Goal: Task Accomplishment & Management: Manage account settings

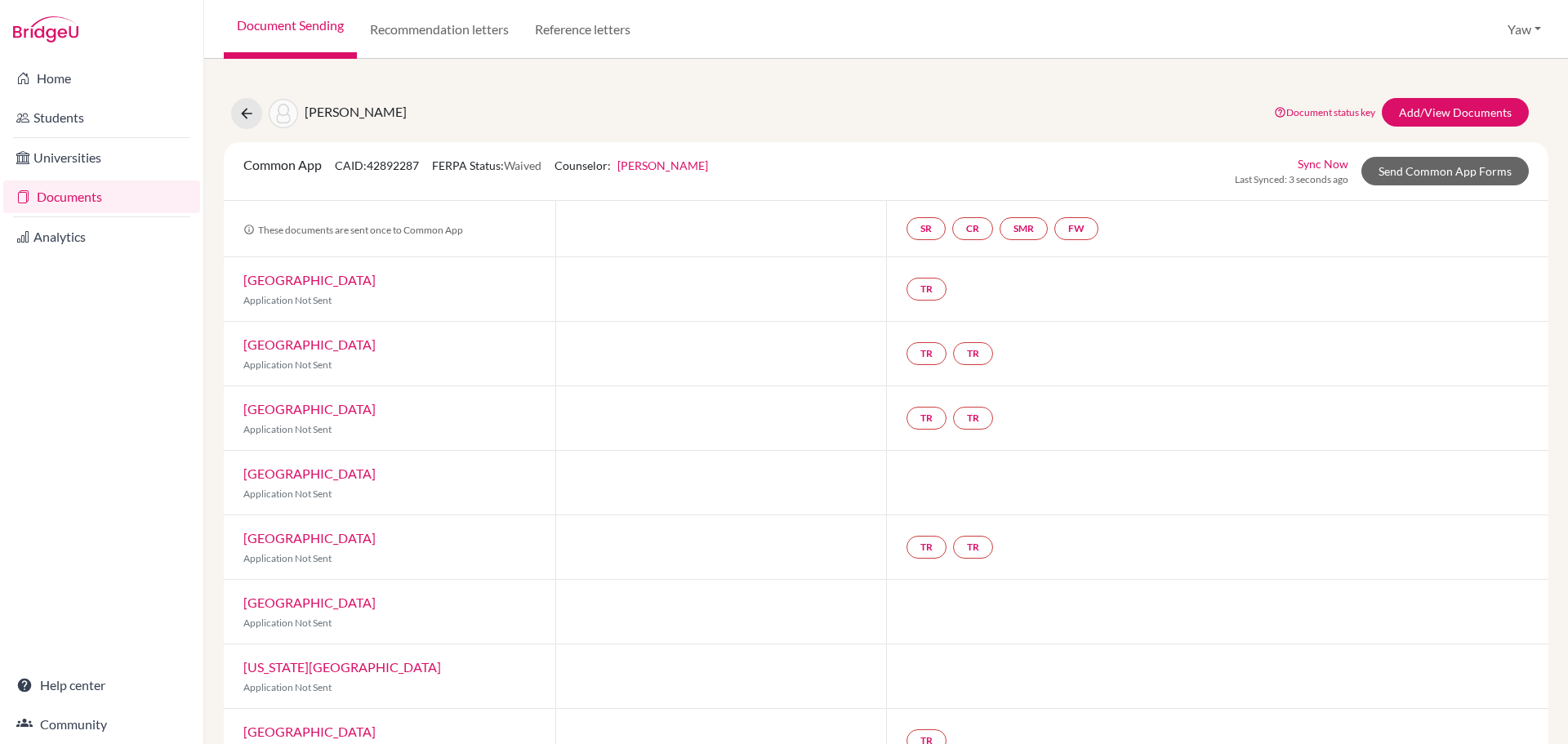
scroll to position [817, 0]
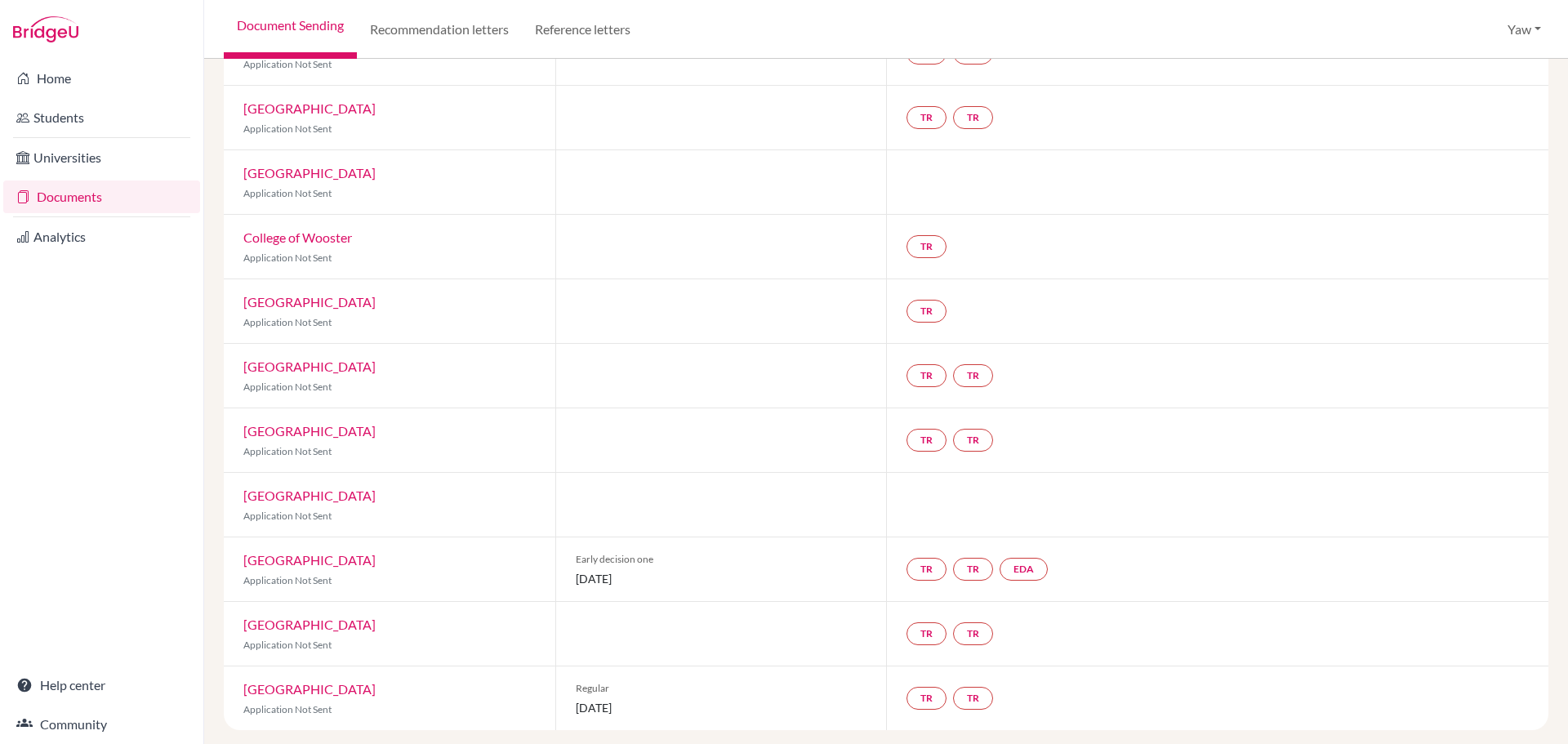
click at [1148, 258] on div "TR" at bounding box center [1218, 246] width 663 height 63
click at [88, 196] on link "Documents" at bounding box center [101, 196] width 196 height 33
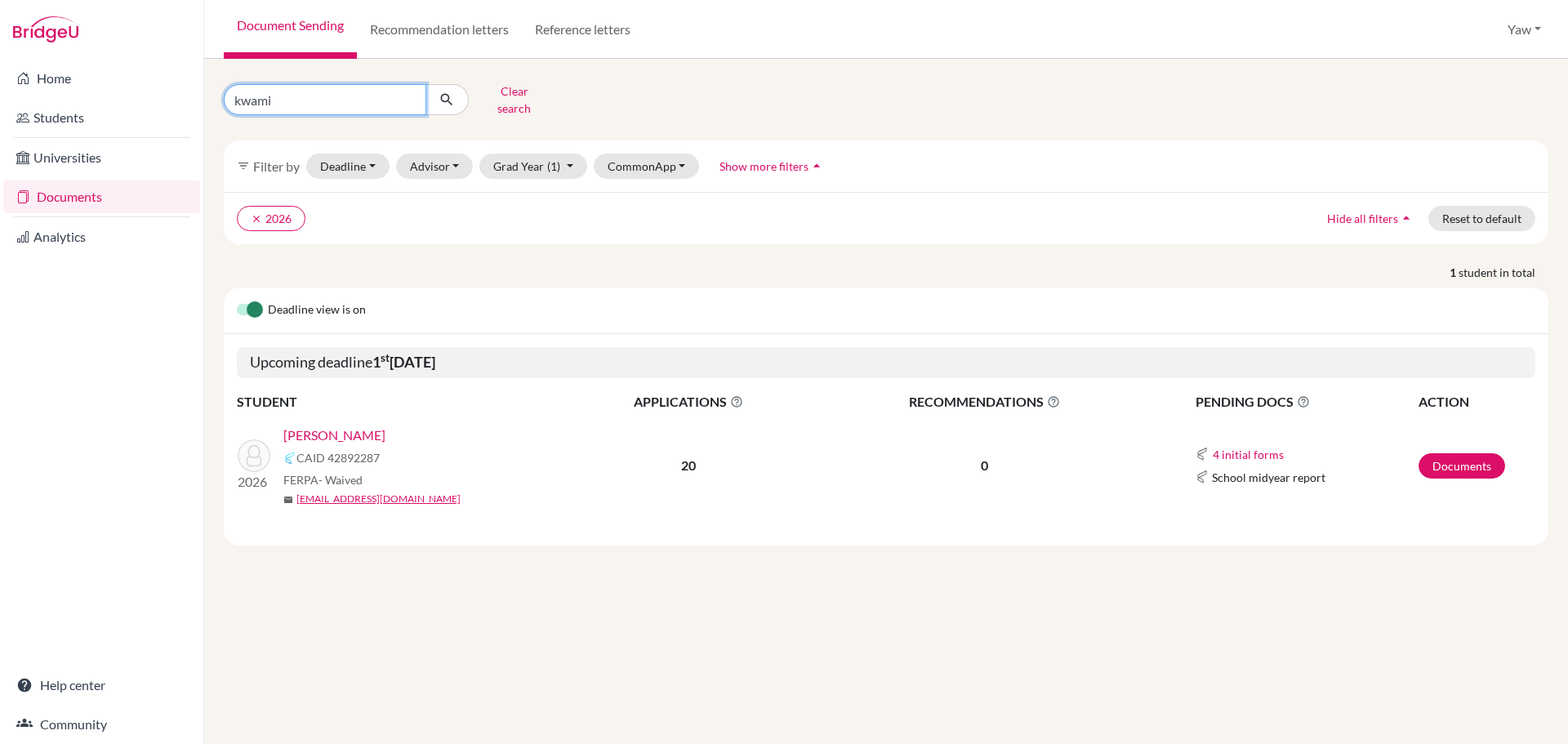
click at [409, 93] on input "kwami" at bounding box center [325, 99] width 203 height 31
type input "[PERSON_NAME]"
click at [447, 93] on icon "submit" at bounding box center [447, 99] width 16 height 16
click at [330, 426] on link "[PERSON_NAME]" at bounding box center [334, 435] width 102 height 20
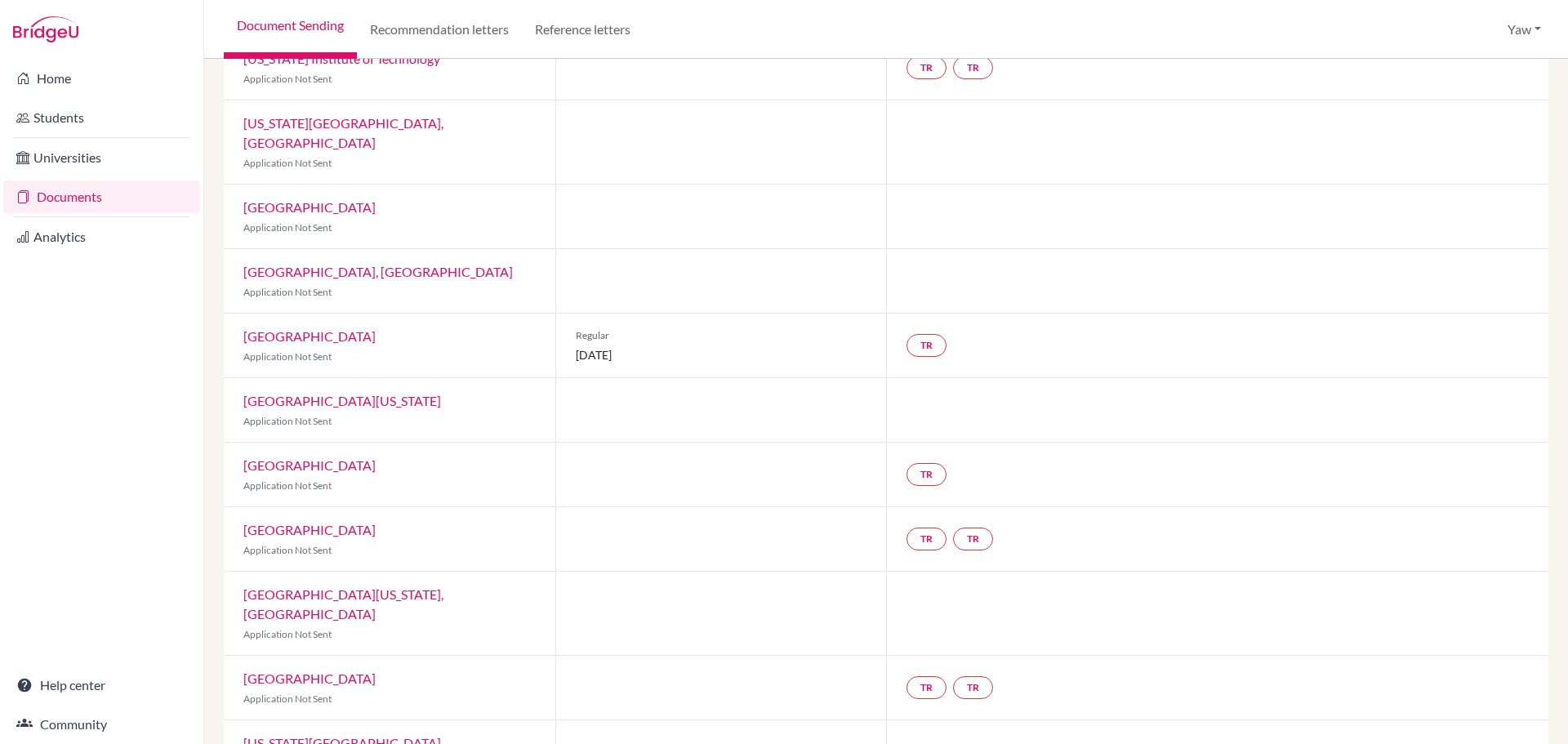
scroll to position [435, 0]
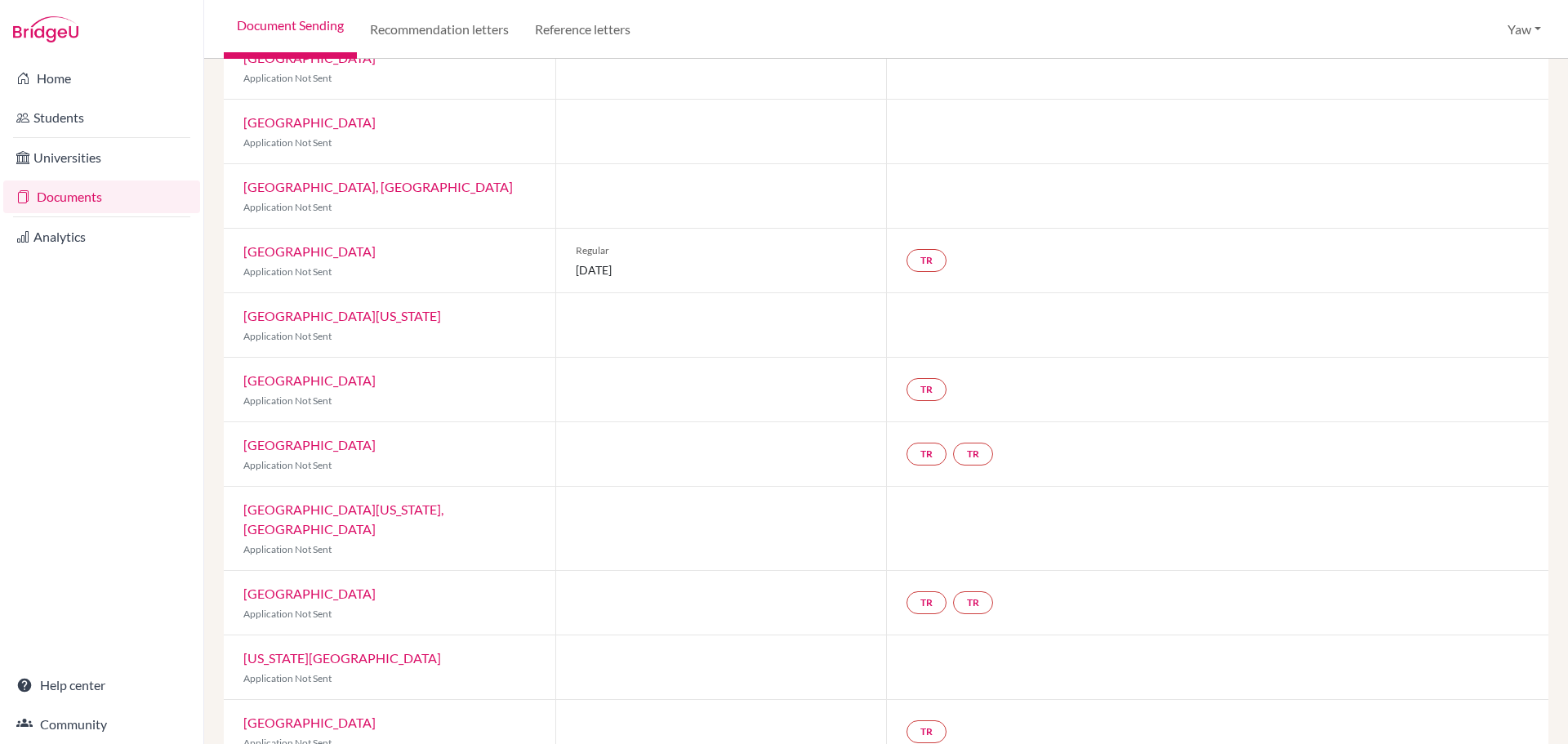
drag, startPoint x: 573, startPoint y: 233, endPoint x: 700, endPoint y: 263, distance: 130.5
click at [700, 263] on div "Regular 05 January 2026" at bounding box center [720, 260] width 331 height 63
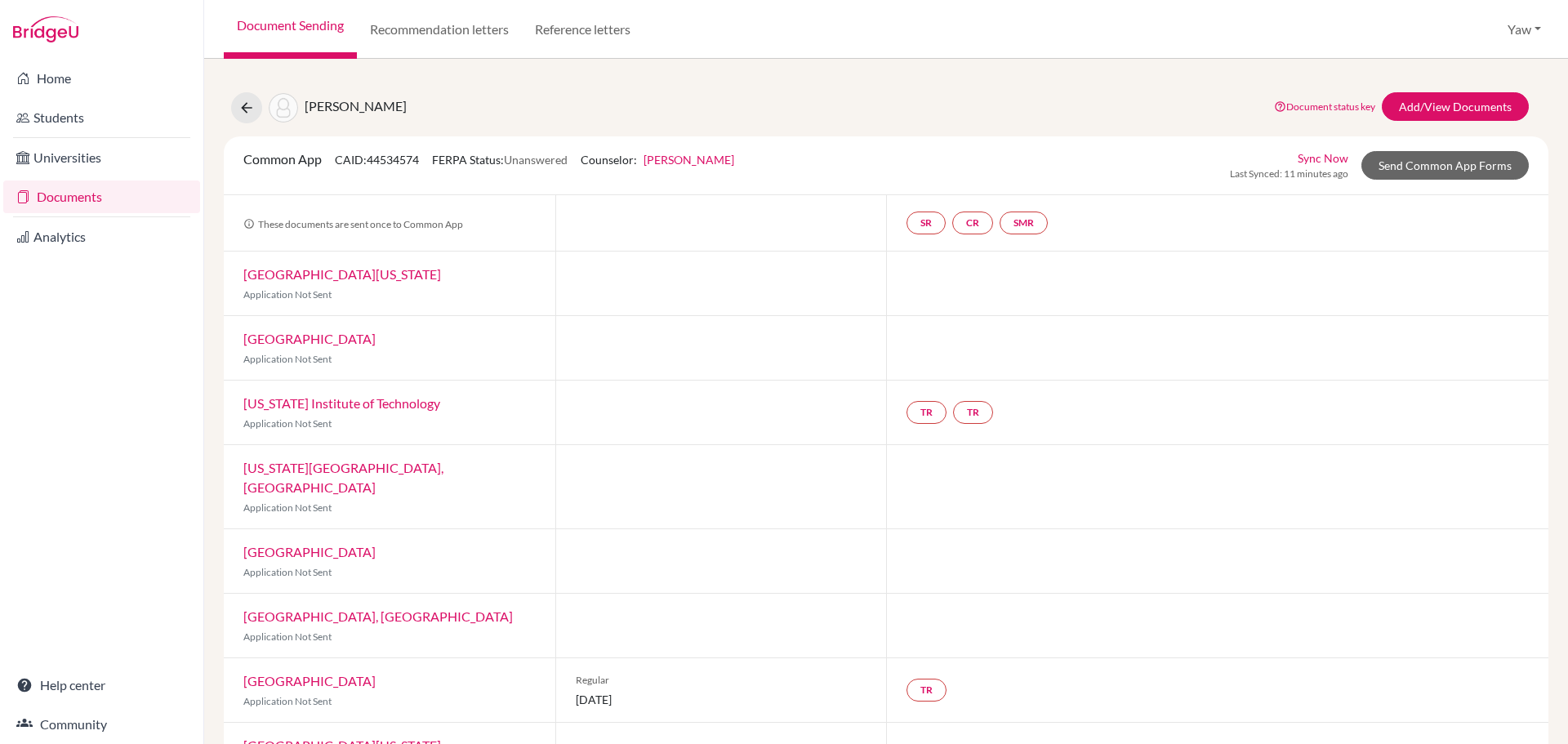
scroll to position [0, 0]
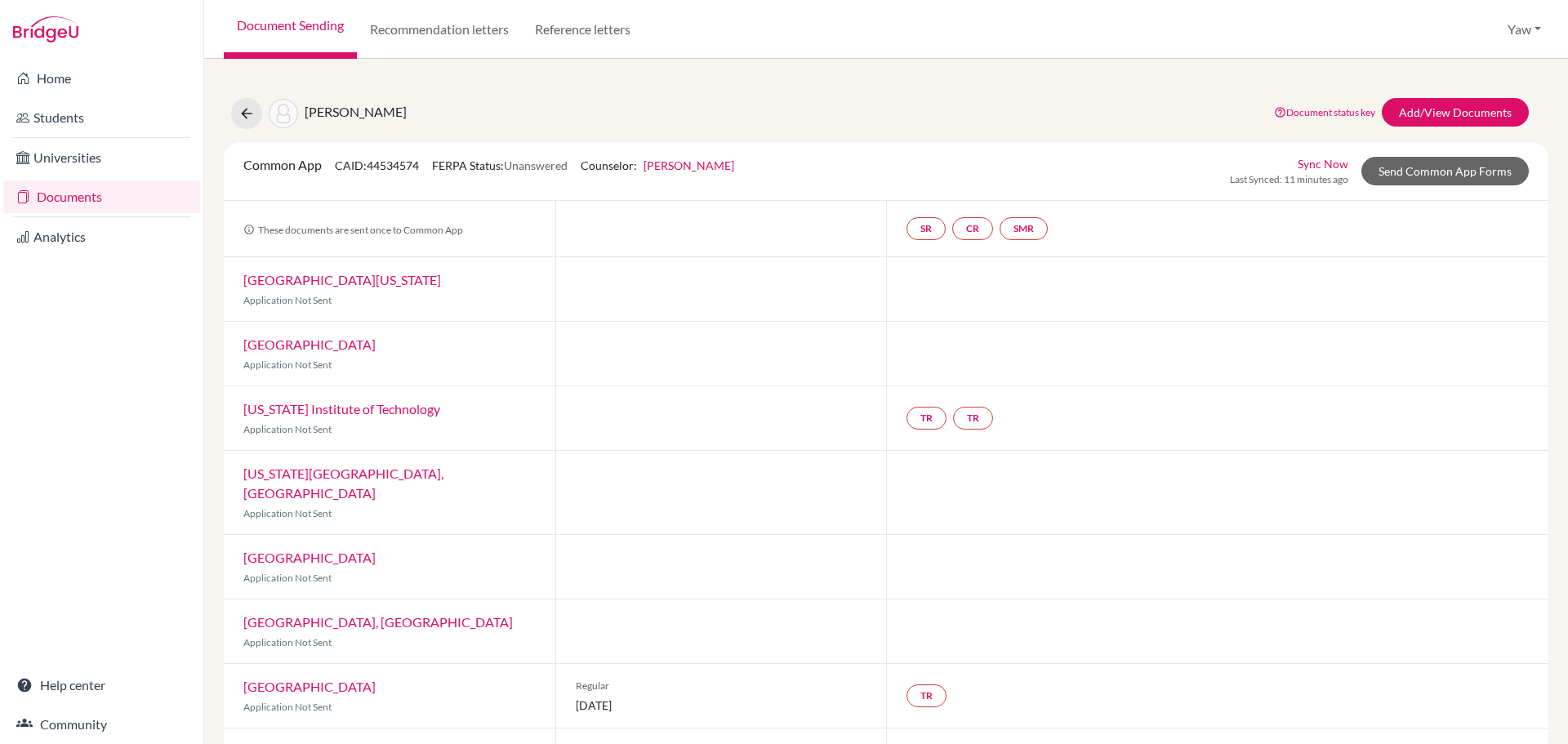
click at [85, 203] on link "Documents" at bounding box center [101, 196] width 196 height 33
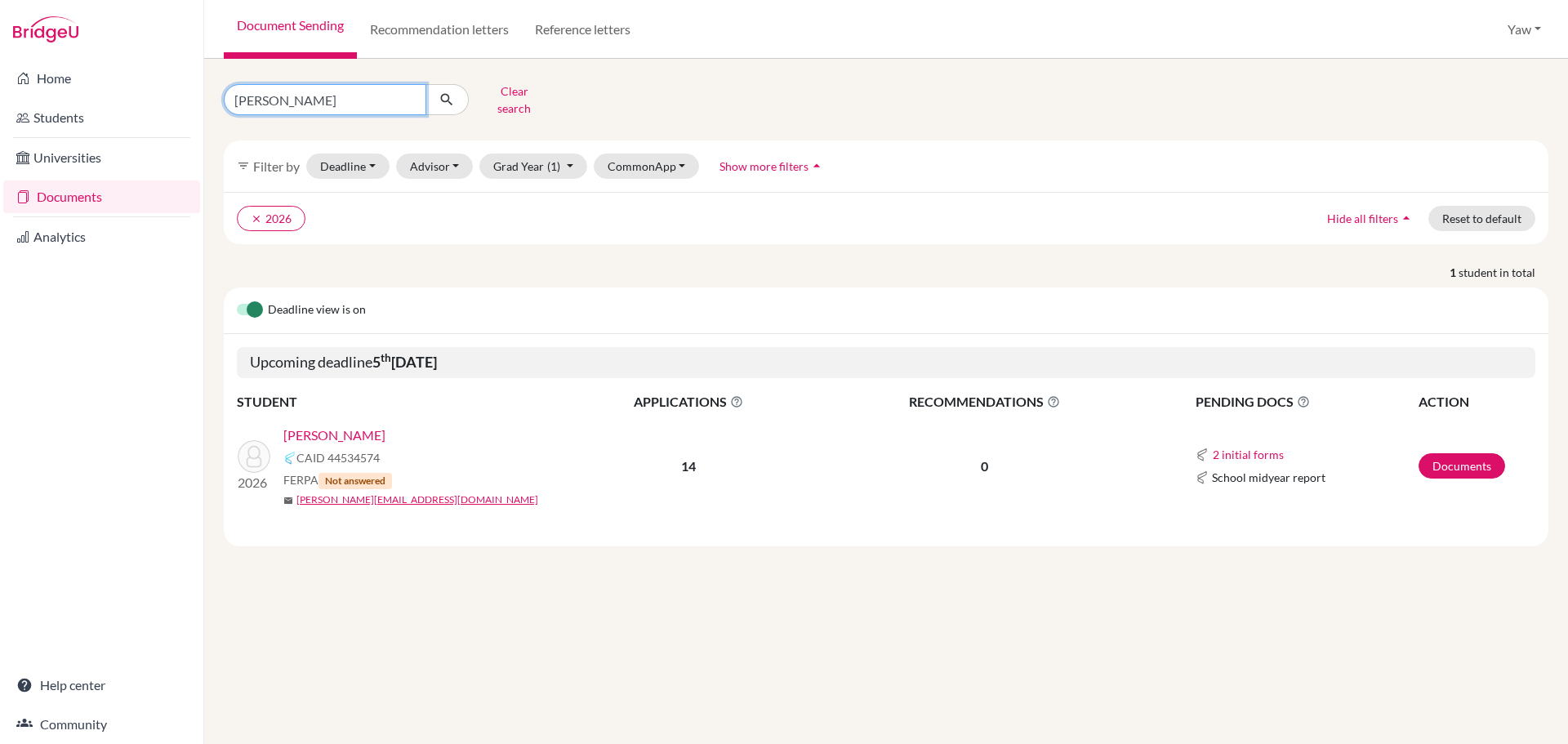
click at [409, 91] on input "[PERSON_NAME]" at bounding box center [325, 99] width 203 height 31
type input "[PERSON_NAME]"
click button "submit" at bounding box center [447, 99] width 43 height 31
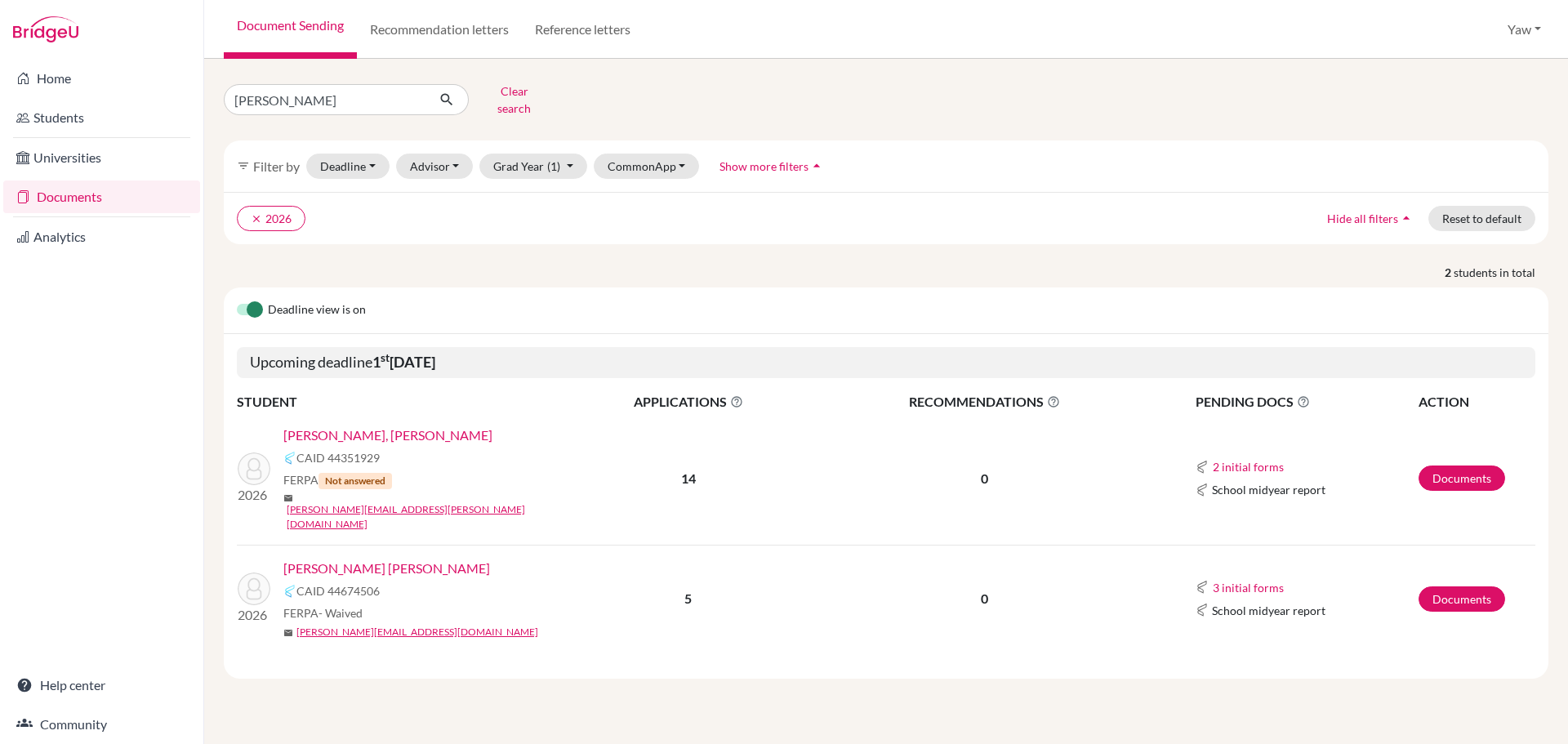
click at [366, 426] on link "[PERSON_NAME], [PERSON_NAME]" at bounding box center [387, 435] width 209 height 20
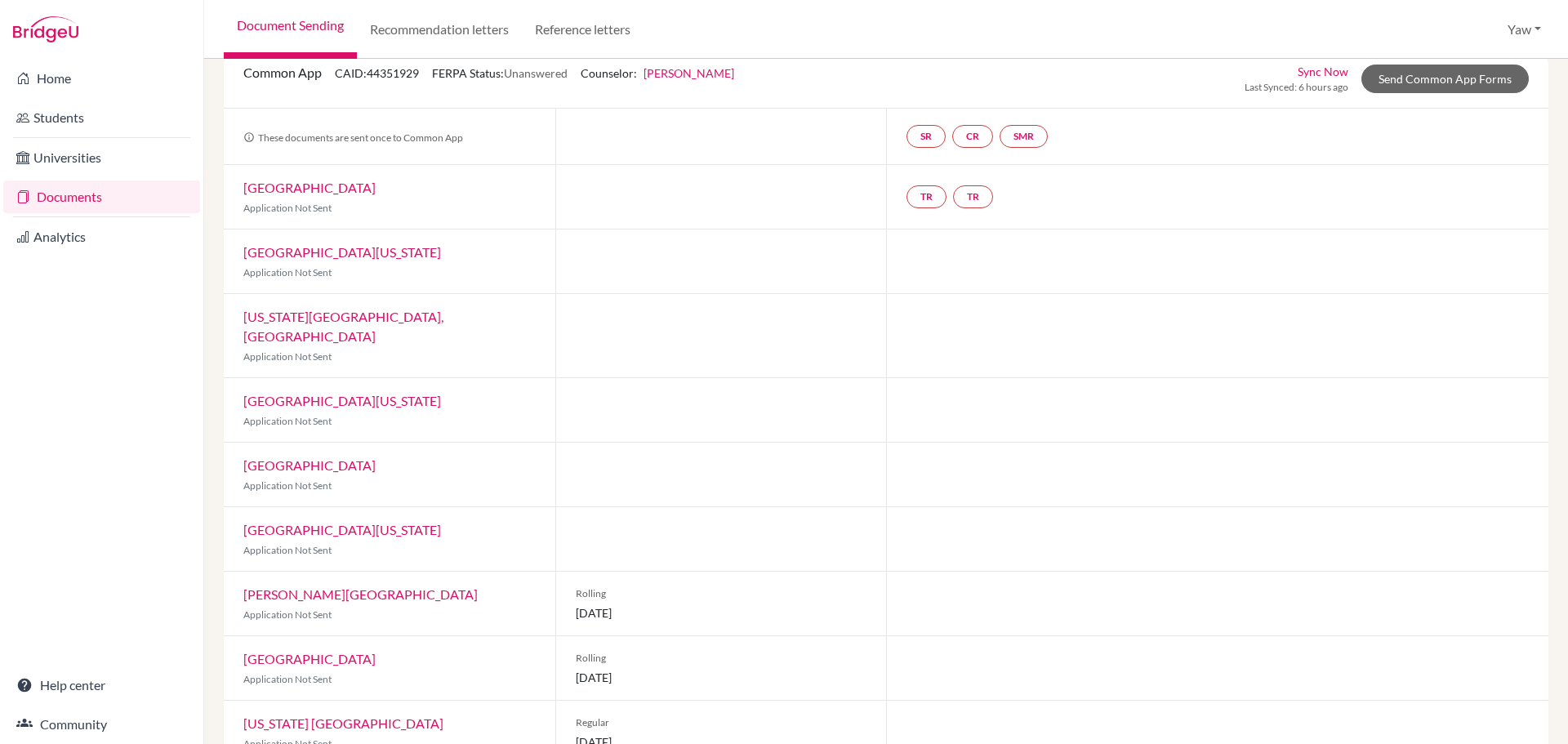
scroll to position [409, 0]
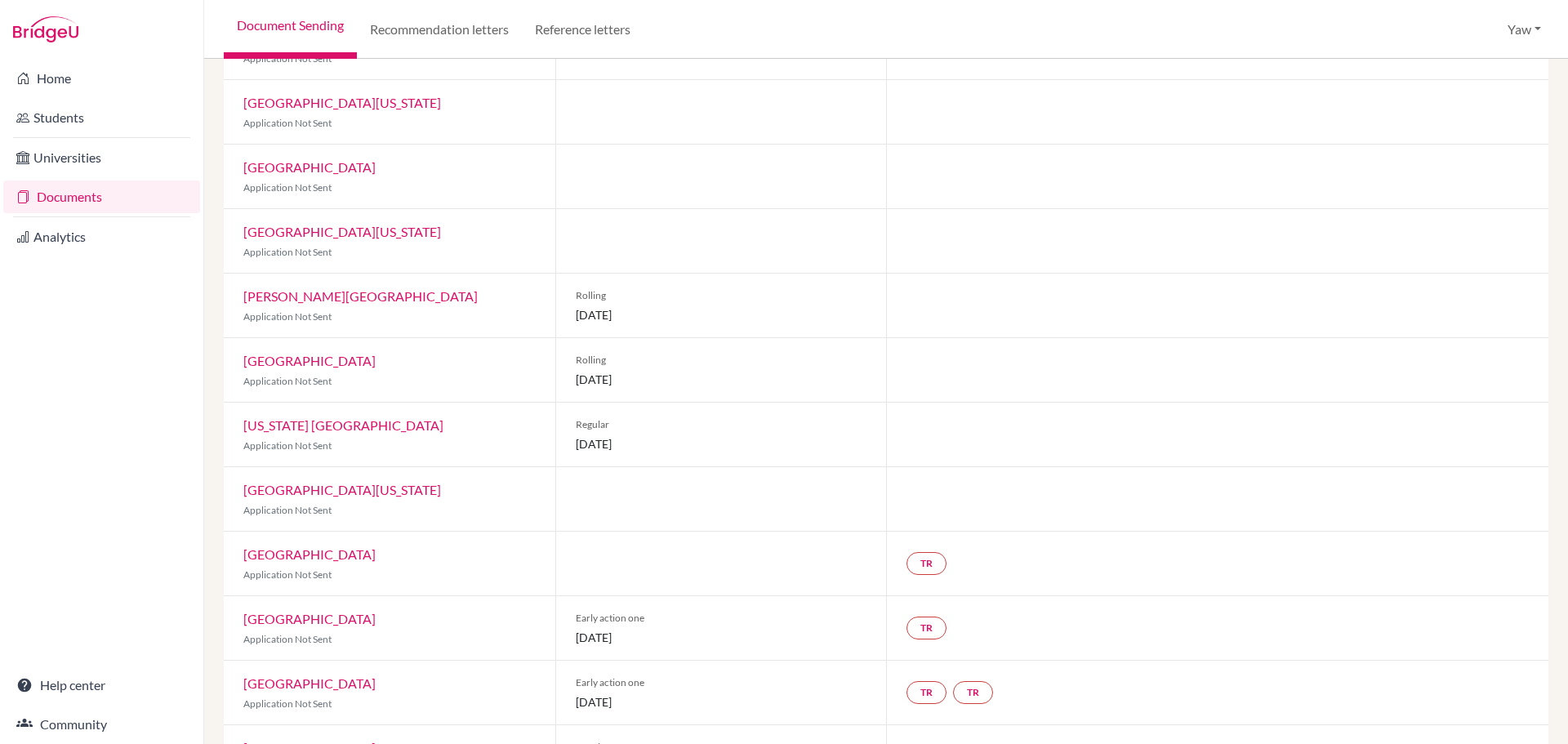
drag, startPoint x: 672, startPoint y: 624, endPoint x: 573, endPoint y: 597, distance: 102.6
click at [573, 597] on div "Early action one [DATE]" at bounding box center [720, 628] width 331 height 63
click at [757, 606] on div "Early action one 15 November 2025" at bounding box center [720, 628] width 331 height 63
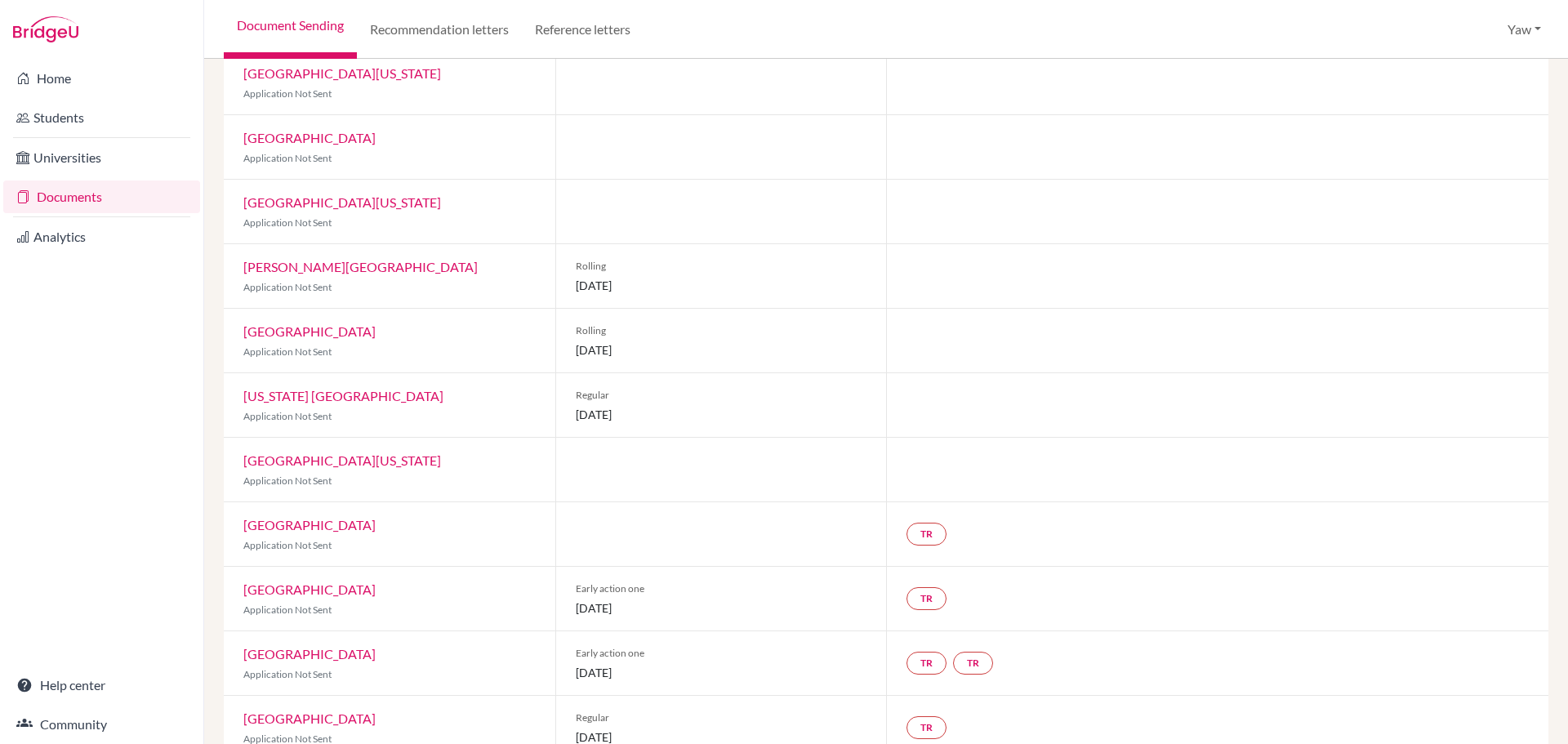
scroll to position [453, 0]
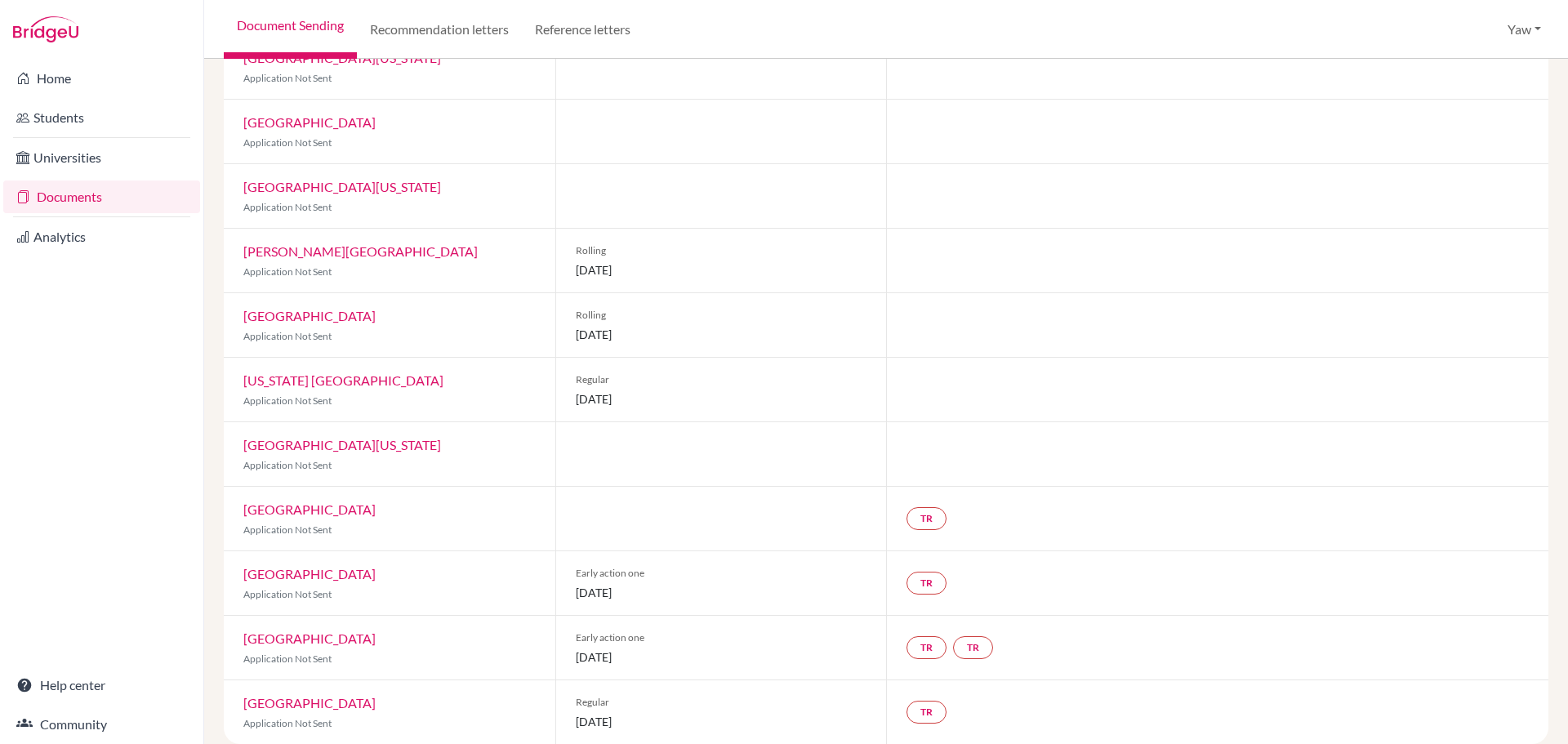
drag, startPoint x: 680, startPoint y: 631, endPoint x: 597, endPoint y: 607, distance: 86.4
click at [565, 630] on div "Early action one 01 November 2025" at bounding box center [720, 647] width 331 height 63
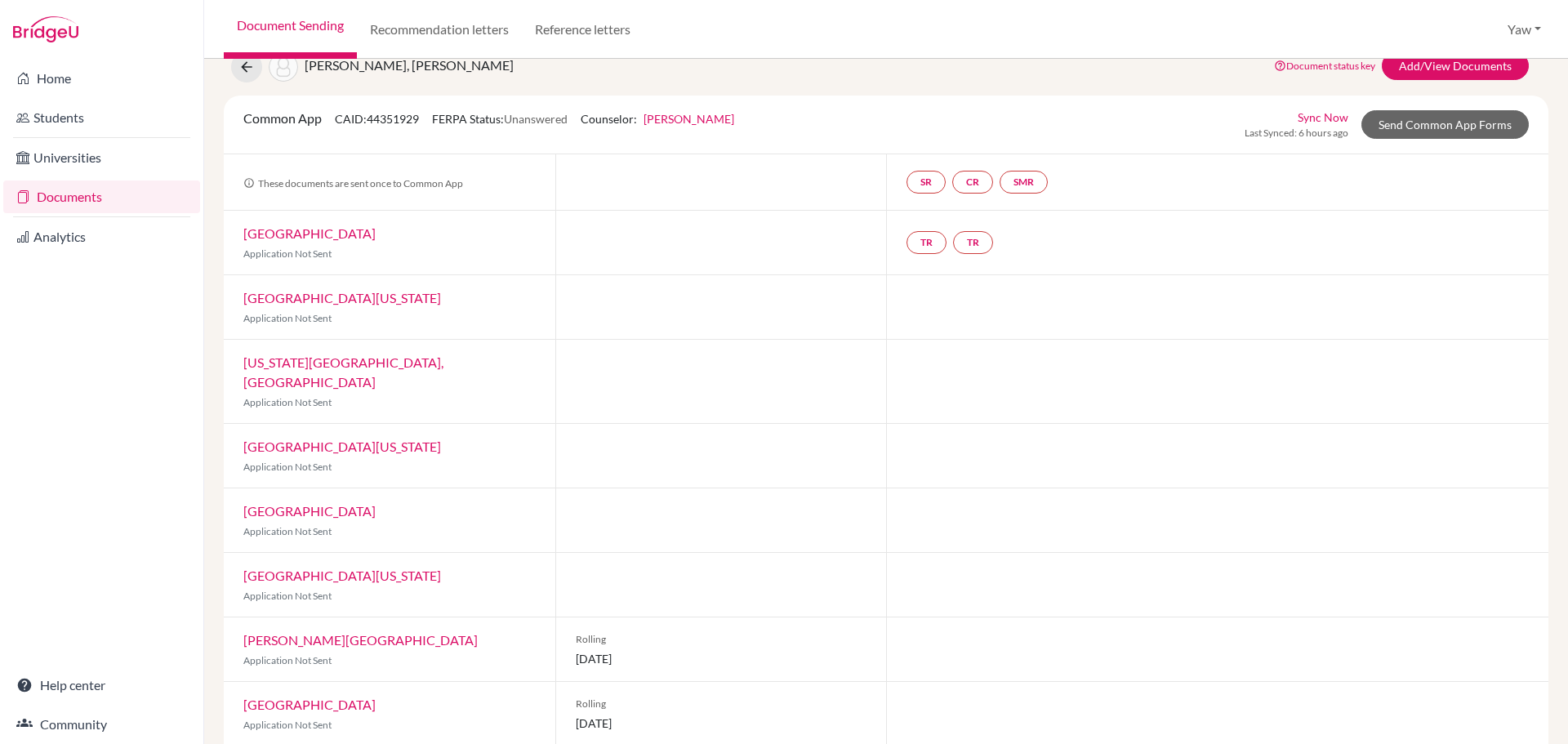
scroll to position [45, 0]
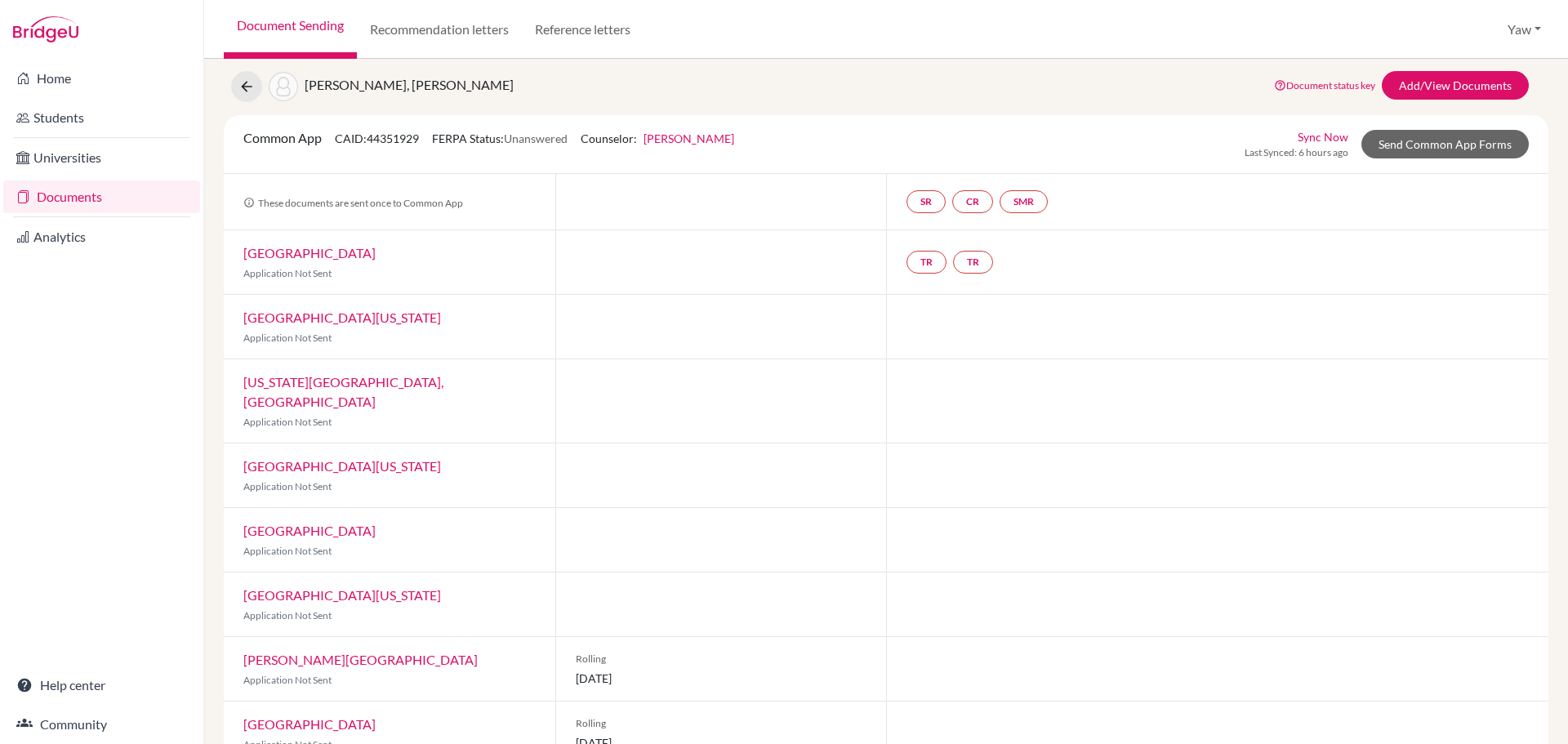
click at [464, 260] on div "Stanford University Application Not Sent" at bounding box center [389, 262] width 331 height 63
click at [459, 262] on div "Stanford University Application Not Sent" at bounding box center [389, 262] width 331 height 63
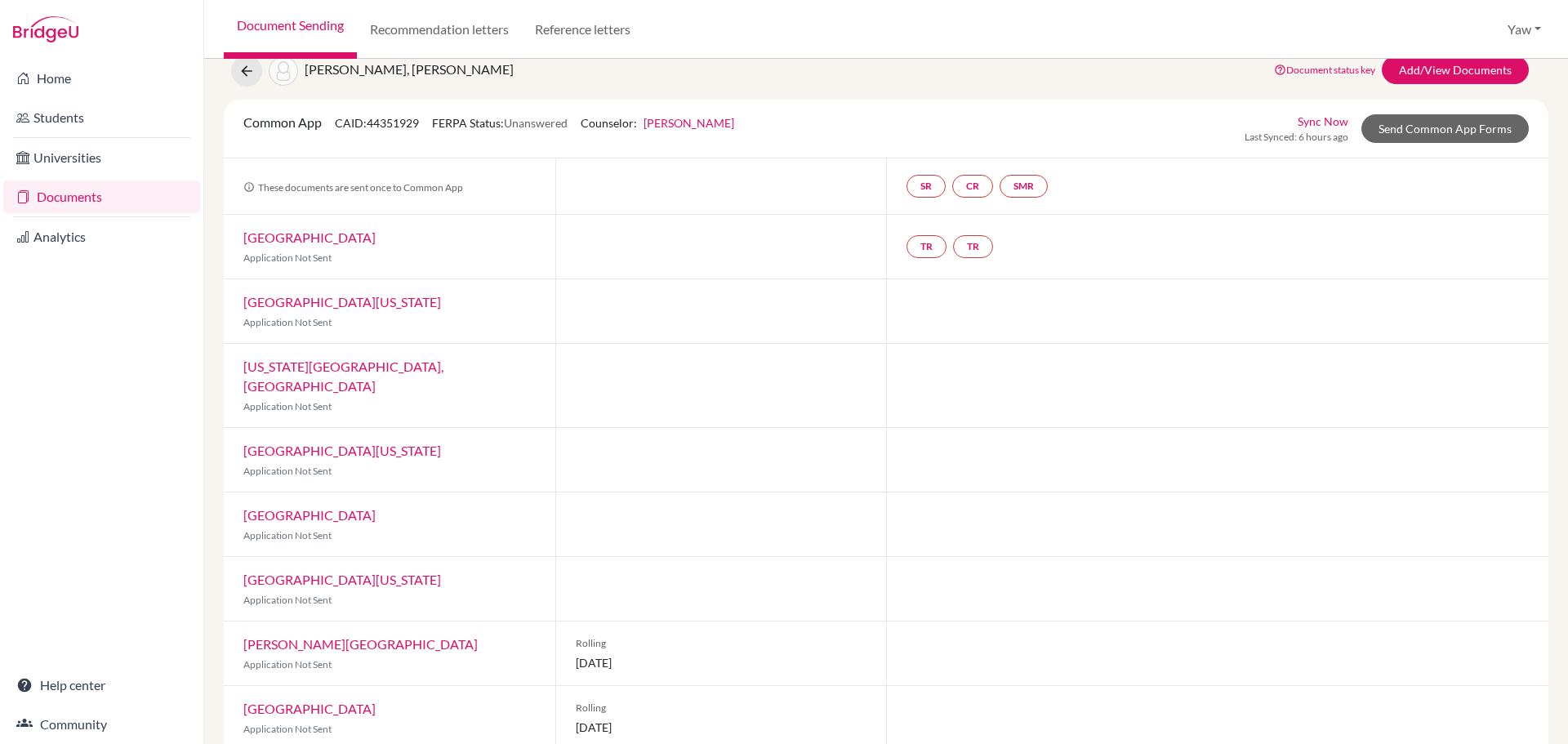
scroll to position [0, 0]
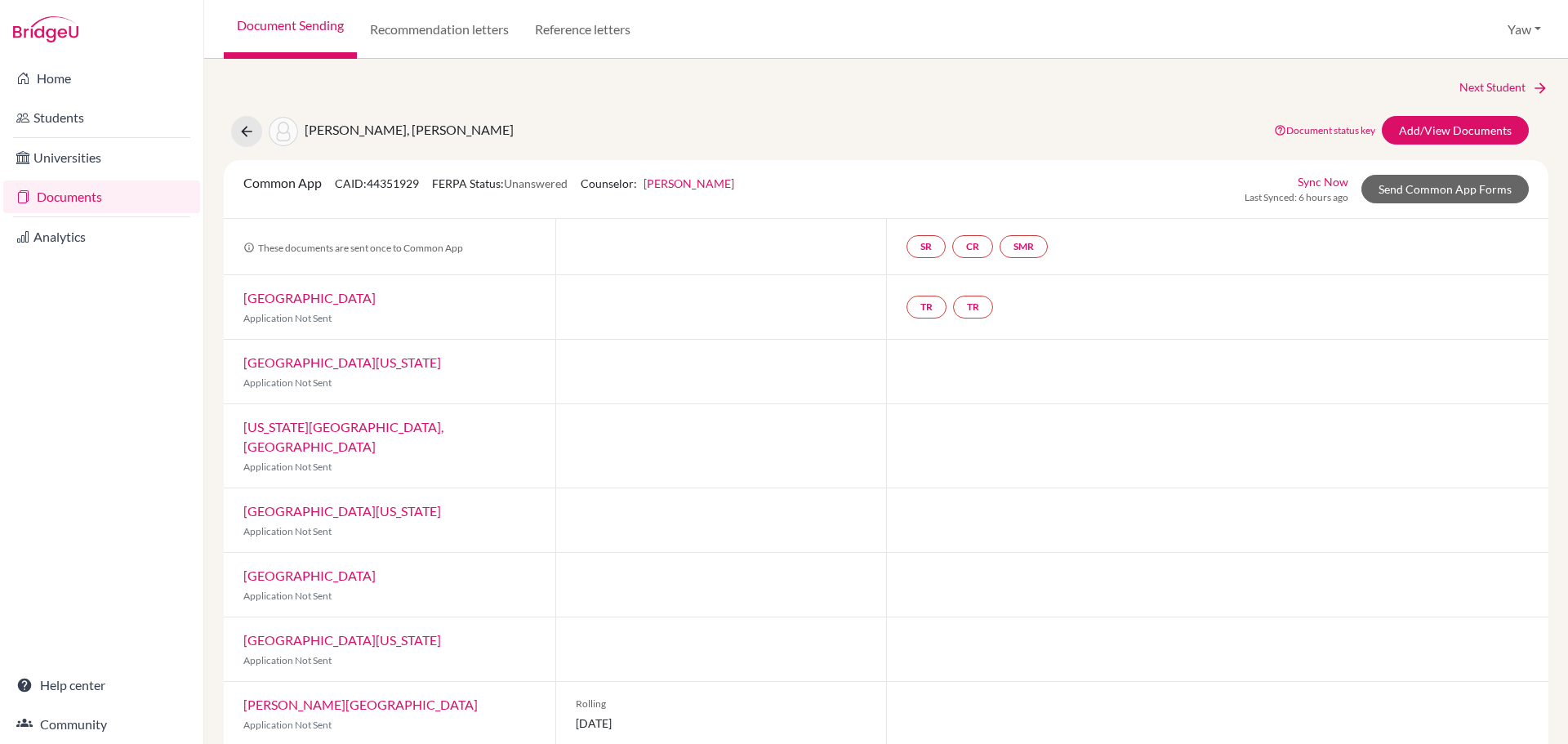
click at [80, 197] on link "Documents" at bounding box center [101, 196] width 196 height 33
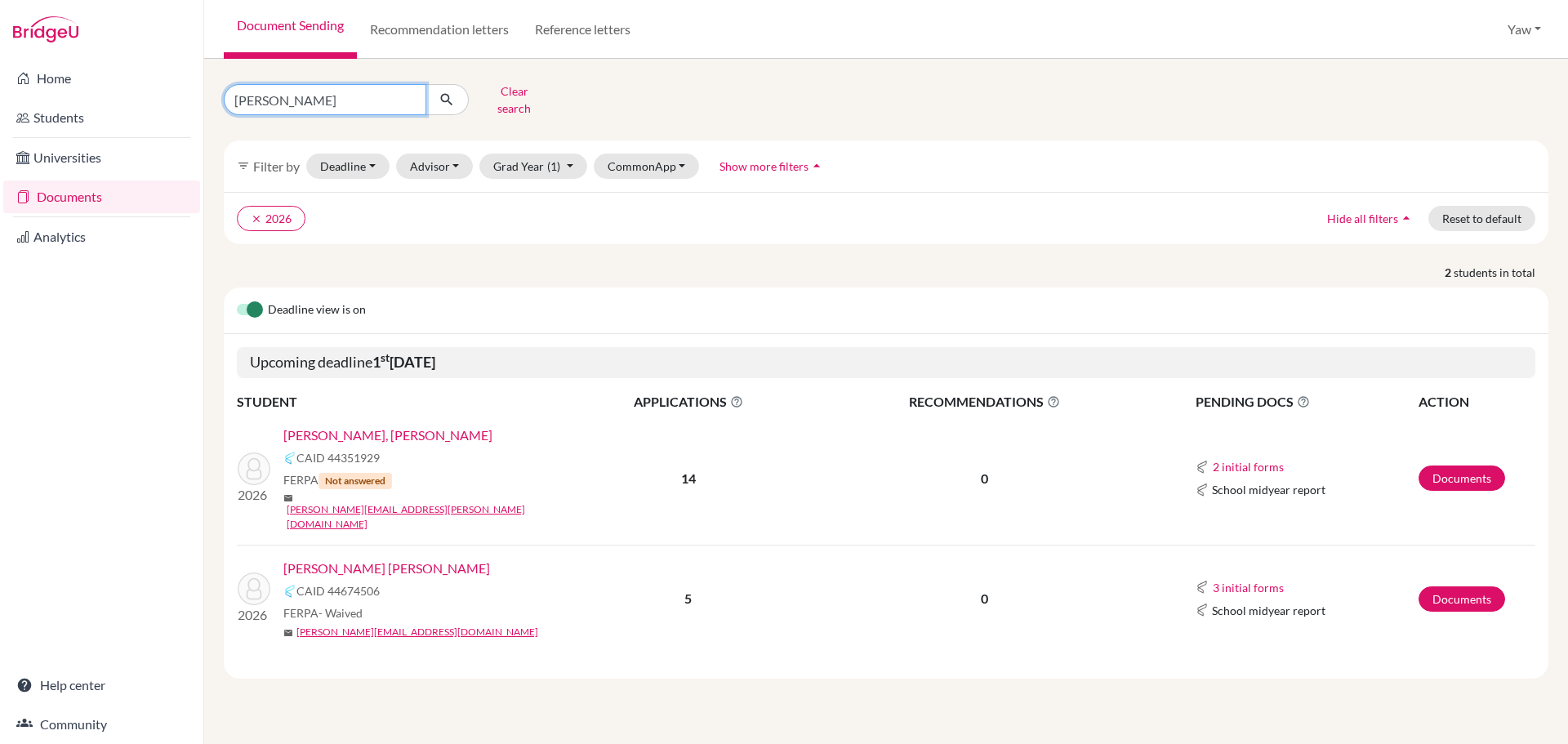
click at [413, 93] on input "JOSE" at bounding box center [325, 99] width 203 height 31
type input "kwami"
click button "submit" at bounding box center [447, 99] width 43 height 31
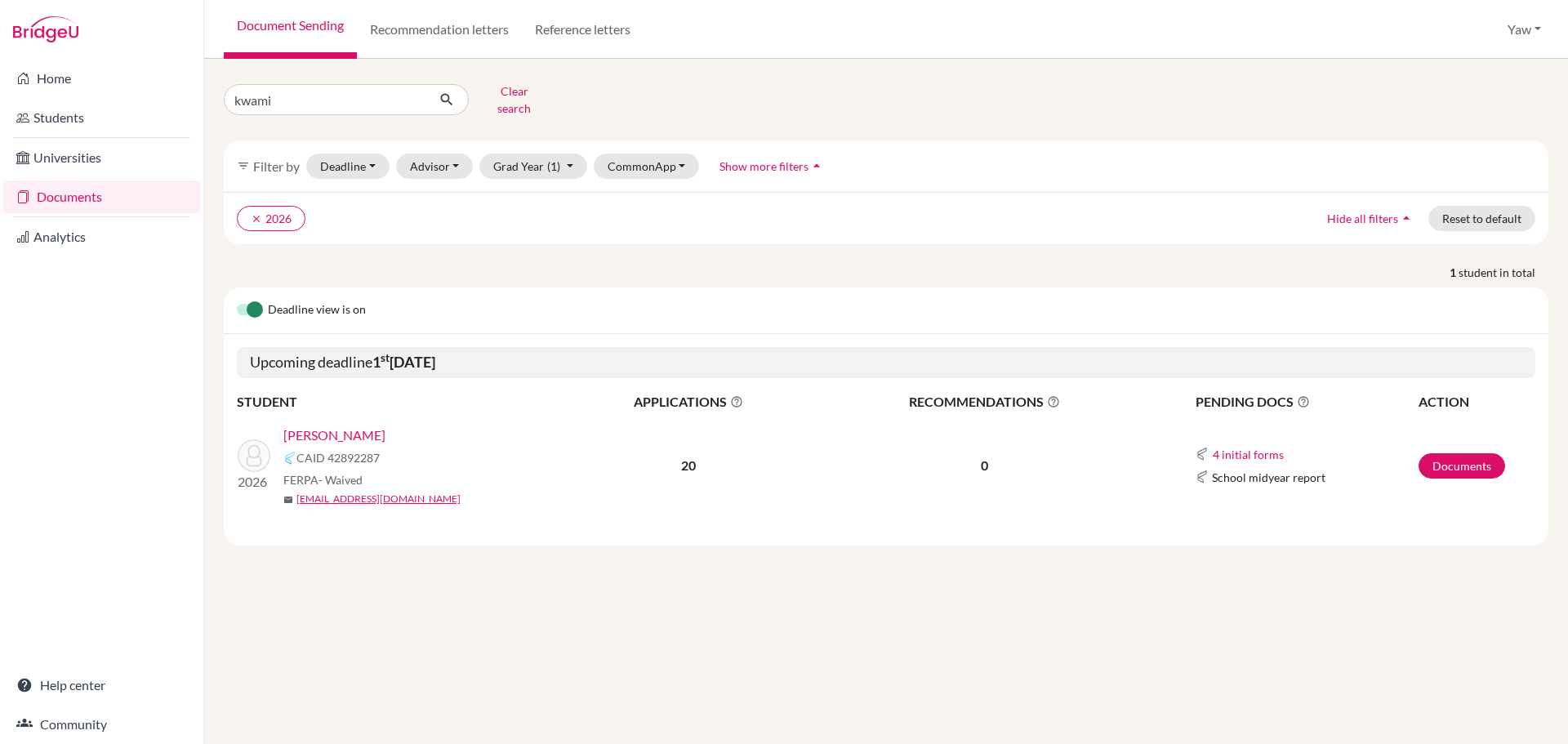
click at [366, 426] on link "Kwami, Seyram Jarrod" at bounding box center [334, 435] width 102 height 20
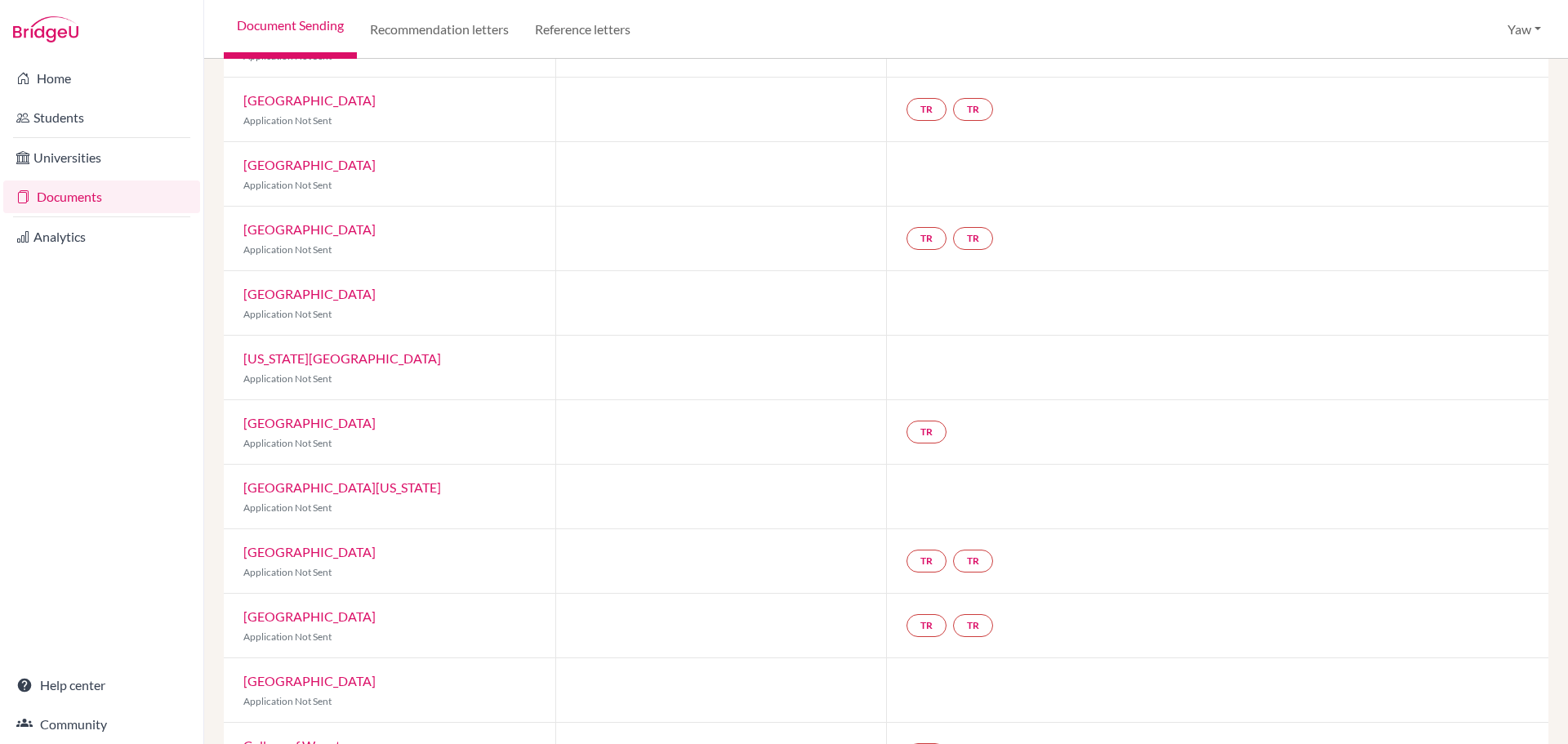
scroll to position [409, 0]
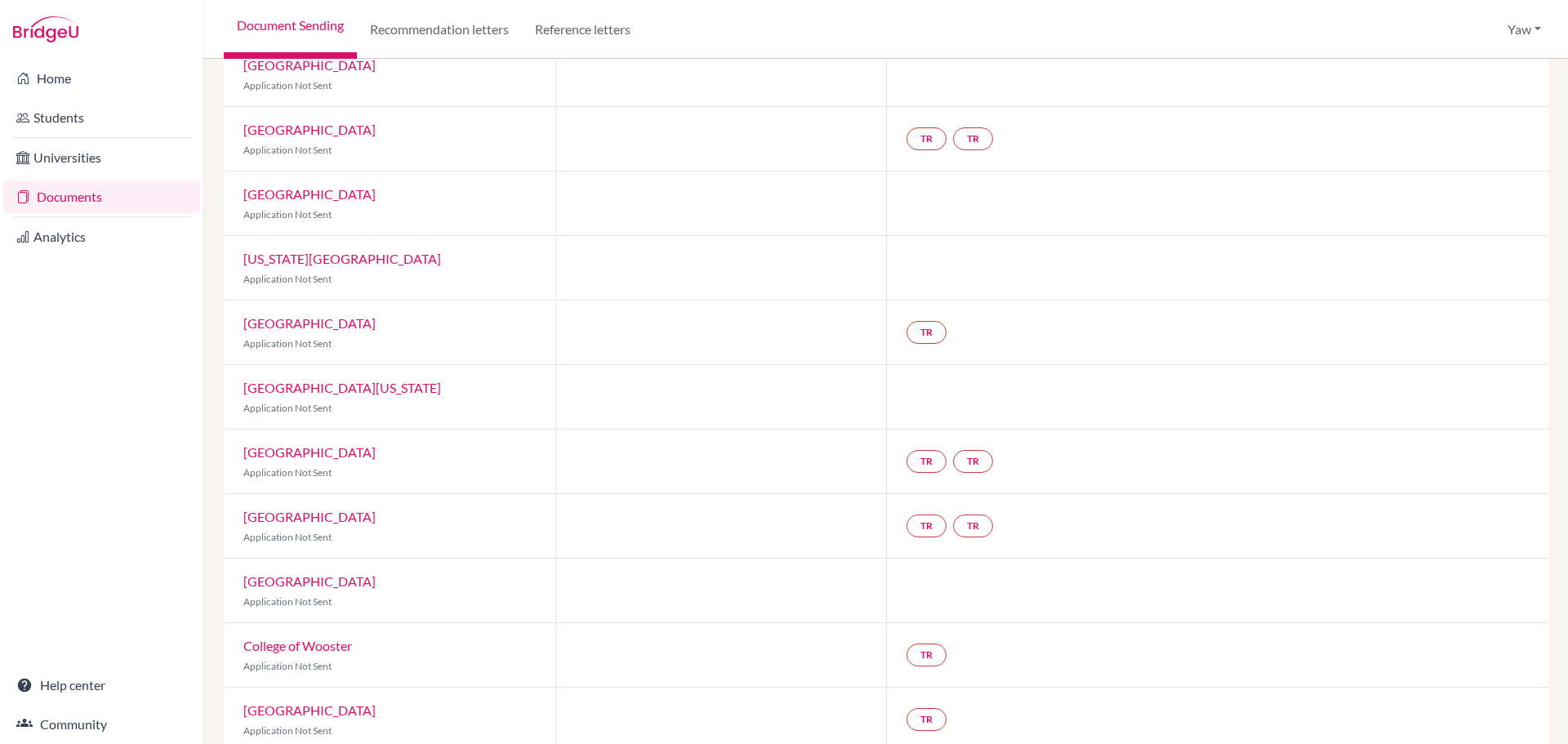
click at [54, 196] on link "Documents" at bounding box center [101, 196] width 196 height 33
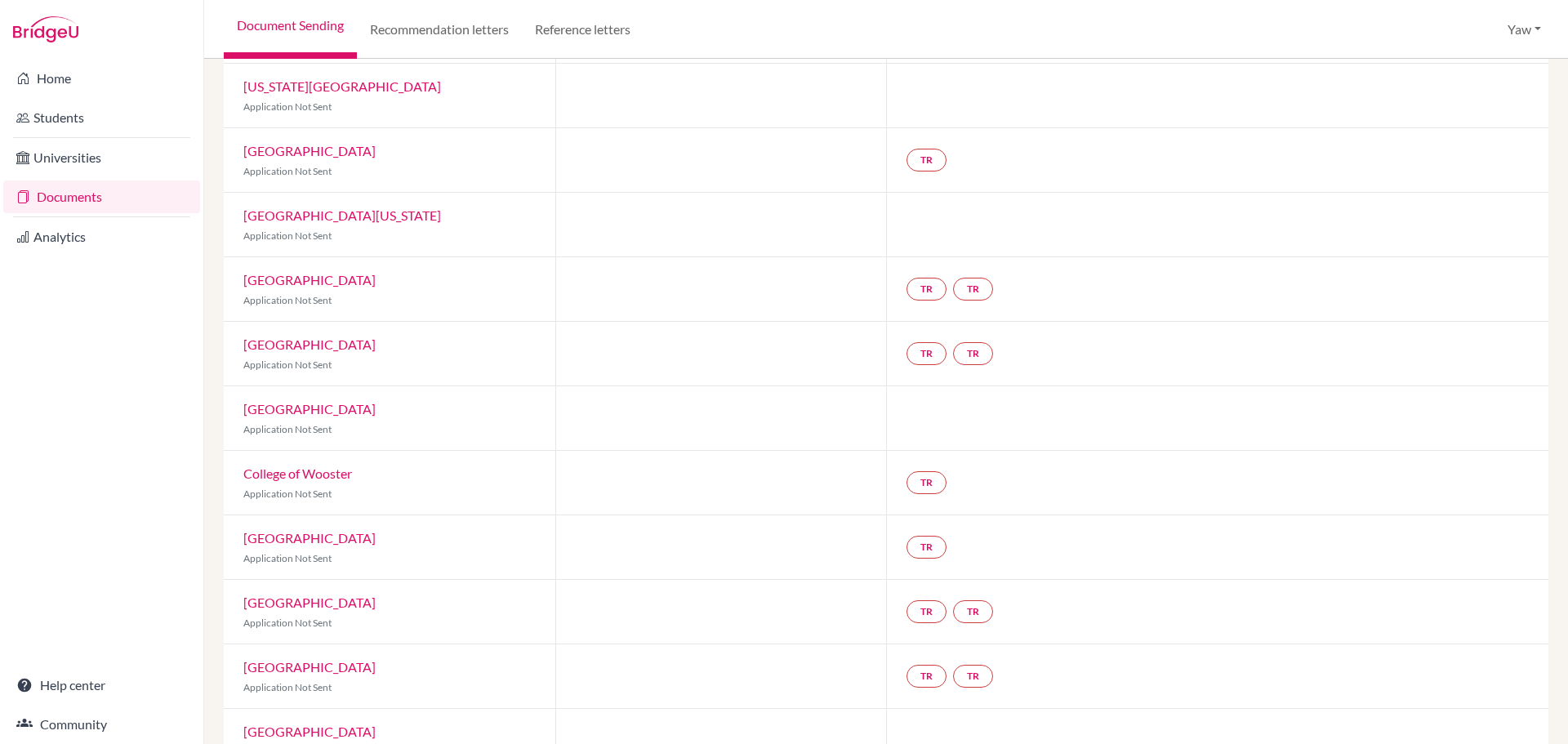
scroll to position [822, 0]
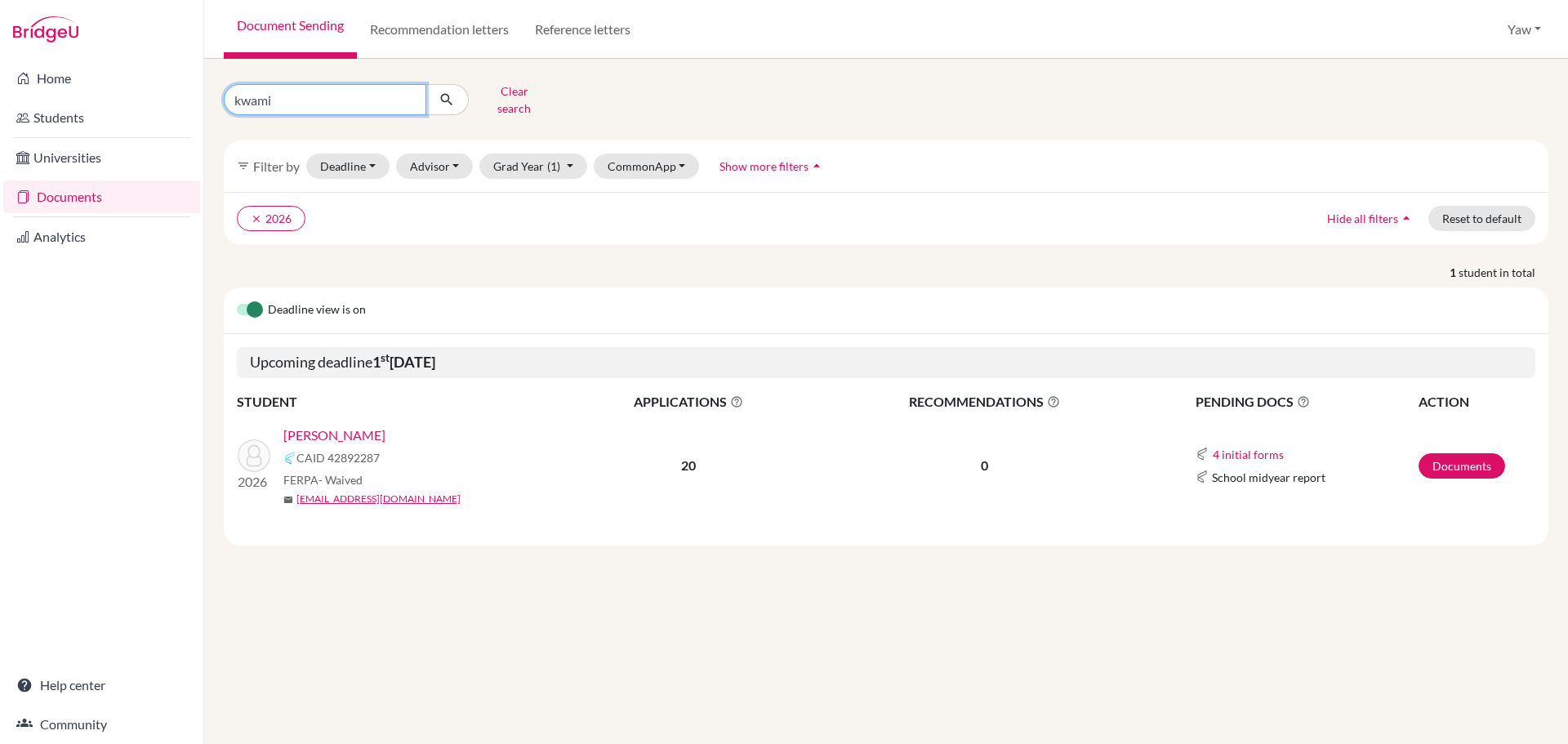
drag, startPoint x: 326, startPoint y: 105, endPoint x: 342, endPoint y: 96, distance: 18.4
click at [326, 105] on input "kwami" at bounding box center [325, 99] width 203 height 31
click at [410, 93] on input "kwami" at bounding box center [325, 99] width 203 height 31
type input "mALIK"
click button "submit" at bounding box center [447, 99] width 43 height 31
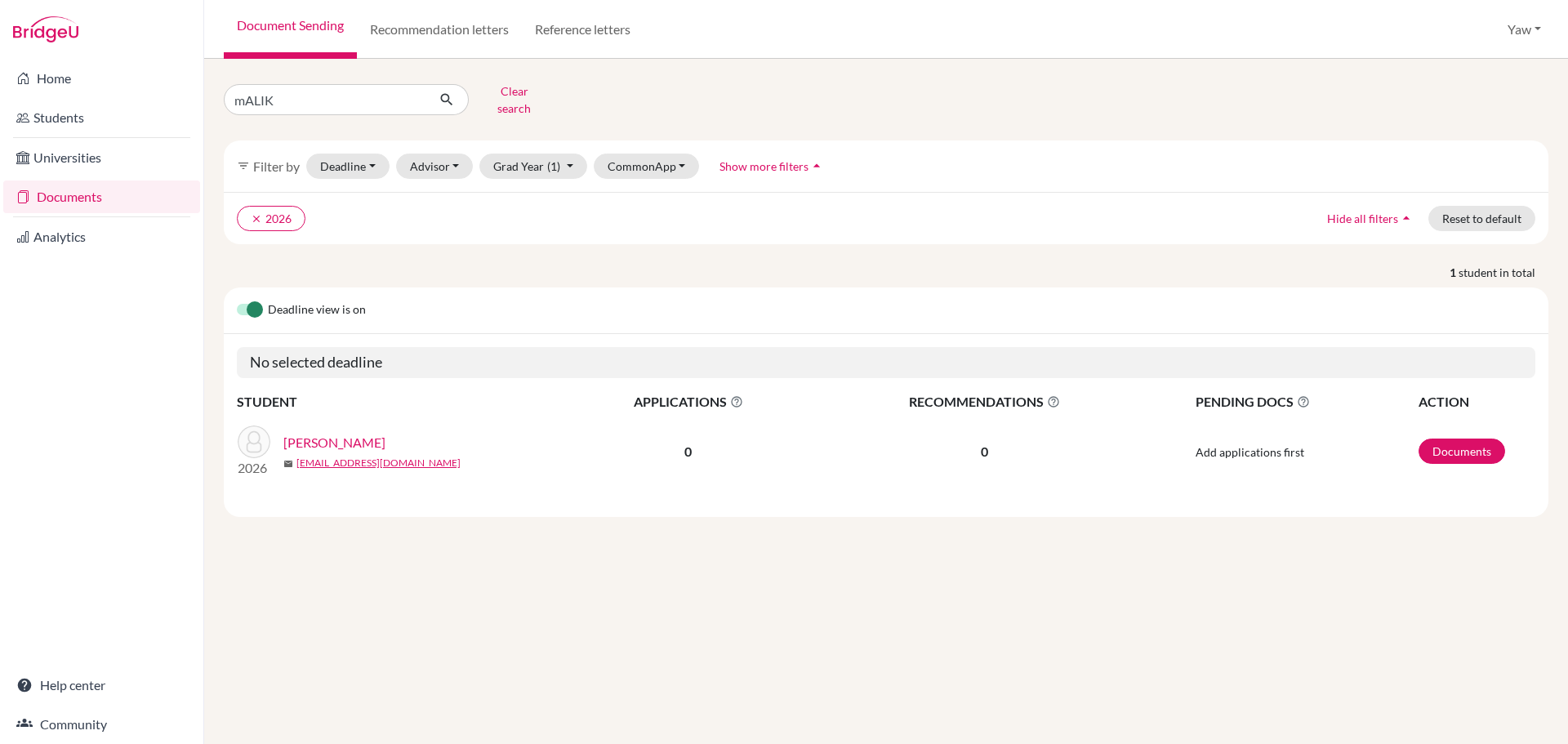
click at [349, 433] on link "Oumorou, Malik" at bounding box center [334, 443] width 102 height 20
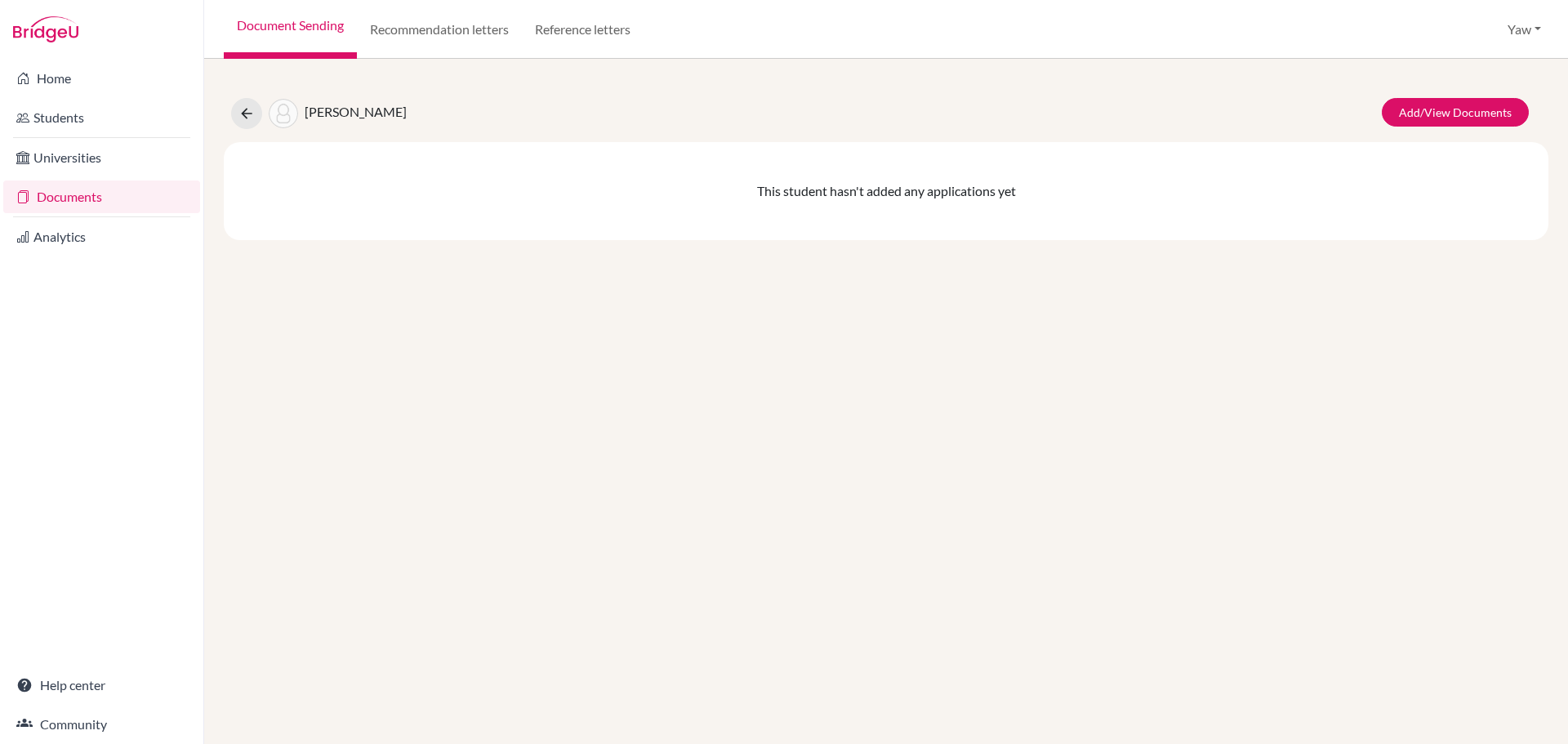
click at [58, 193] on link "Documents" at bounding box center [101, 196] width 196 height 33
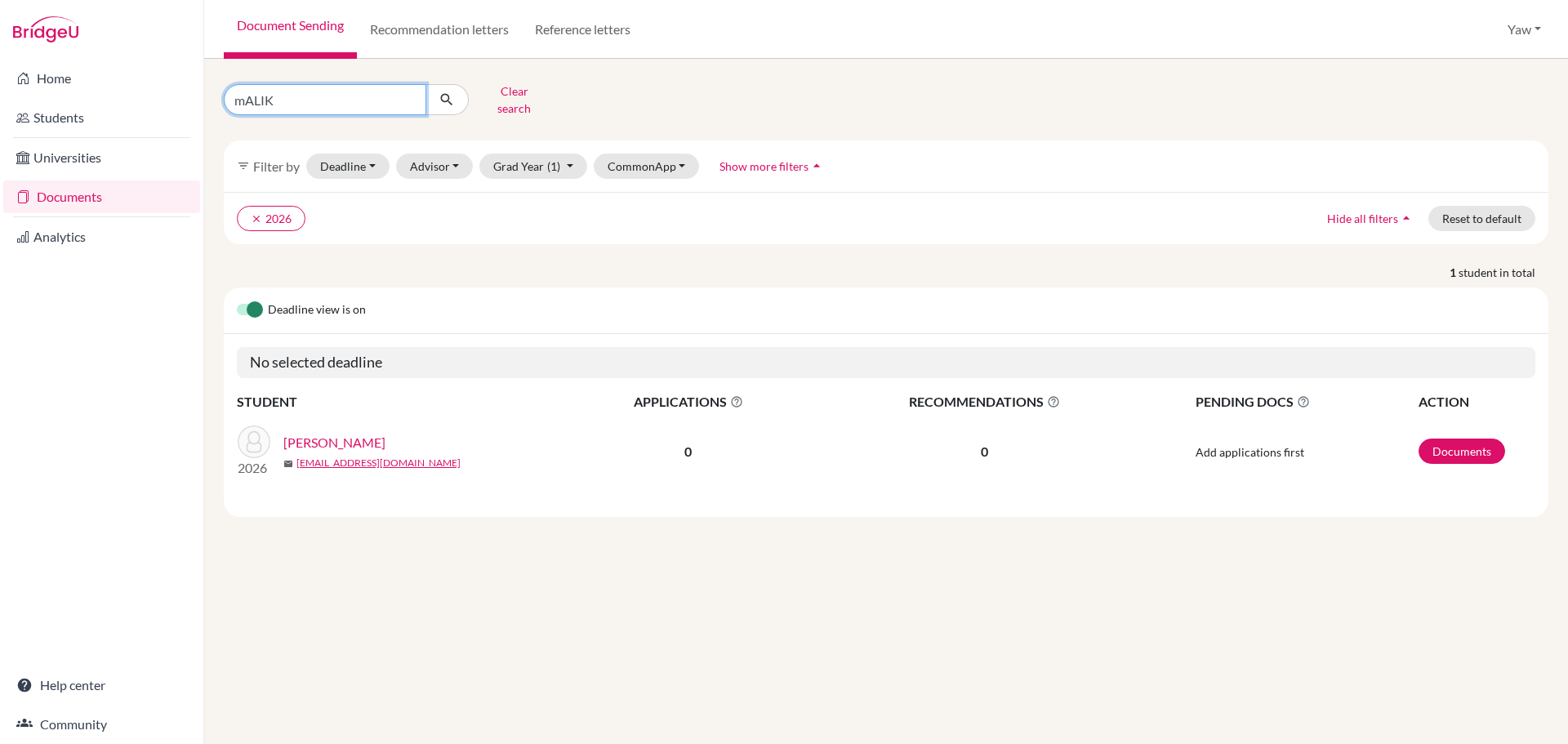
click at [406, 93] on input "mALIK" at bounding box center [325, 99] width 203 height 31
type input "nATHAN"
click button "submit" at bounding box center [447, 99] width 43 height 31
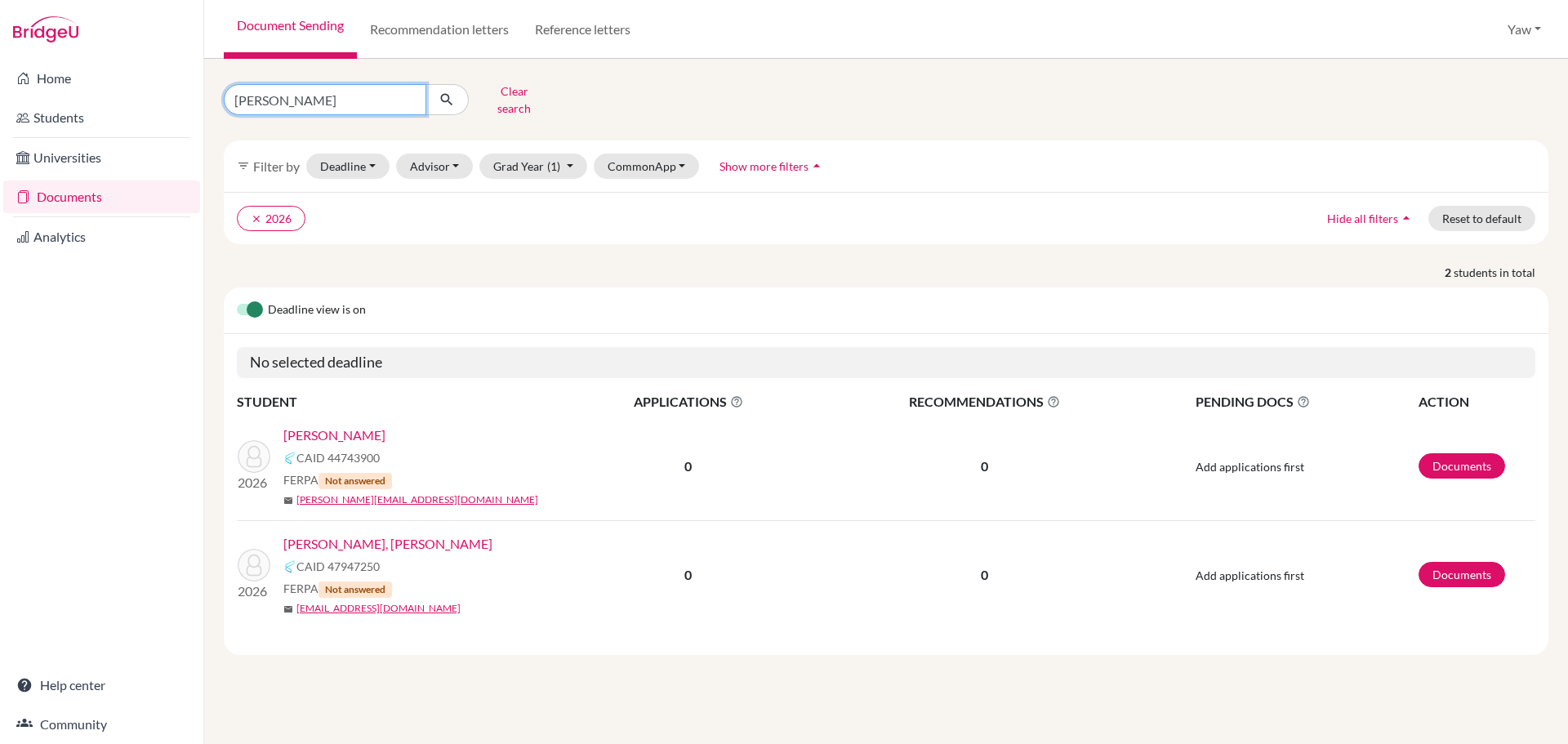
click at [409, 94] on input "nATHAN" at bounding box center [325, 99] width 203 height 31
type input "ZOE"
click button "submit" at bounding box center [447, 99] width 43 height 31
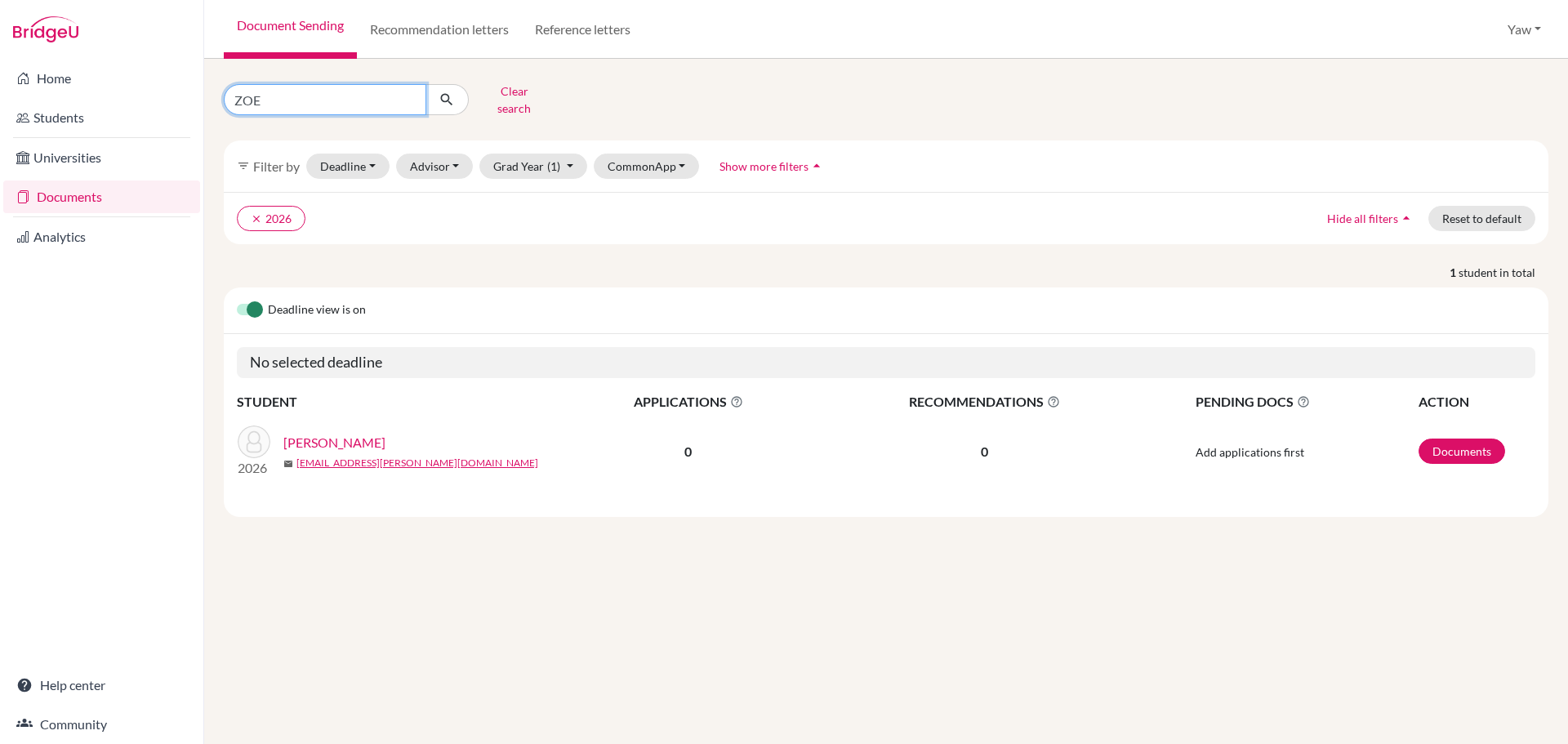
click at [409, 92] on input "ZOE" at bounding box center [325, 99] width 203 height 31
type input "jOSSETT"
click button "submit" at bounding box center [447, 99] width 43 height 31
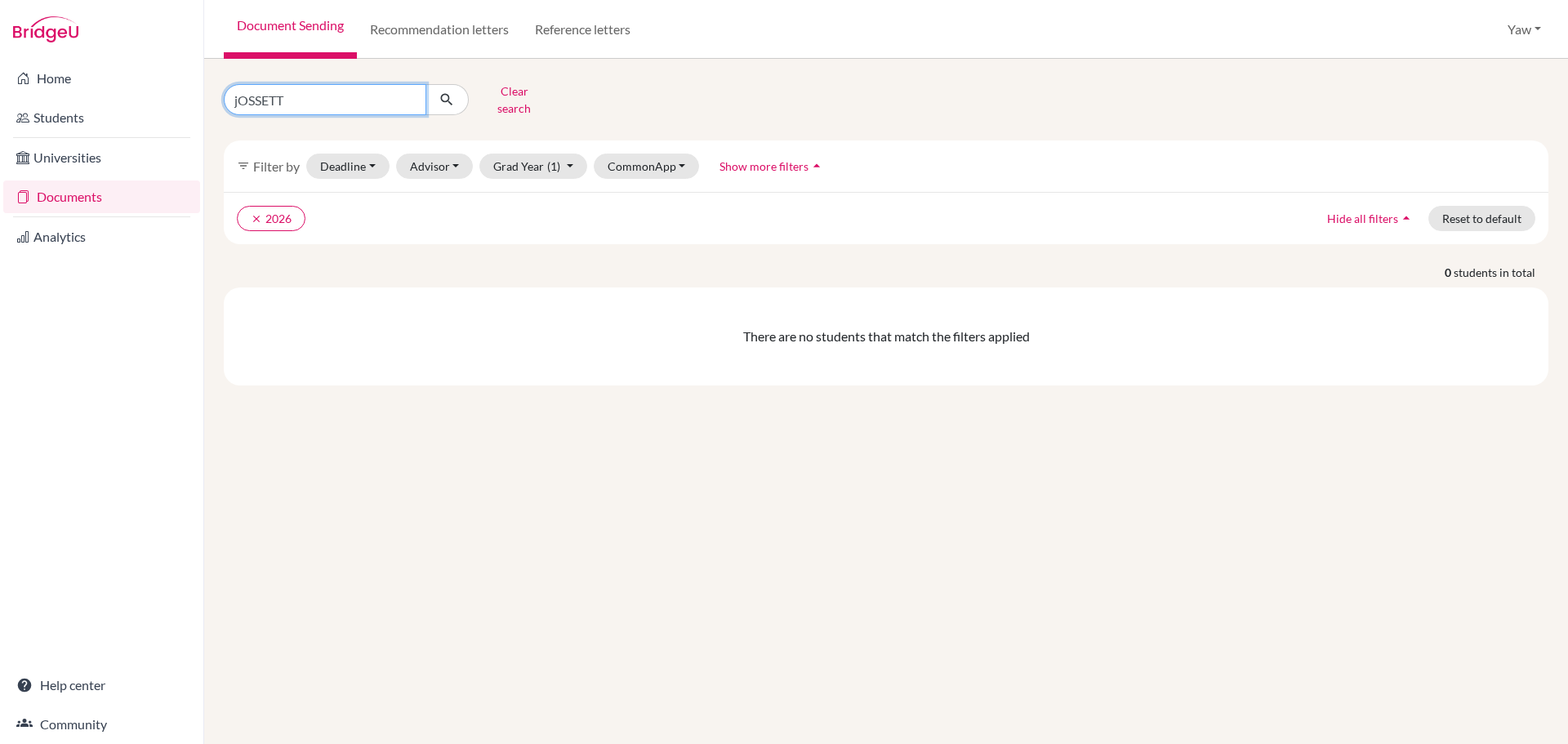
click at [258, 93] on input "jOSSETT" at bounding box center [325, 99] width 203 height 31
type input "jOSETT"
click button "submit" at bounding box center [447, 99] width 43 height 31
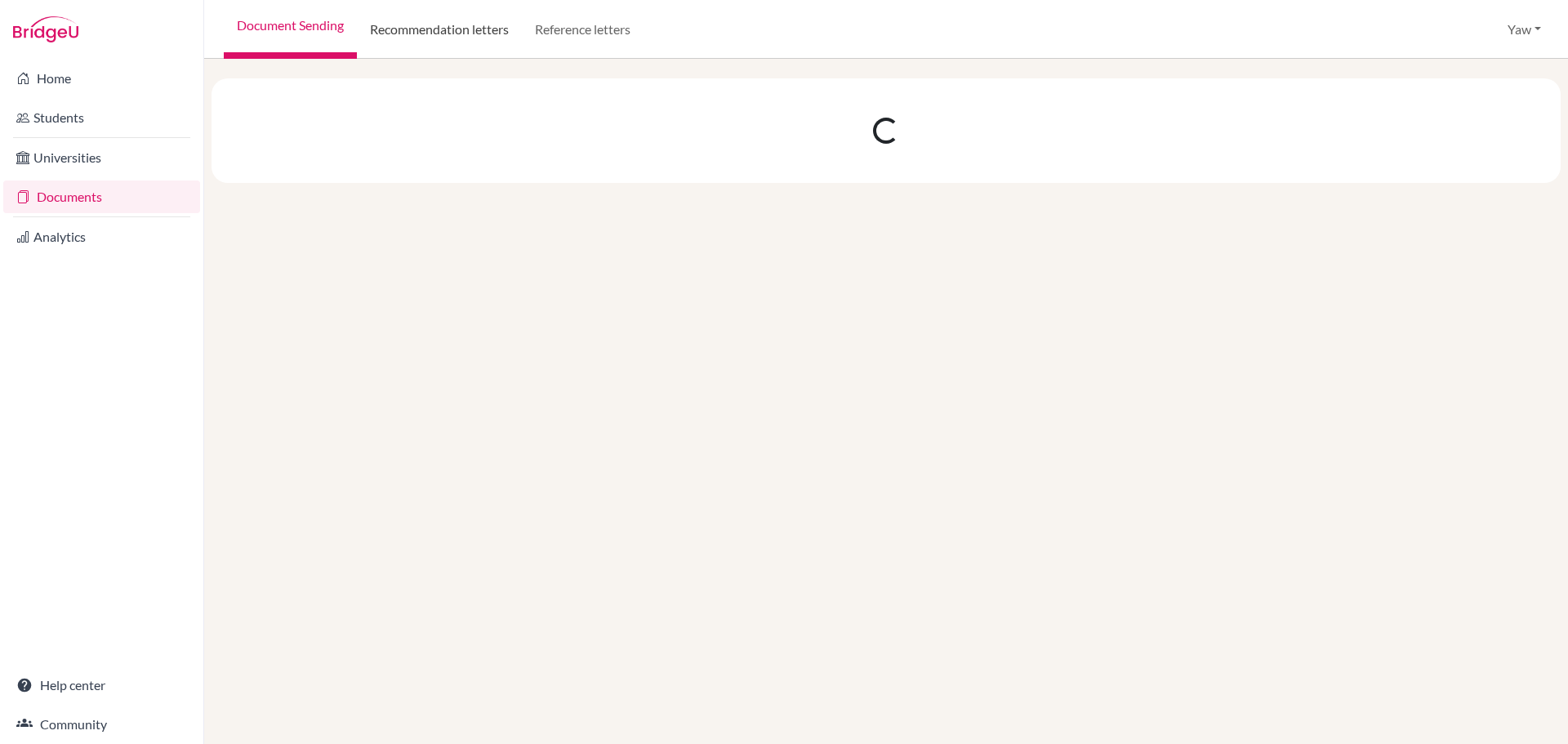
click at [421, 31] on link "Recommendation letters" at bounding box center [439, 29] width 165 height 59
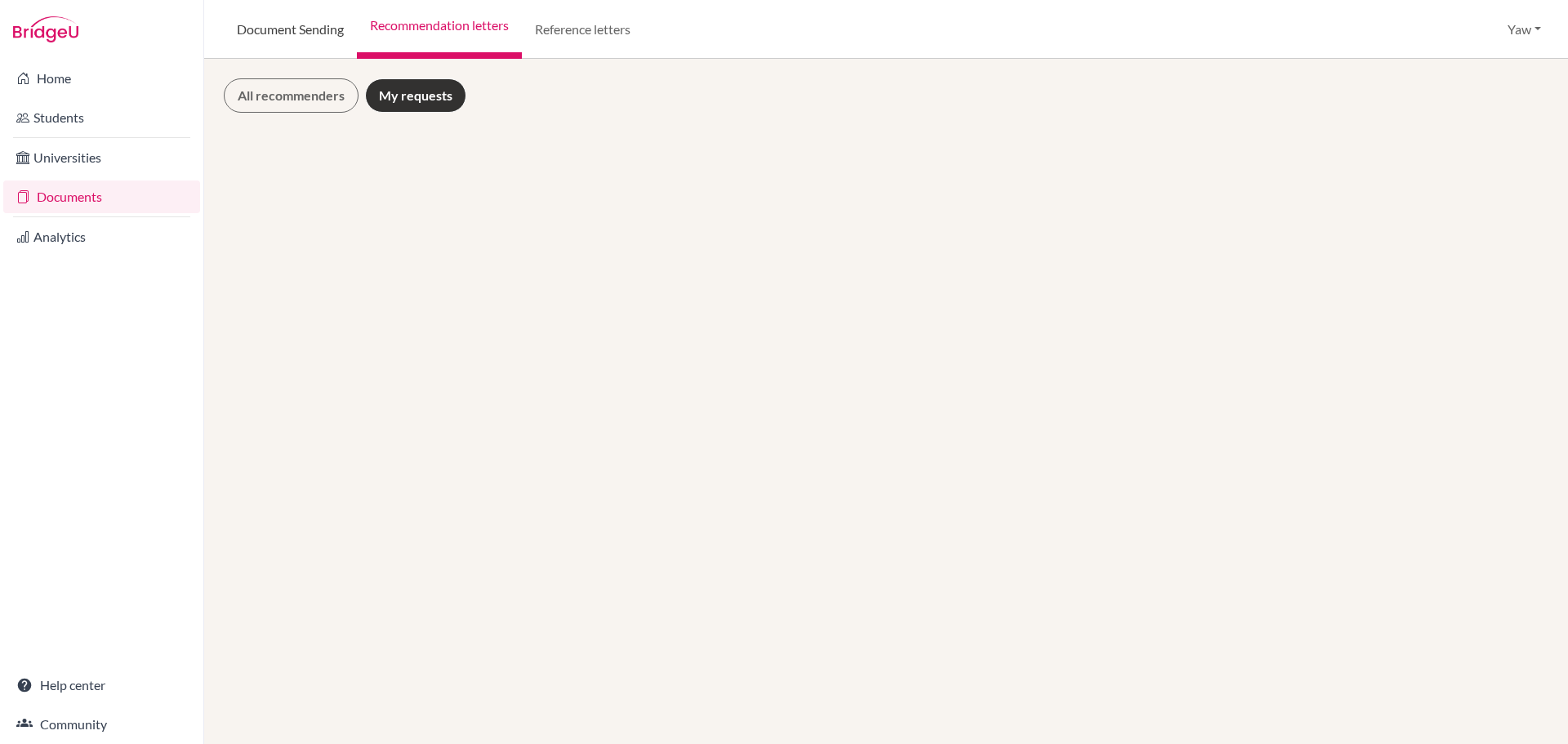
click at [297, 25] on link "Document Sending" at bounding box center [290, 29] width 133 height 59
click at [75, 193] on link "Documents" at bounding box center [101, 196] width 196 height 33
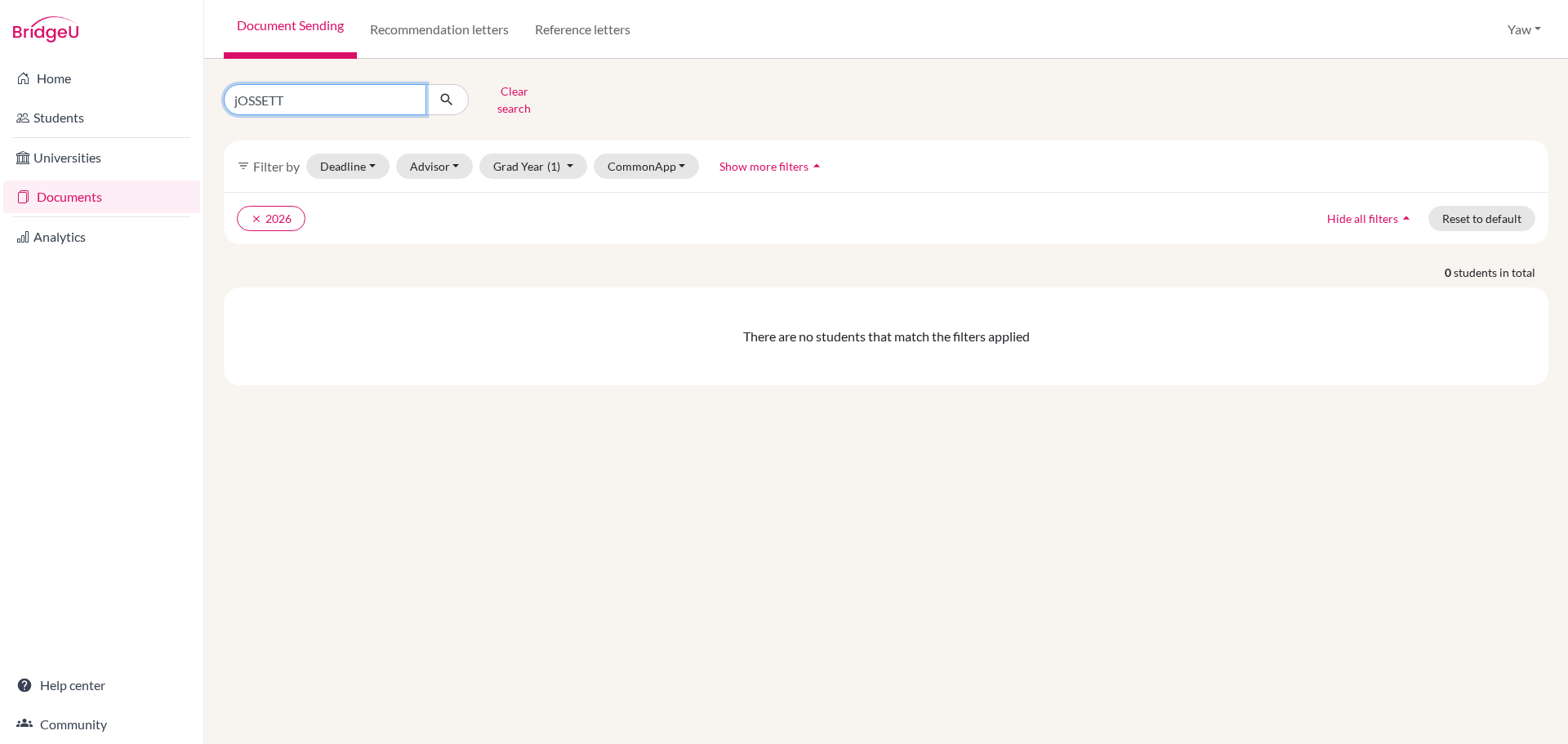
click at [410, 96] on input "jOSSETT" at bounding box center [325, 99] width 203 height 31
click at [510, 85] on button "Clear search" at bounding box center [514, 99] width 91 height 42
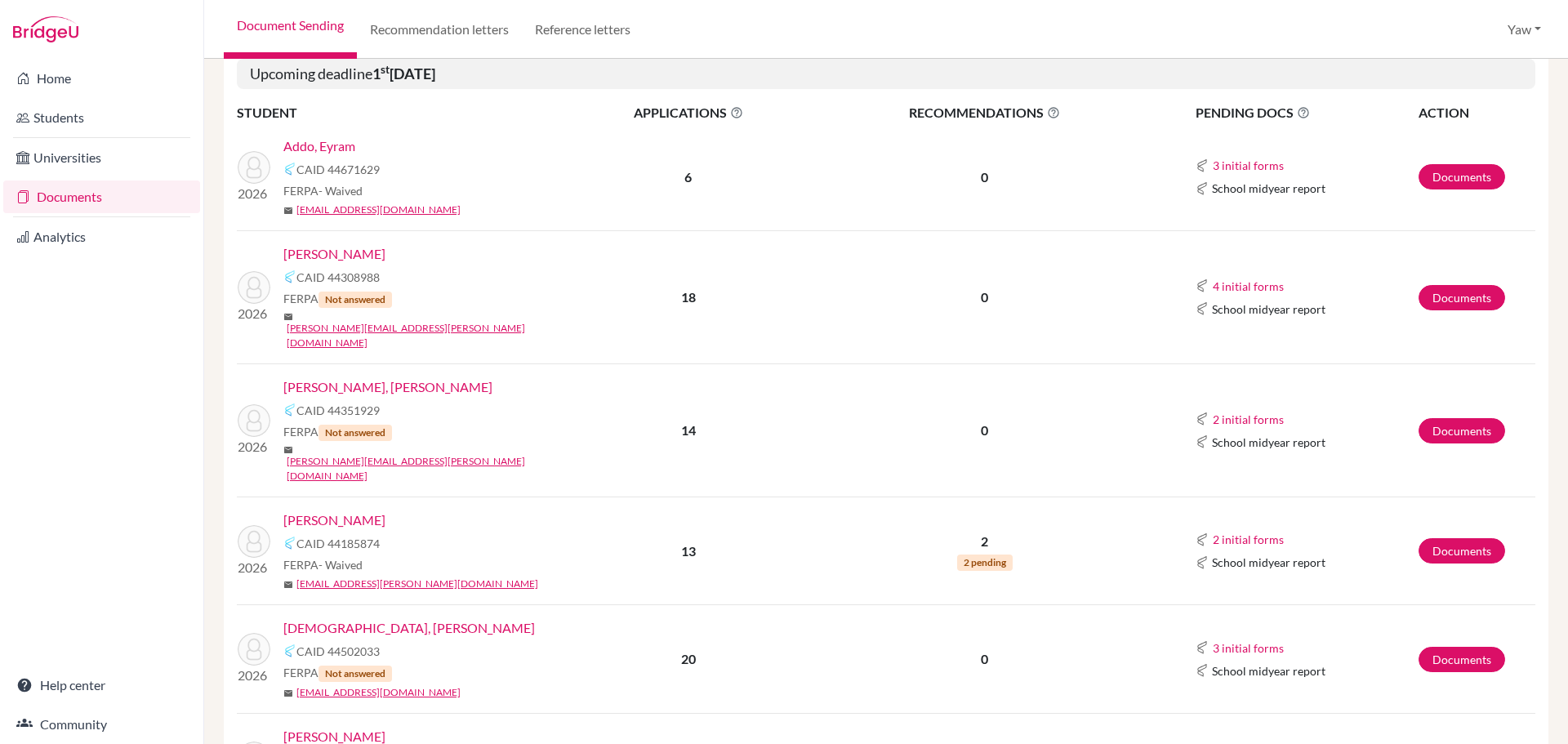
scroll to position [490, 0]
click at [359, 509] on link "[PERSON_NAME]" at bounding box center [334, 518] width 102 height 20
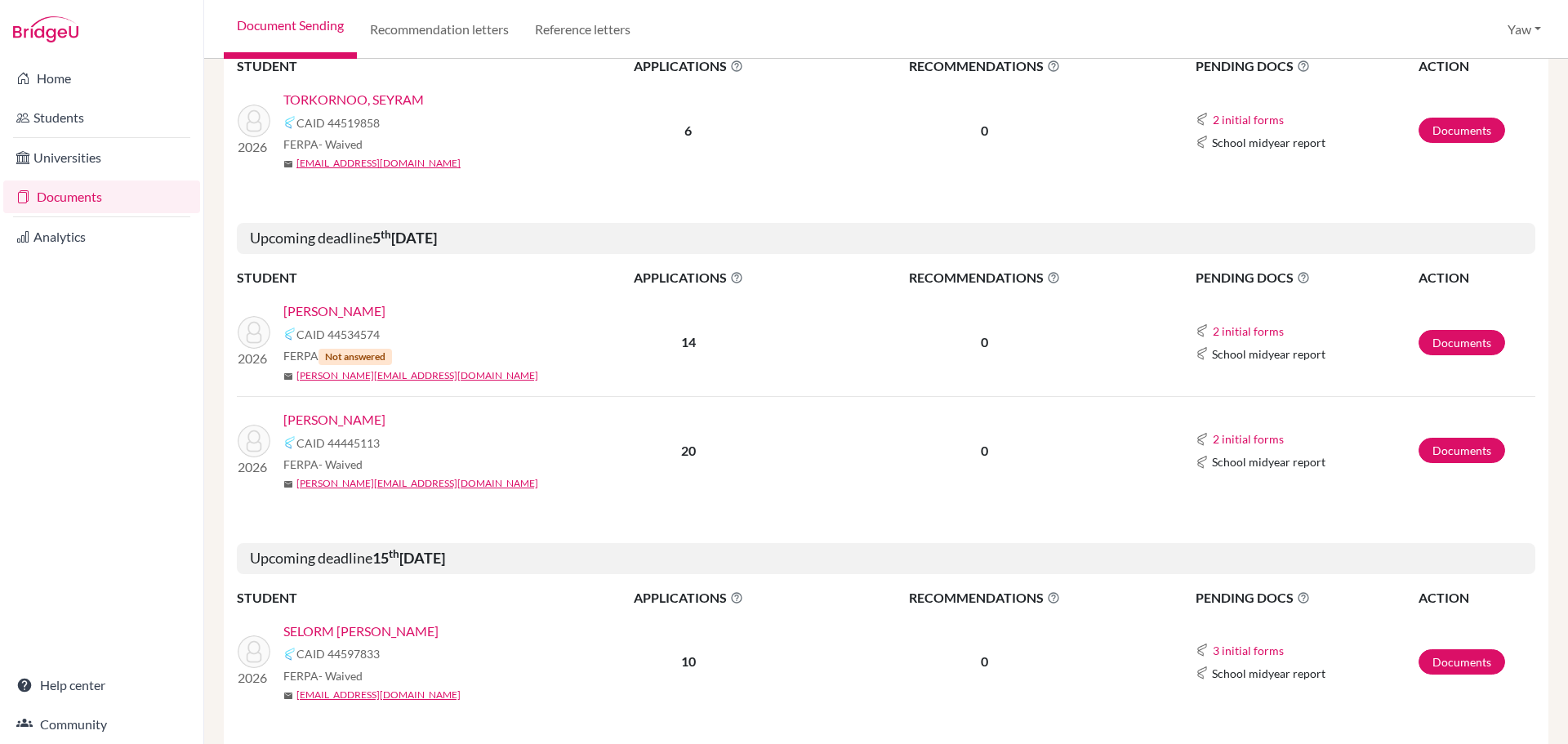
scroll to position [2532, 0]
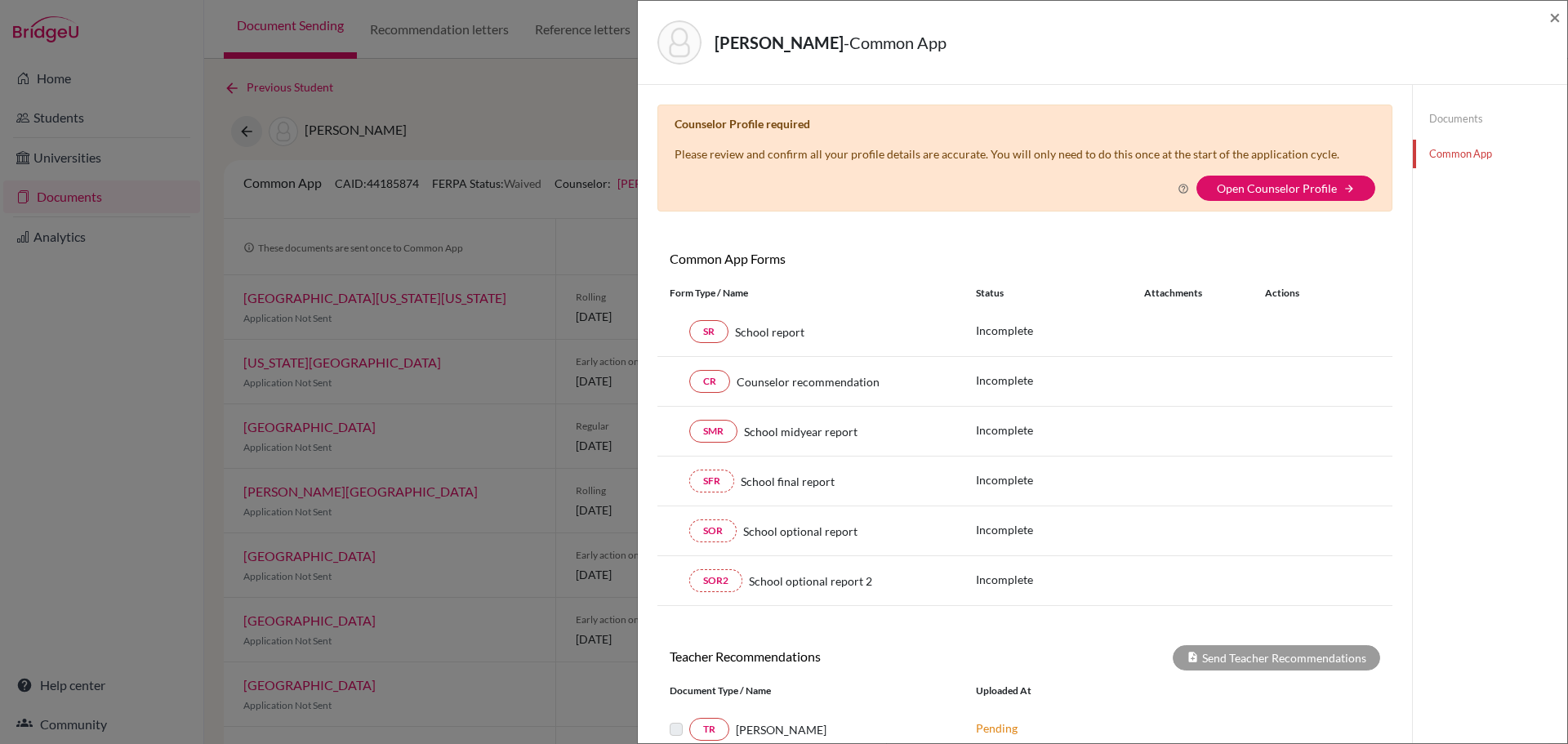
click at [188, 482] on div "[PERSON_NAME] - Common App × × Counselor Profile required Please review and con…" at bounding box center [784, 372] width 1568 height 744
click at [1547, 14] on div "[PERSON_NAME] Segolene Ayorkor - Common App ×" at bounding box center [1103, 42] width 917 height 70
click at [1560, 12] on span "×" at bounding box center [1555, 16] width 11 height 24
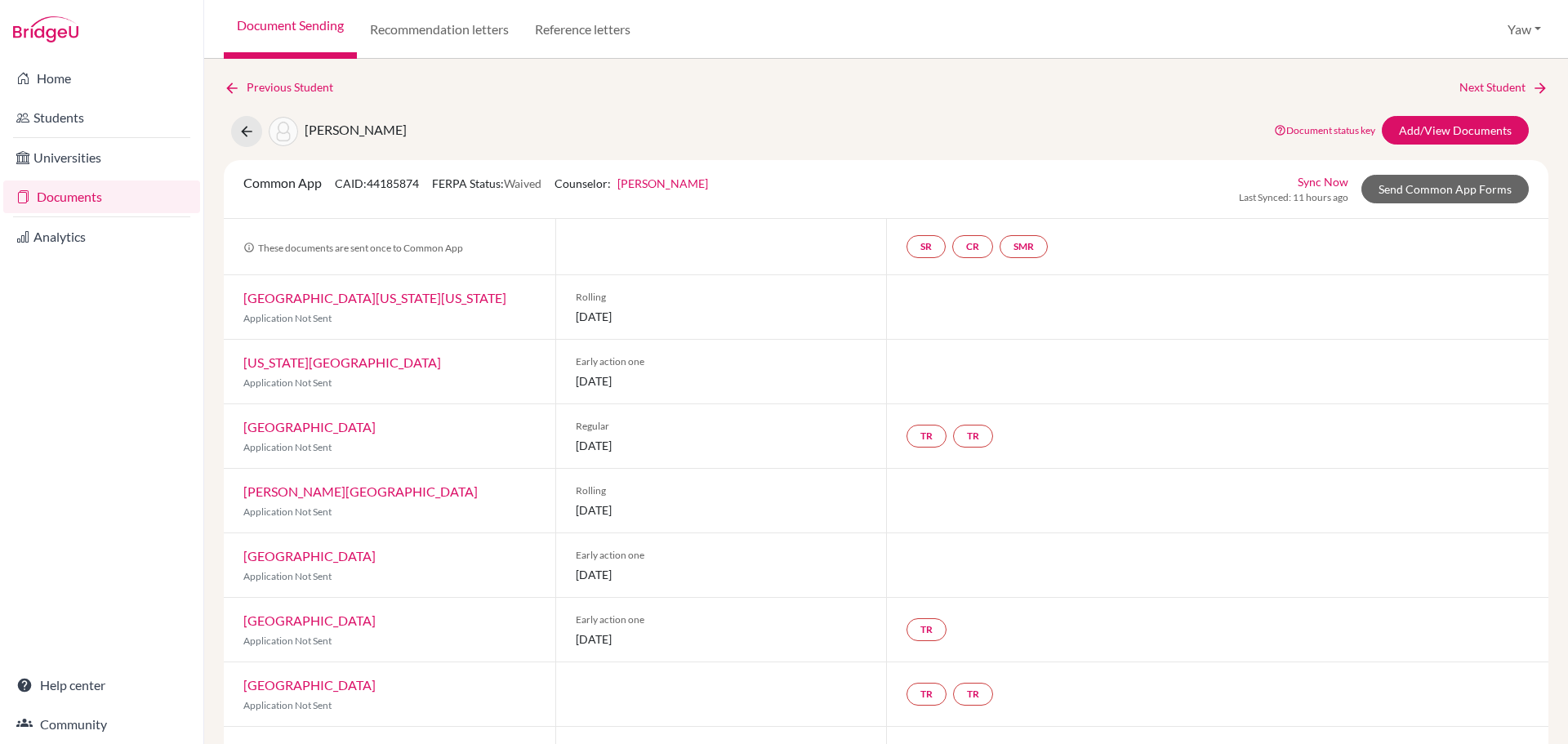
click at [77, 198] on link "Documents" at bounding box center [101, 196] width 196 height 33
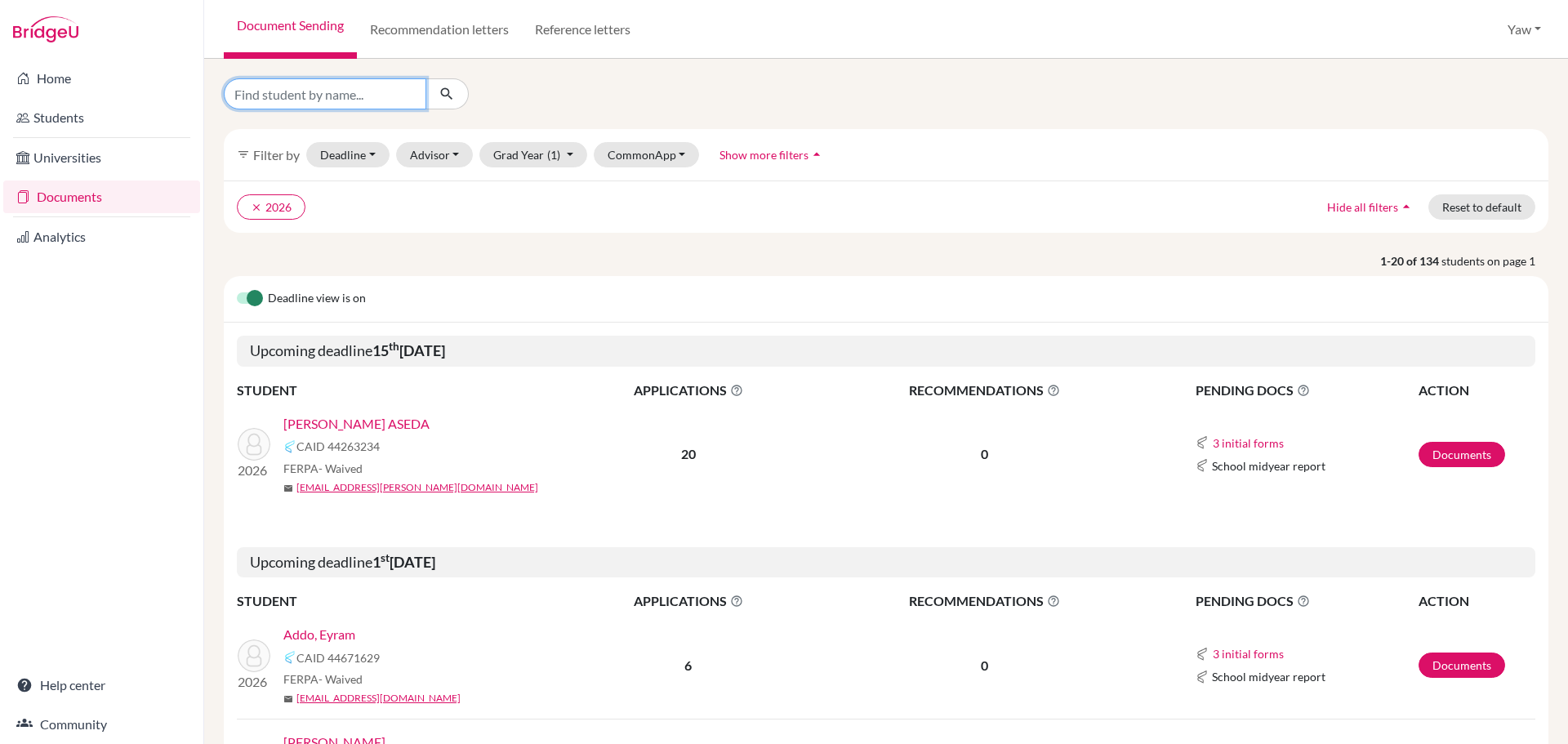
click at [386, 97] on input "Find student by name..." at bounding box center [325, 93] width 203 height 31
type input "SEYRAM"
click button "submit" at bounding box center [447, 93] width 43 height 31
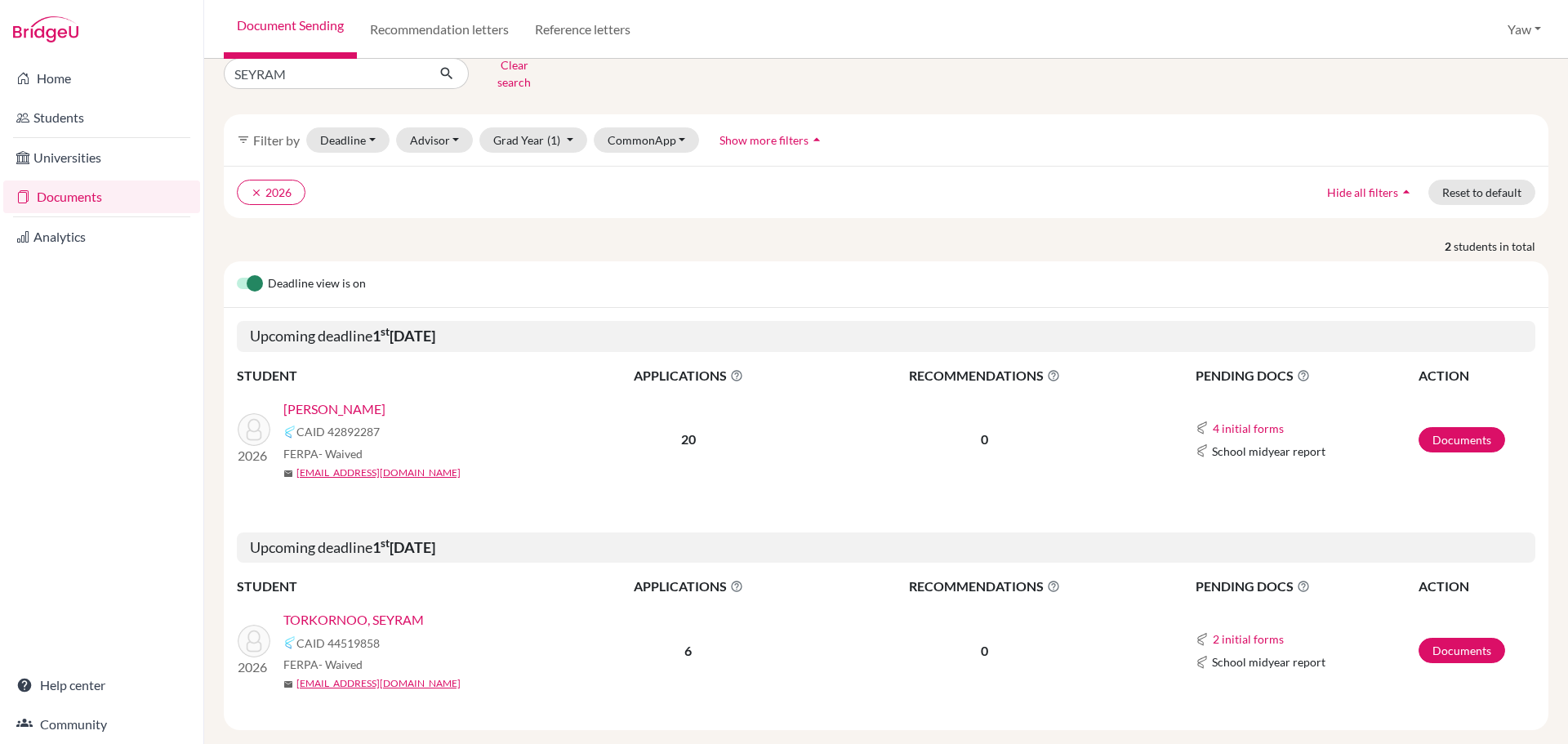
scroll to position [40, 0]
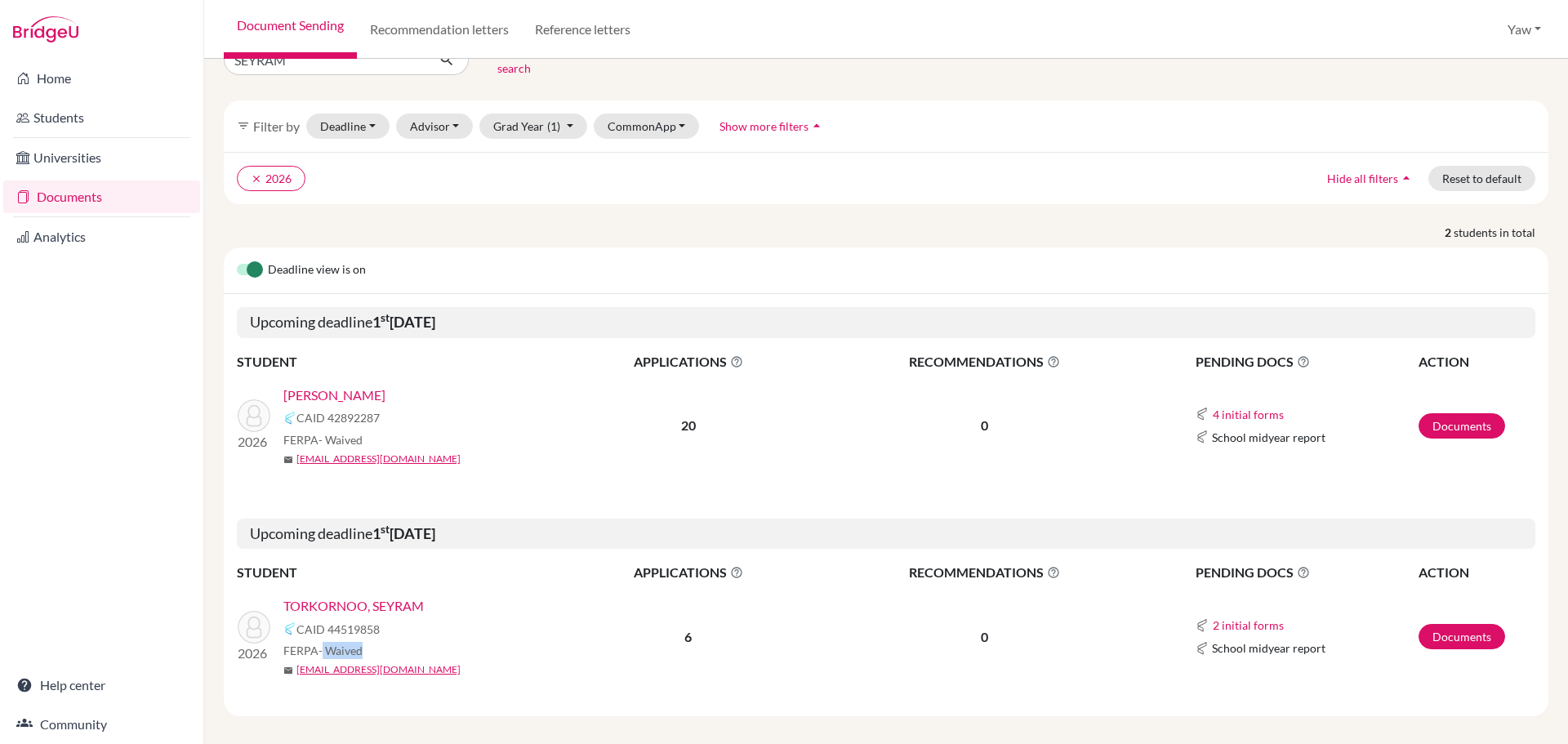
drag, startPoint x: 359, startPoint y: 640, endPoint x: 324, endPoint y: 641, distance: 35.0
click at [324, 642] on div "FERPA - Waived" at bounding box center [429, 651] width 292 height 17
click at [499, 619] on div "CAID 44519858" at bounding box center [429, 629] width 292 height 20
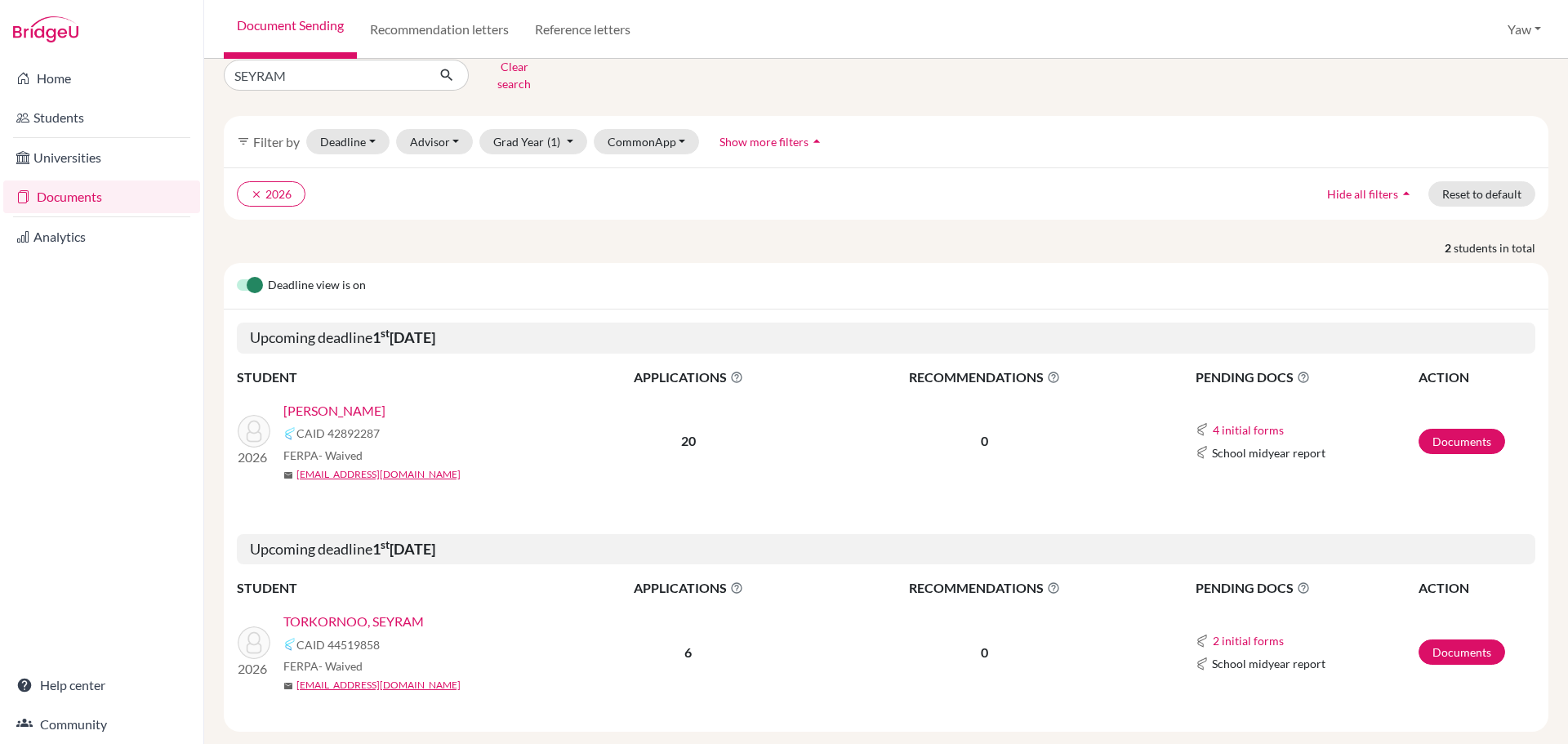
scroll to position [0, 0]
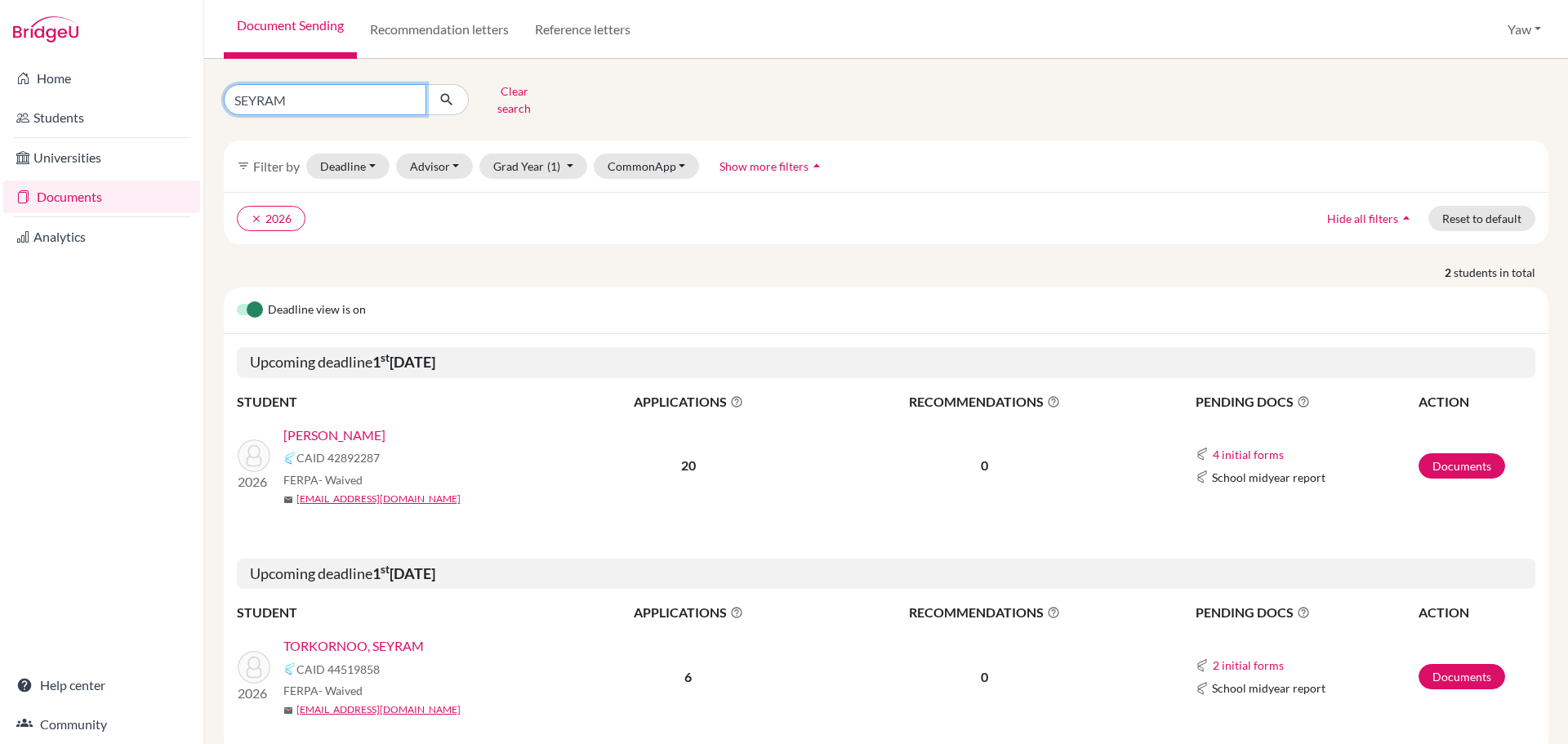
click at [340, 93] on input "SEYRAM" at bounding box center [325, 99] width 203 height 31
type input "S"
type input "KENNY"
click button "submit" at bounding box center [447, 99] width 43 height 31
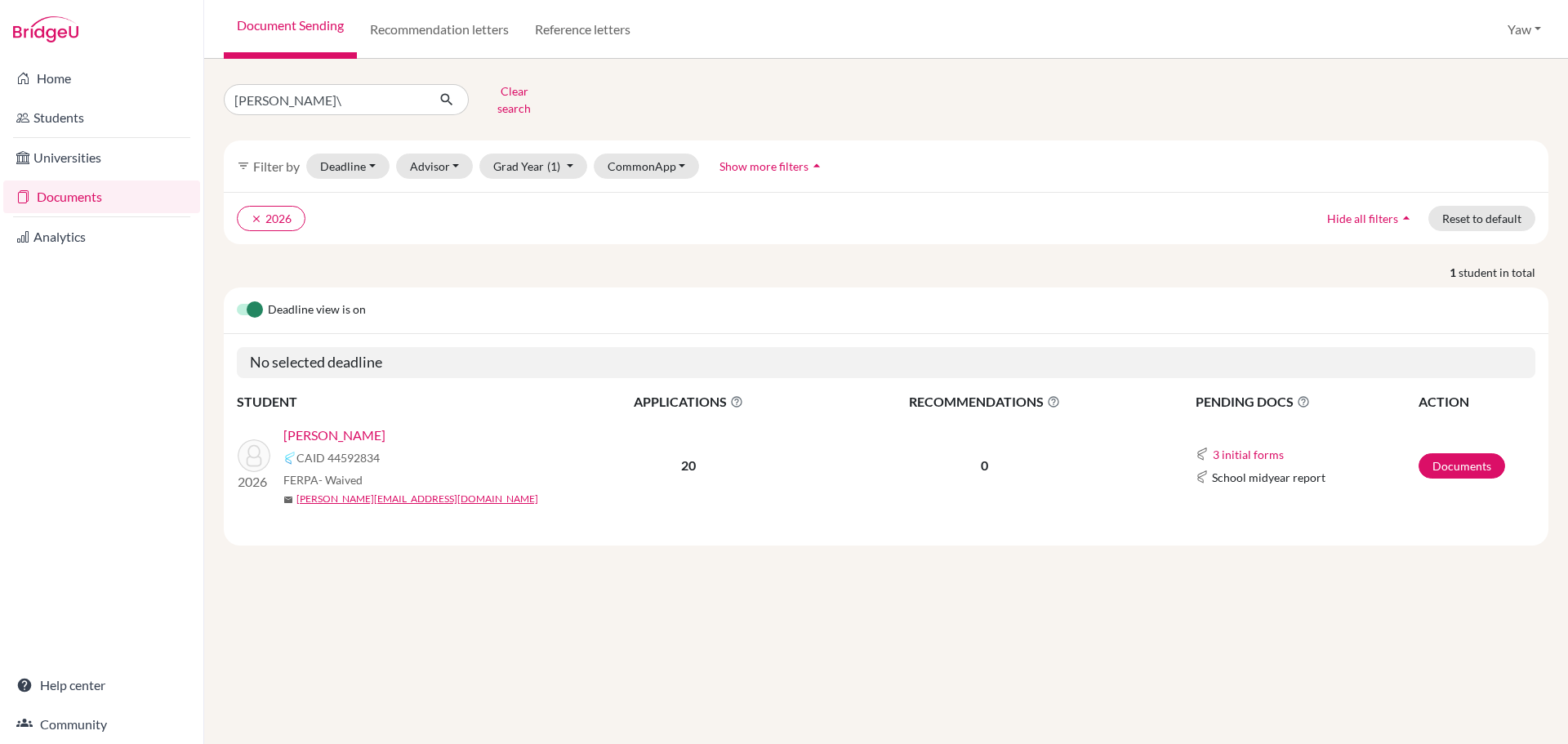
drag, startPoint x: 378, startPoint y: 467, endPoint x: 283, endPoint y: 479, distance: 95.8
click at [283, 479] on div "ADAE MENSAH, KENNY CAID 44592834 FERPA - Waived mail kenny.adaemensah@icsghana.…" at bounding box center [429, 466] width 292 height 81
click at [391, 471] on div "FERPA - Waived" at bounding box center [429, 480] width 292 height 17
drag, startPoint x: 392, startPoint y: 463, endPoint x: 396, endPoint y: 474, distance: 11.7
click at [393, 471] on div "FERPA - Waived" at bounding box center [429, 480] width 292 height 17
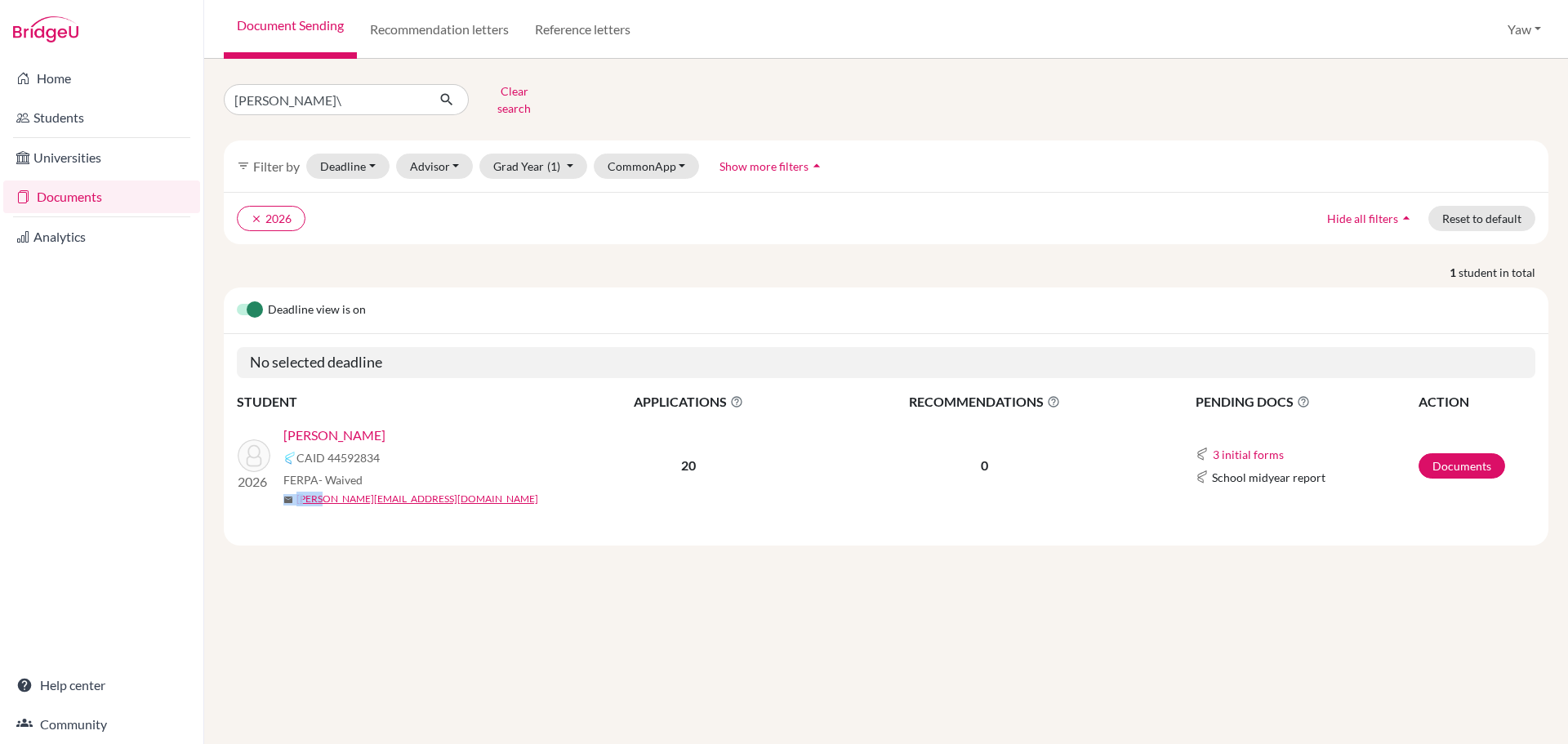
drag, startPoint x: 395, startPoint y: 474, endPoint x: 310, endPoint y: 465, distance: 85.5
click at [297, 479] on div "ADAE MENSAH, KENNY CAID 44592834 FERPA - Waived mail kenny.adaemensah@icsghana.…" at bounding box center [429, 466] width 292 height 81
click at [409, 454] on div "CAID 44592834" at bounding box center [429, 458] width 292 height 20
drag, startPoint x: 395, startPoint y: 465, endPoint x: 267, endPoint y: 470, distance: 128.1
click at [267, 470] on div "2026 ADAE MENSAH, KENNY CAID 44592834 FERPA - Waived mail kenny.adaemensah@icsg…" at bounding box center [400, 466] width 349 height 81
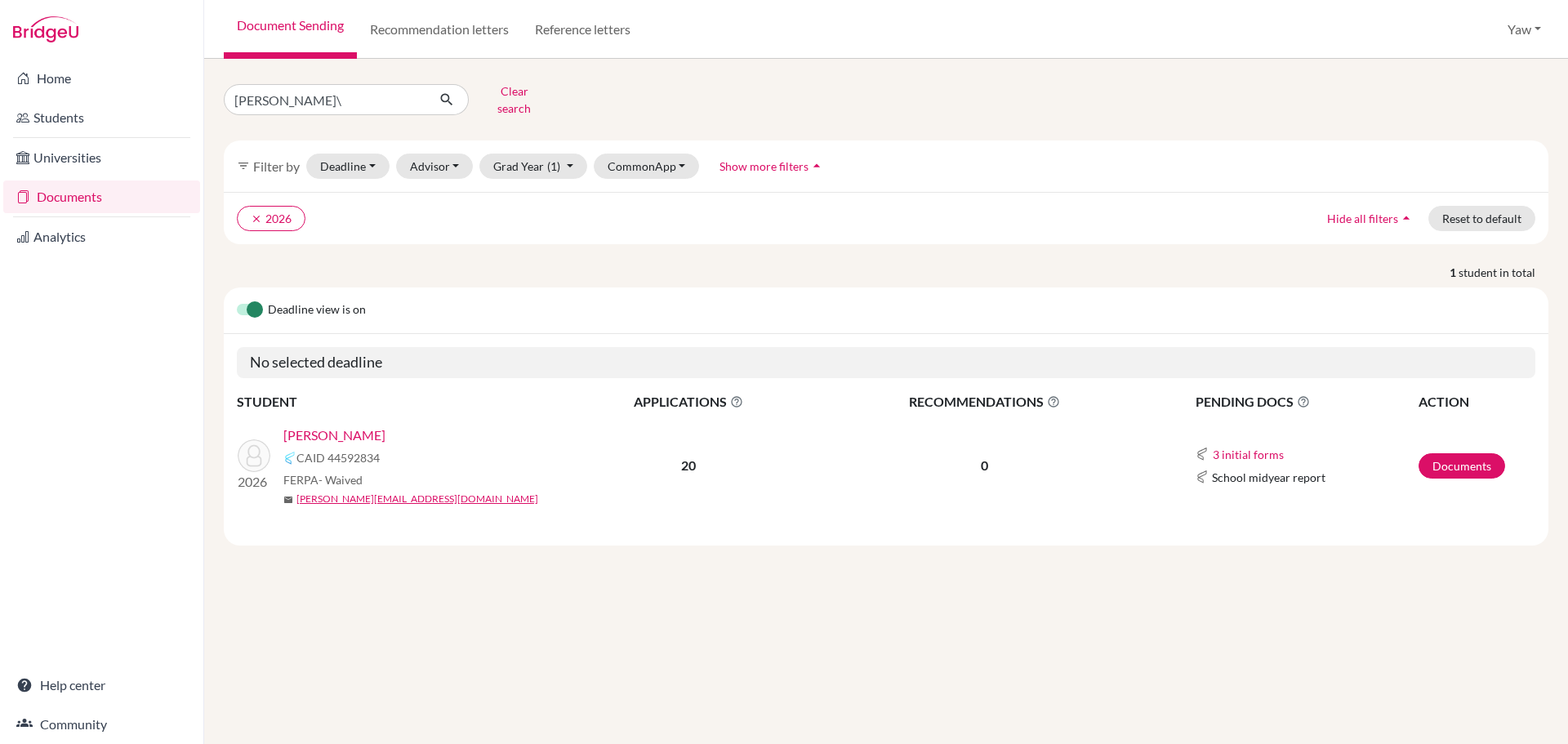
click at [469, 651] on div "KENNY\ Clear search filter_list Filter by Deadline - Select a date range Or dou…" at bounding box center [885, 401] width 1364 height 685
click at [315, 426] on link "[PERSON_NAME]" at bounding box center [334, 435] width 102 height 20
click at [374, 426] on link "[PERSON_NAME]" at bounding box center [334, 435] width 102 height 20
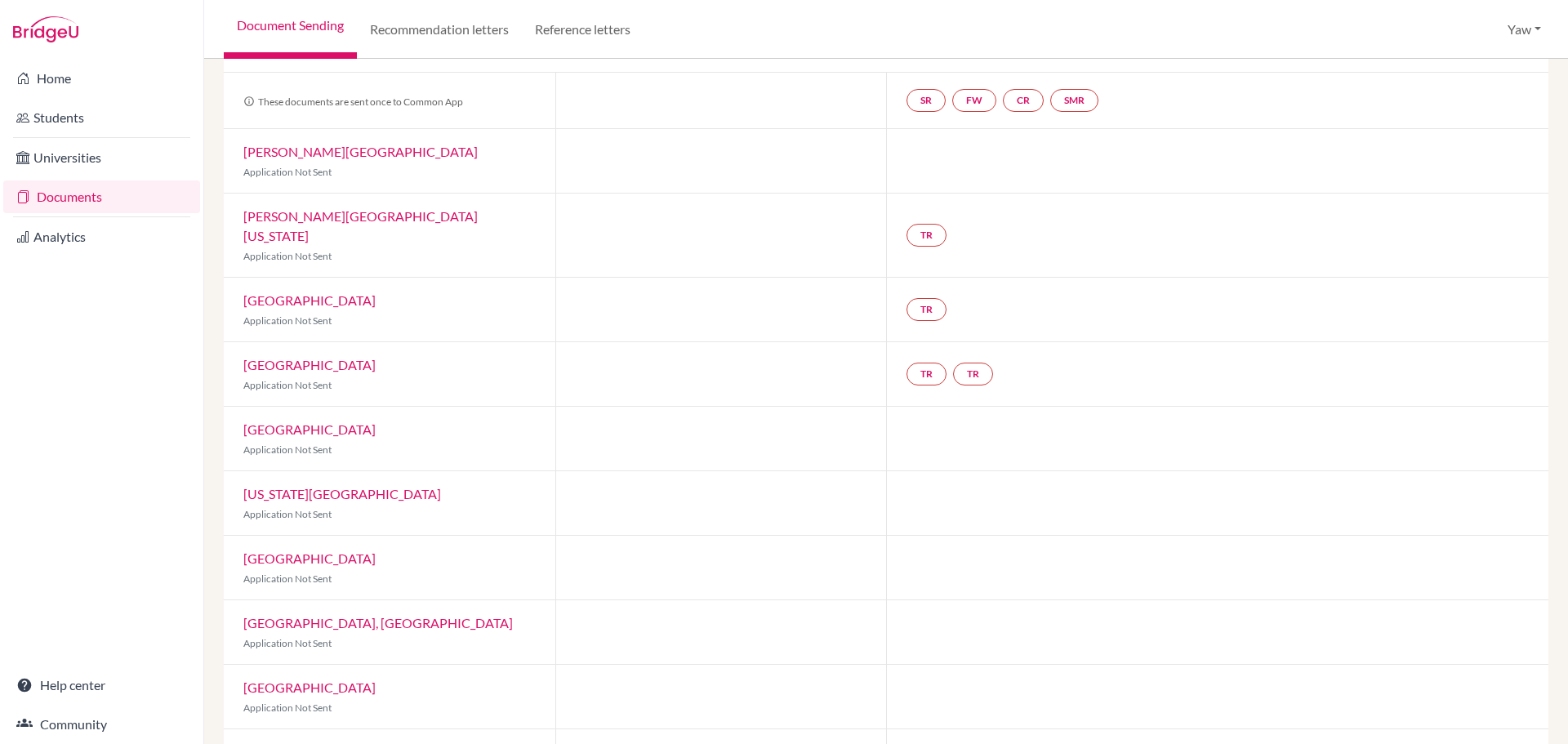
scroll to position [163, 0]
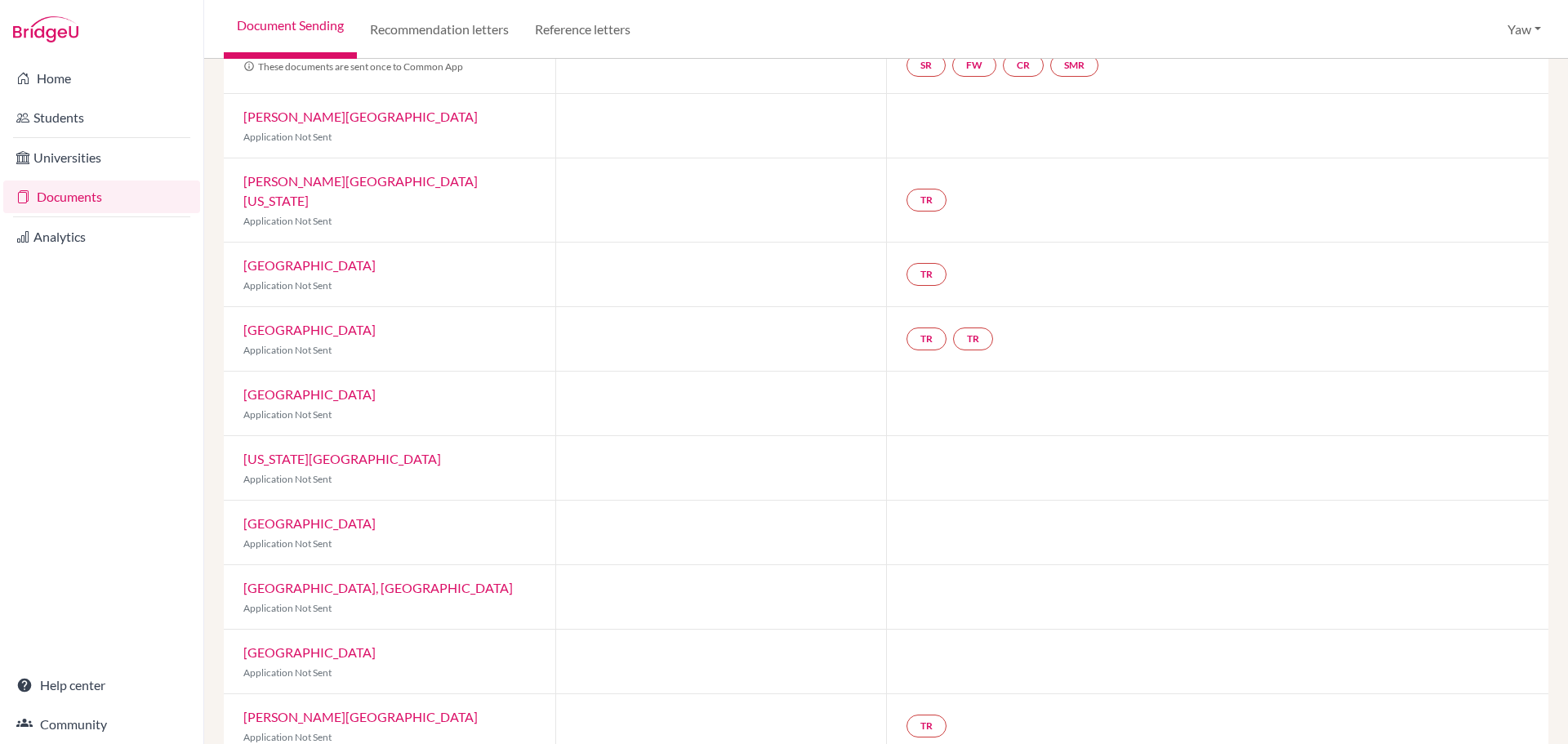
drag, startPoint x: 489, startPoint y: 376, endPoint x: 254, endPoint y: 373, distance: 235.0
click at [254, 373] on div "Rochester Institute of Technology Application Not Sent" at bounding box center [389, 403] width 331 height 63
click at [506, 408] on p "Application Not Sent" at bounding box center [390, 415] width 293 height 15
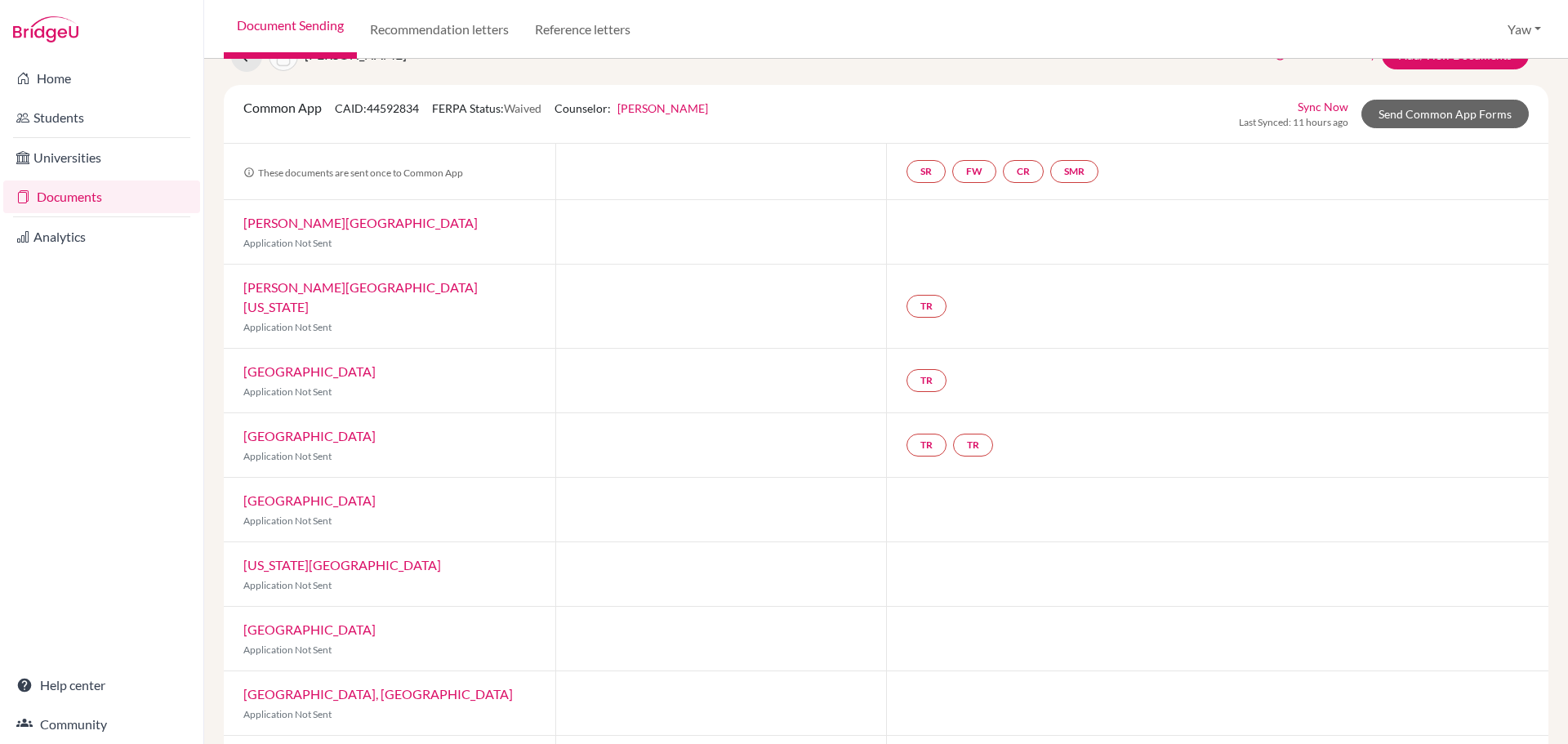
scroll to position [0, 0]
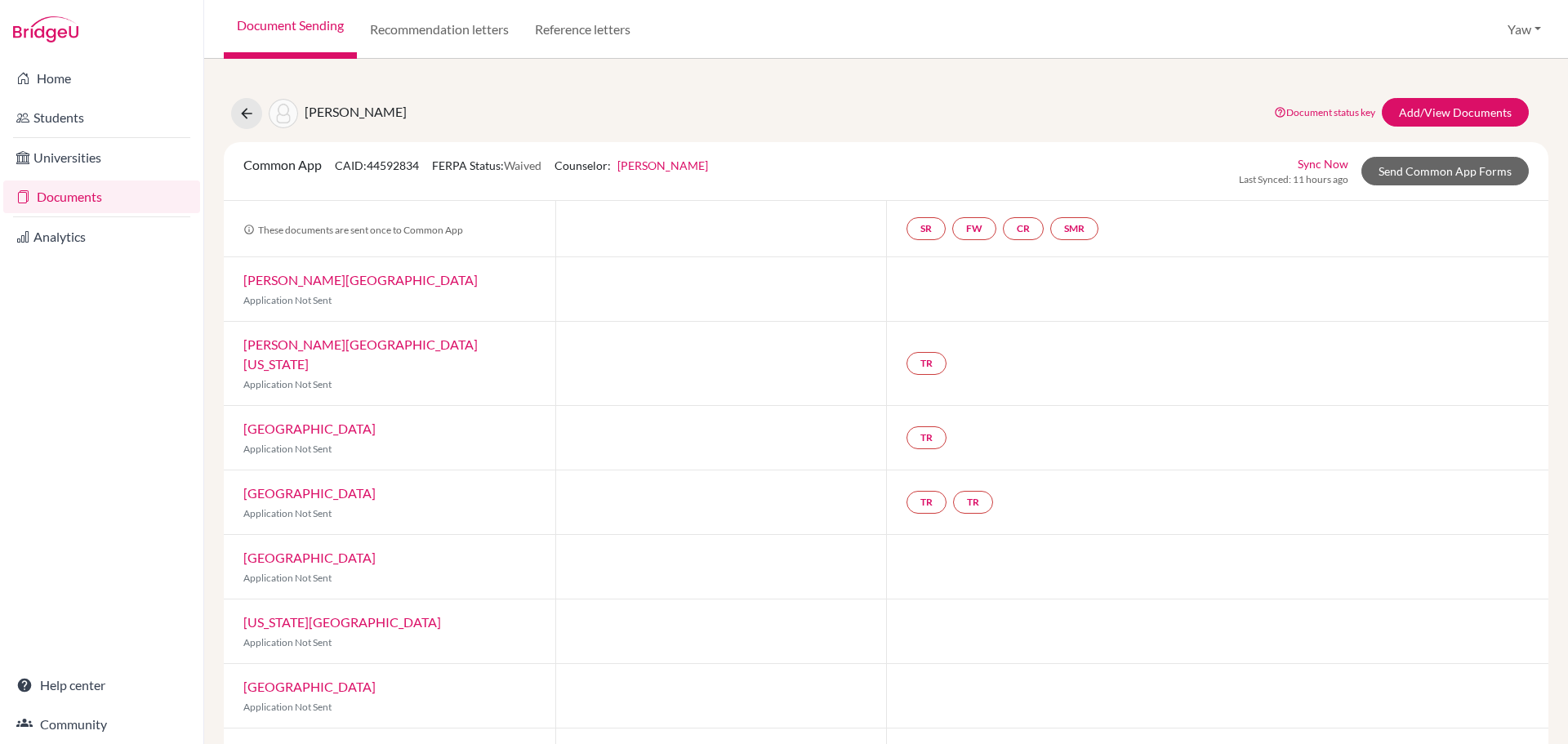
click at [569, 103] on div "ADAE MENSAH, KENNY Document status key TR Requirement. Document not uploaded ye…" at bounding box center [885, 113] width 1349 height 31
click at [1443, 167] on link "Send Common App Forms" at bounding box center [1444, 171] width 167 height 28
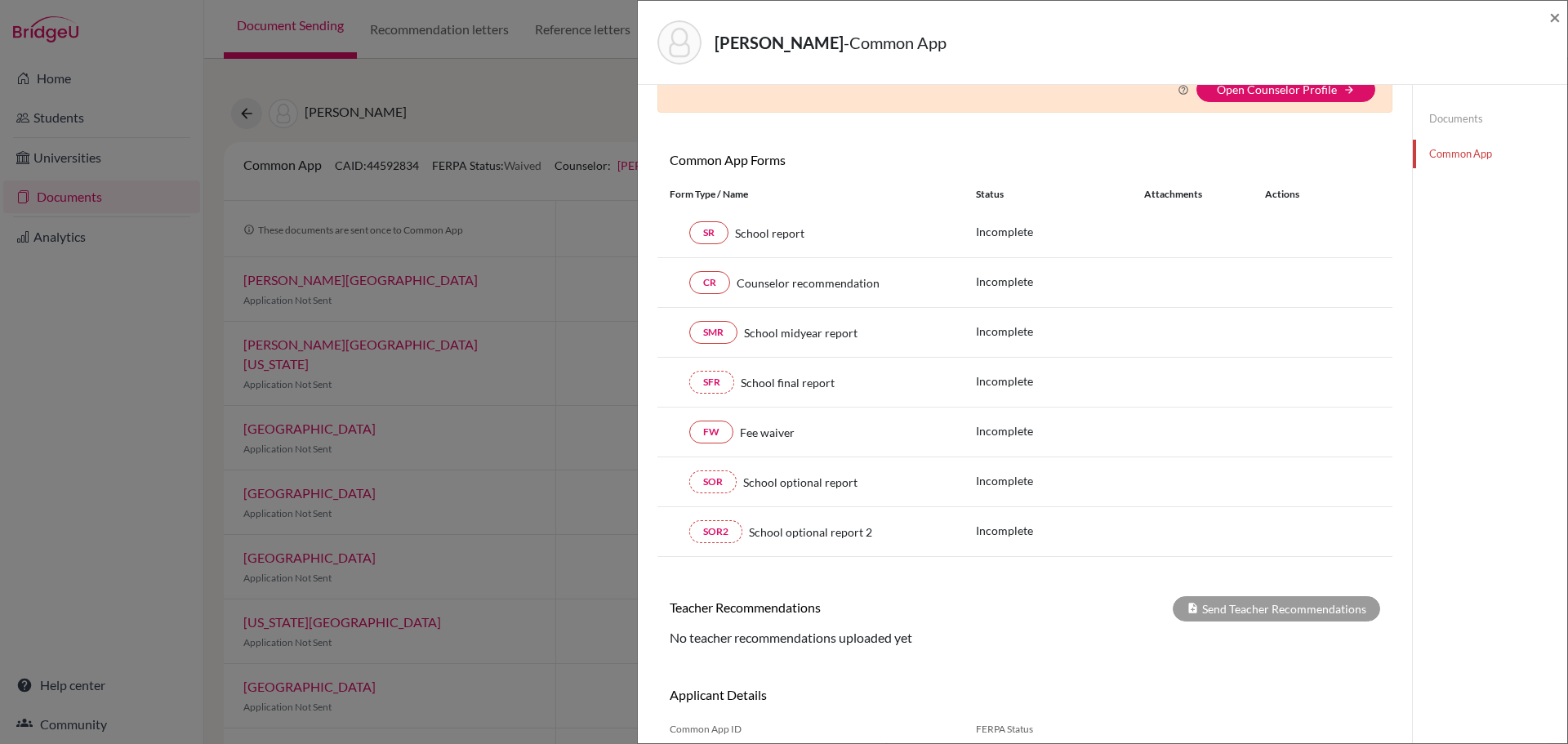
scroll to position [178, 0]
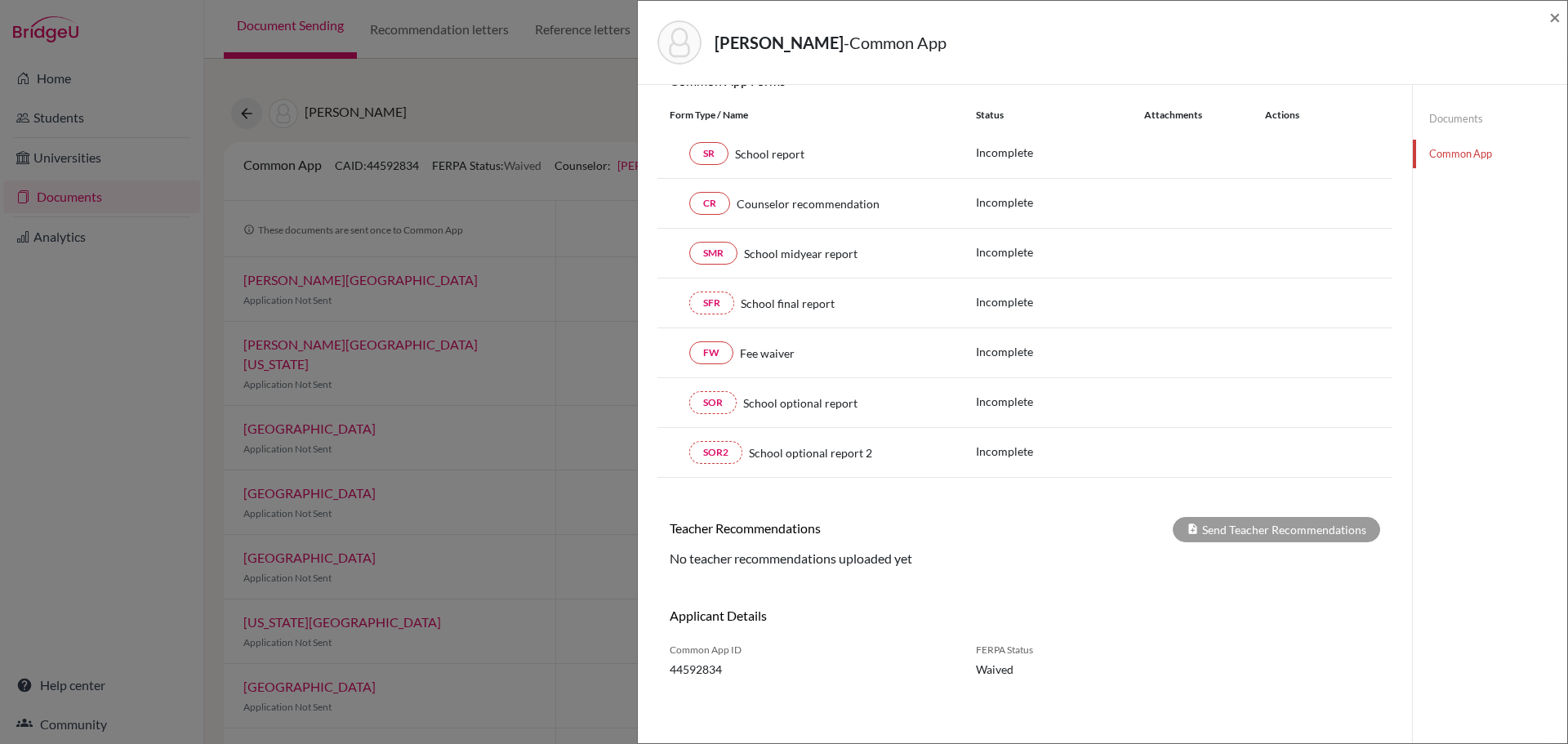
drag, startPoint x: 17, startPoint y: 389, endPoint x: 166, endPoint y: 279, distance: 185.2
click at [38, 378] on div "ADAE MENSAH, KENNY - Common App × × Counselor Profile required Please review an…" at bounding box center [784, 372] width 1568 height 744
click at [1560, 15] on div "ADAE MENSAH, KENNY - Common App ×" at bounding box center [1103, 42] width 930 height 84
click at [1557, 19] on span "×" at bounding box center [1555, 16] width 11 height 24
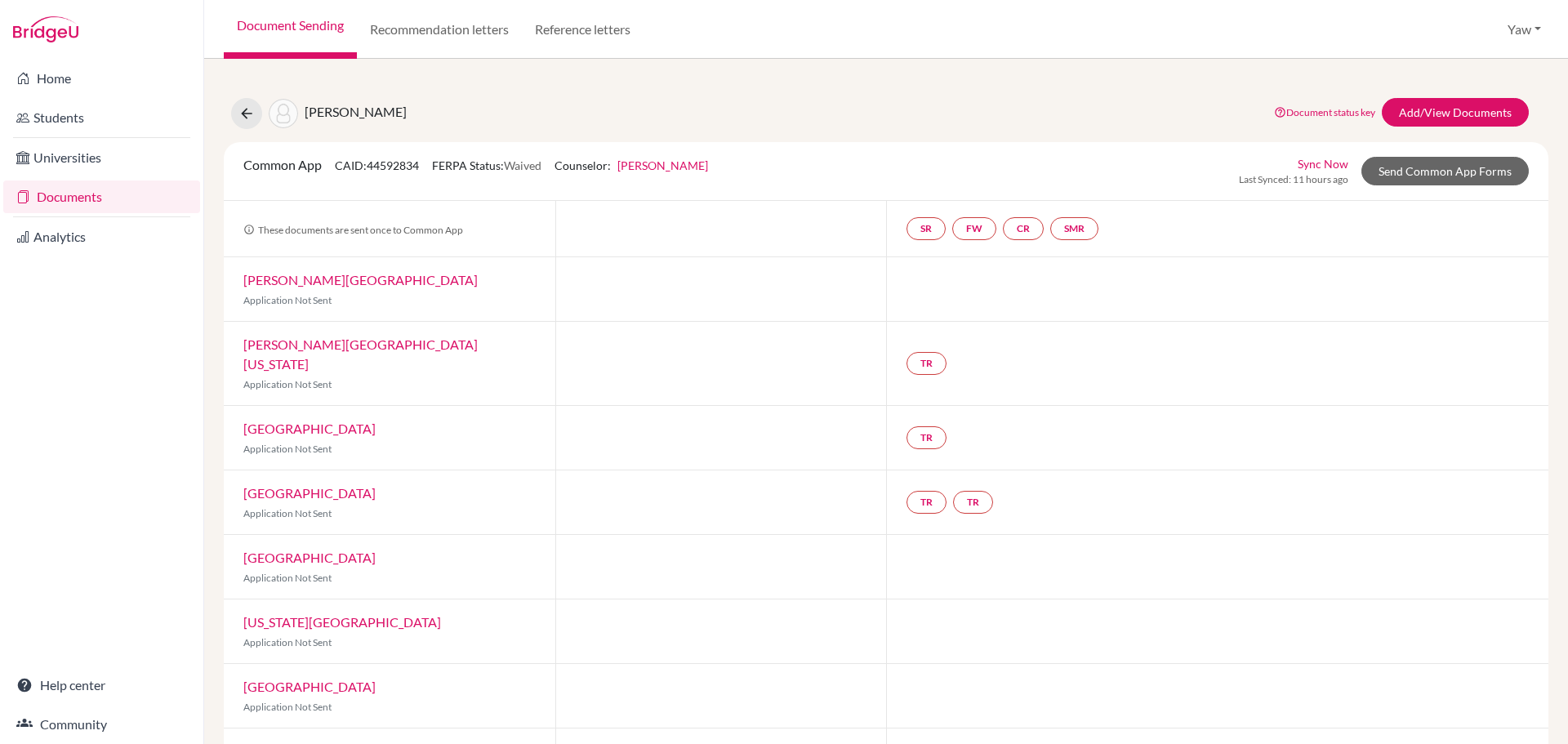
drag, startPoint x: 63, startPoint y: 199, endPoint x: 61, endPoint y: 188, distance: 11.2
click at [63, 200] on link "Documents" at bounding box center [101, 196] width 196 height 33
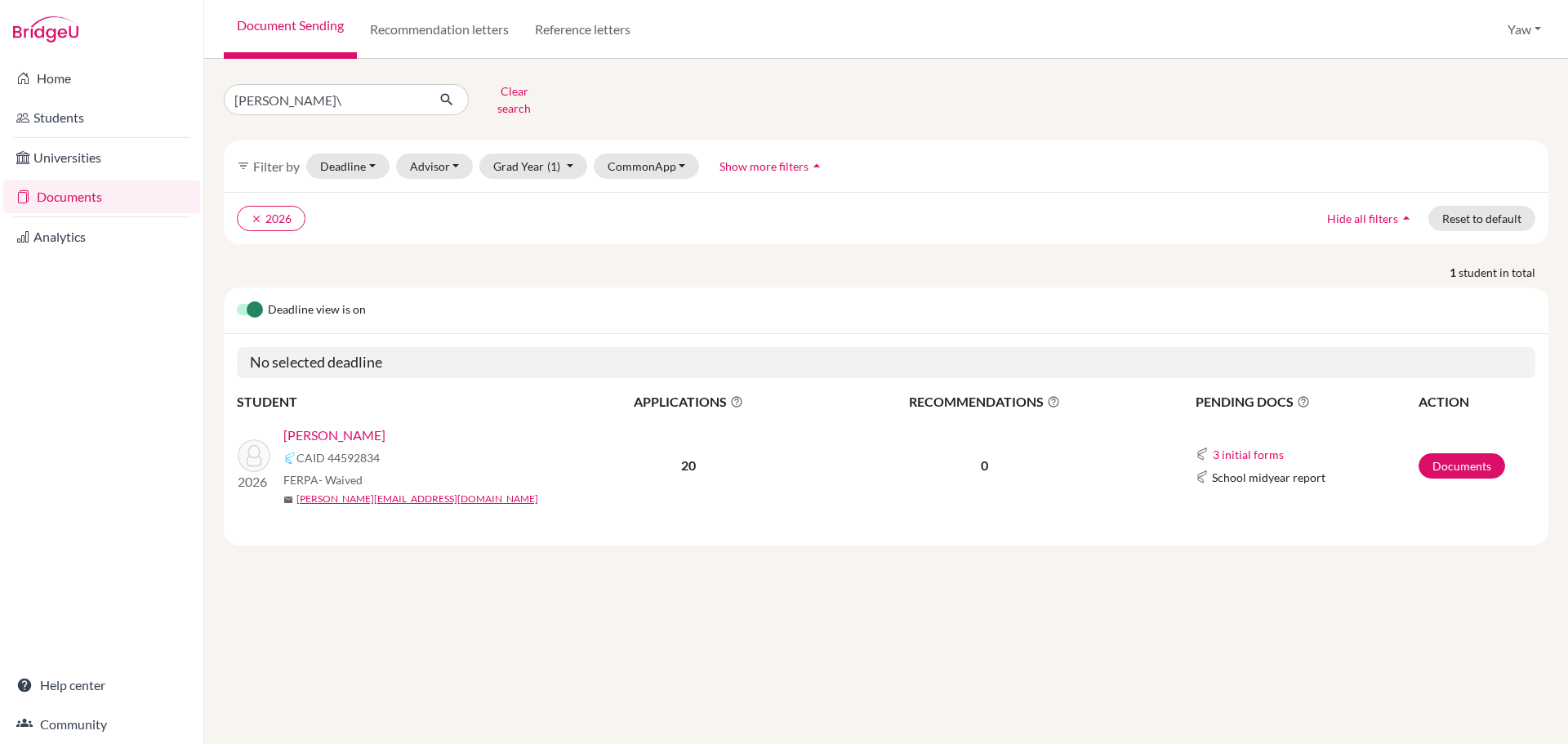
click at [341, 426] on link "[PERSON_NAME]" at bounding box center [334, 435] width 102 height 20
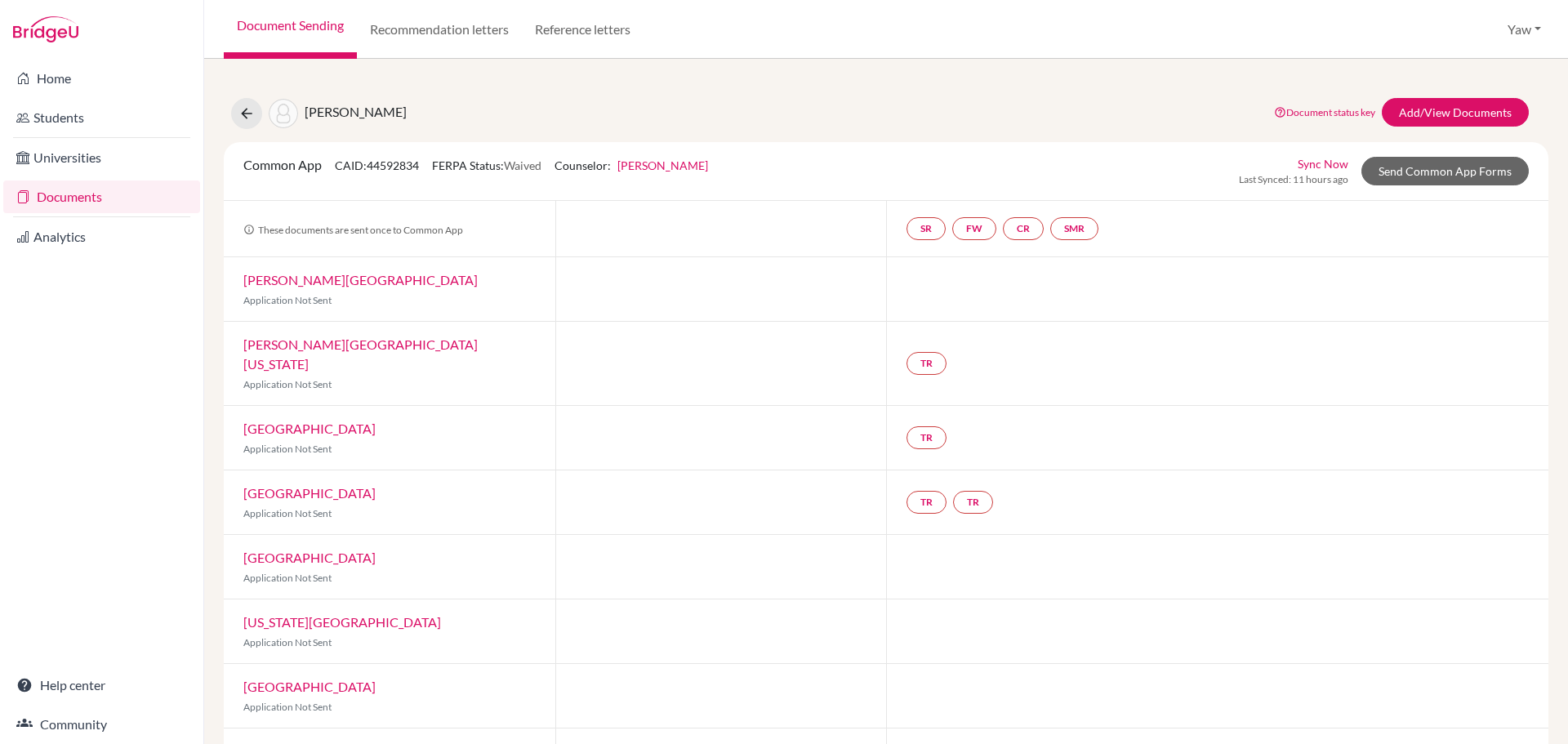
click at [62, 190] on link "Documents" at bounding box center [101, 196] width 196 height 33
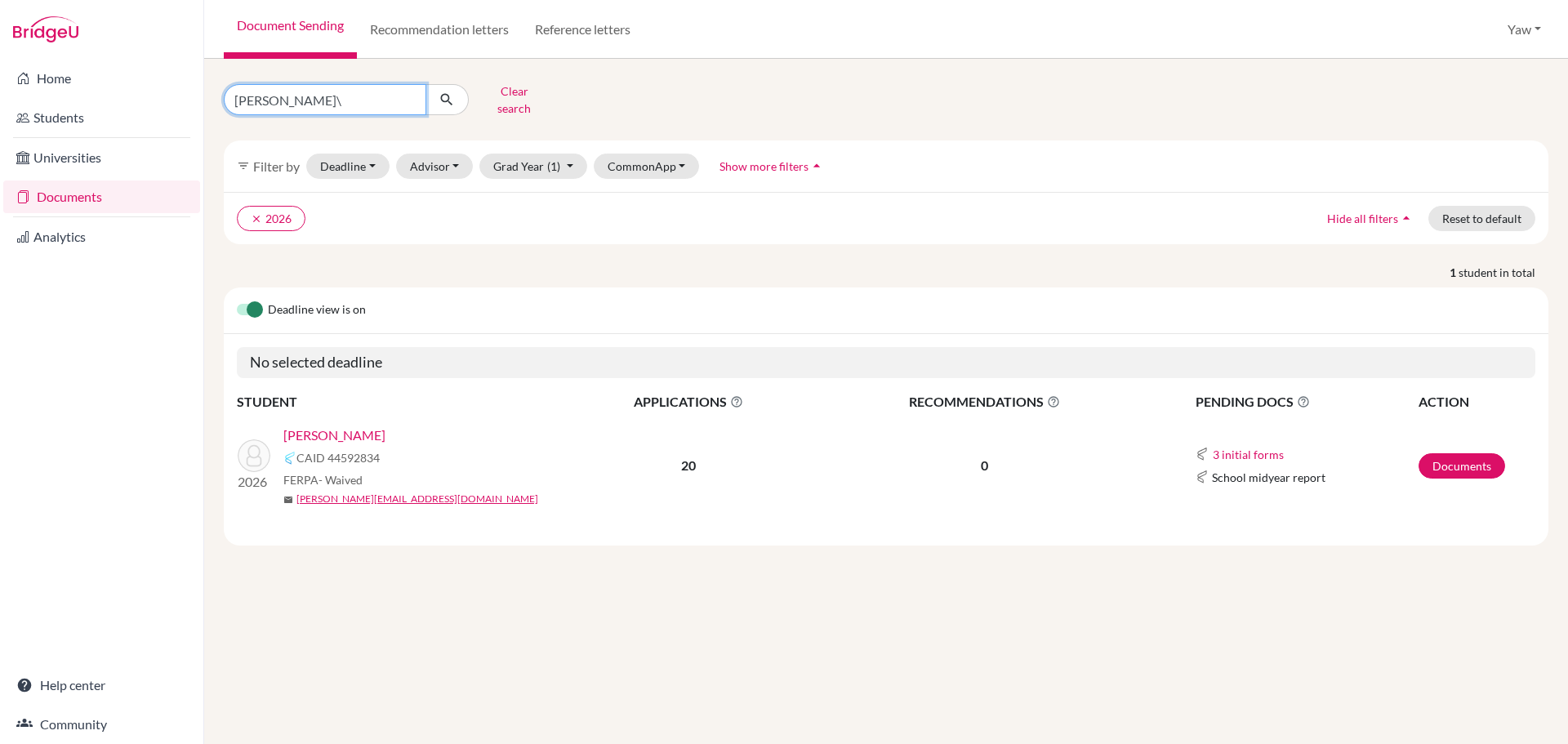
click at [406, 90] on input "KENNY\" at bounding box center [325, 99] width 203 height 31
click at [375, 93] on input "Find student by name..." at bounding box center [325, 99] width 203 height 31
type input "malik"
click button "submit" at bounding box center [447, 99] width 43 height 31
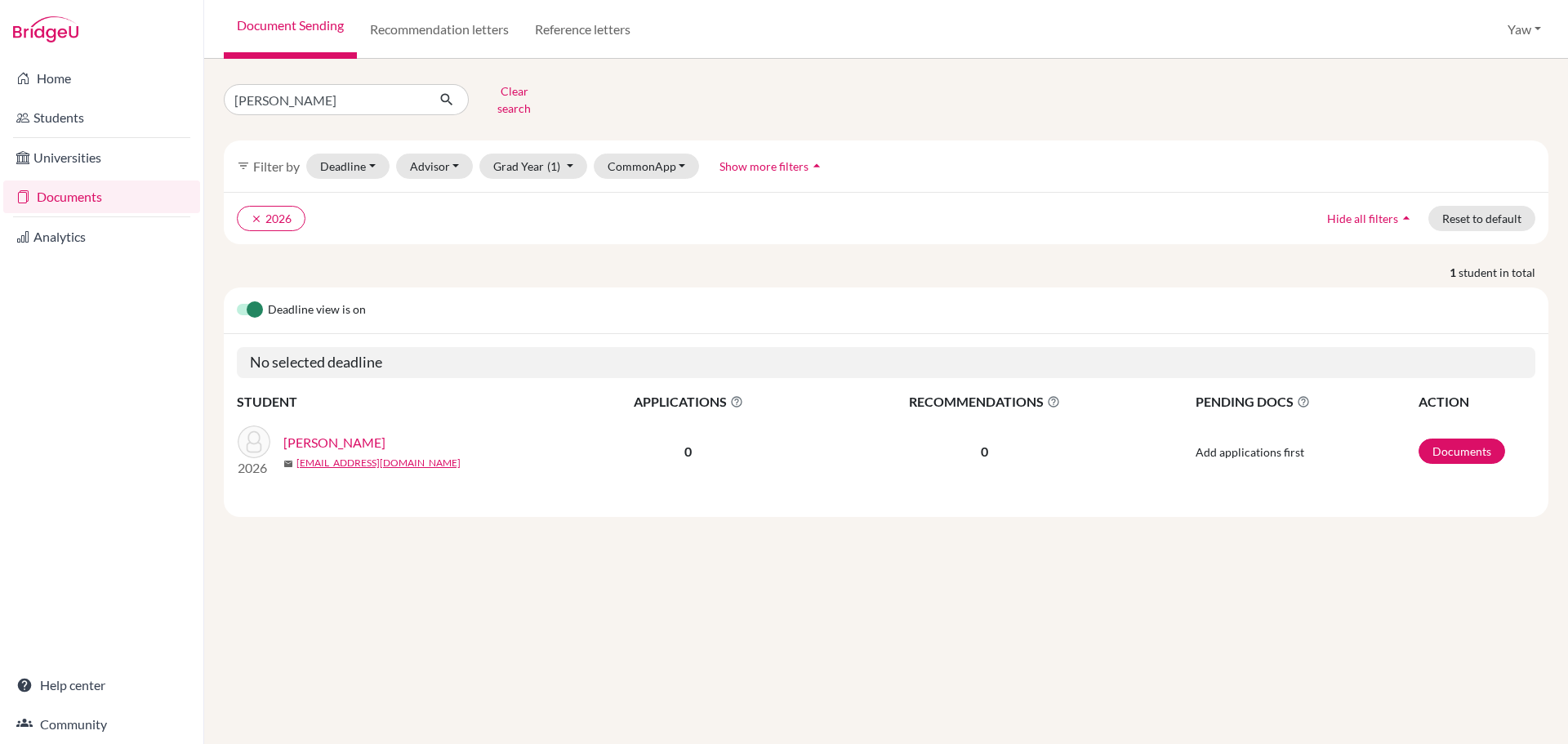
click at [75, 196] on link "Documents" at bounding box center [101, 196] width 196 height 33
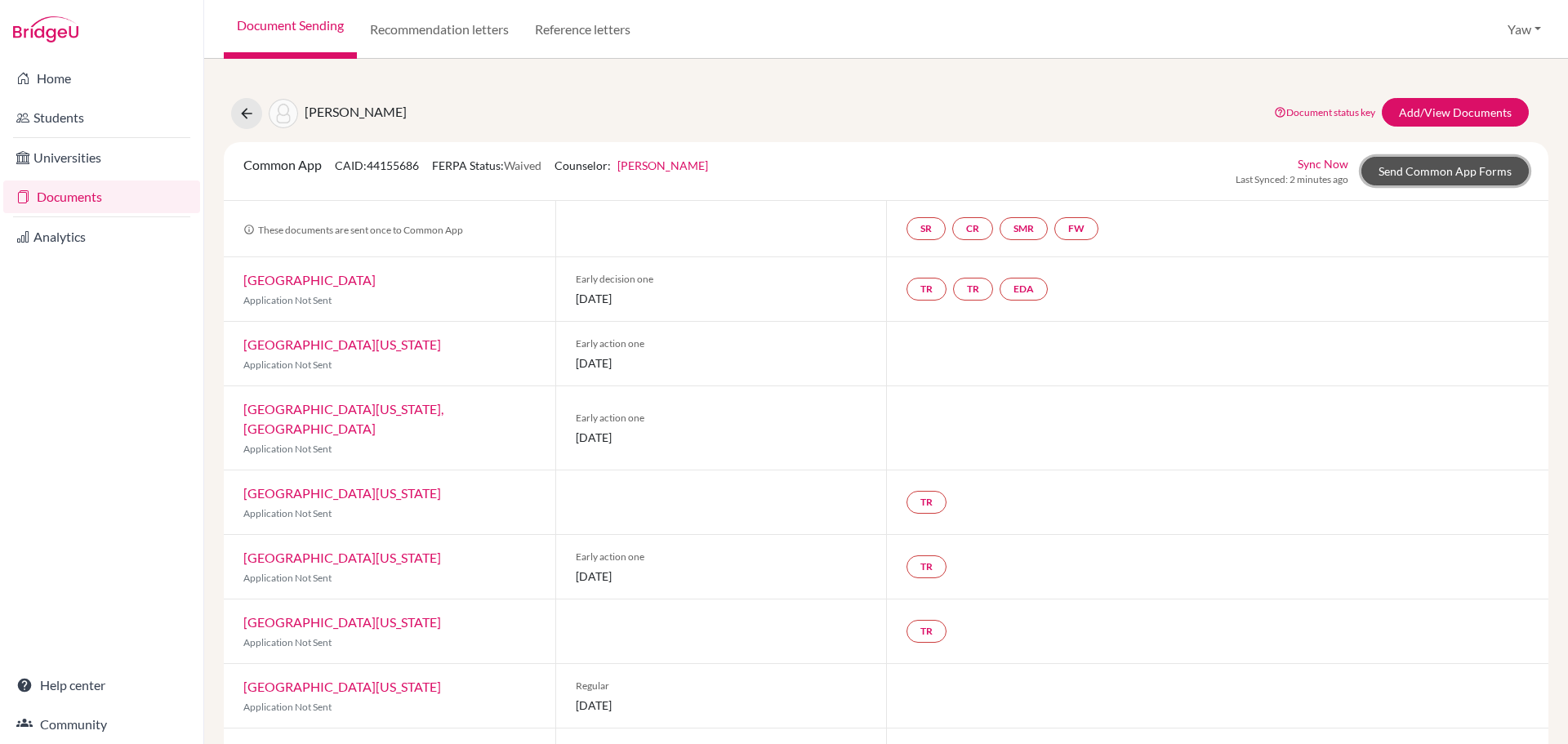
click at [1429, 166] on link "Send Common App Forms" at bounding box center [1444, 171] width 167 height 28
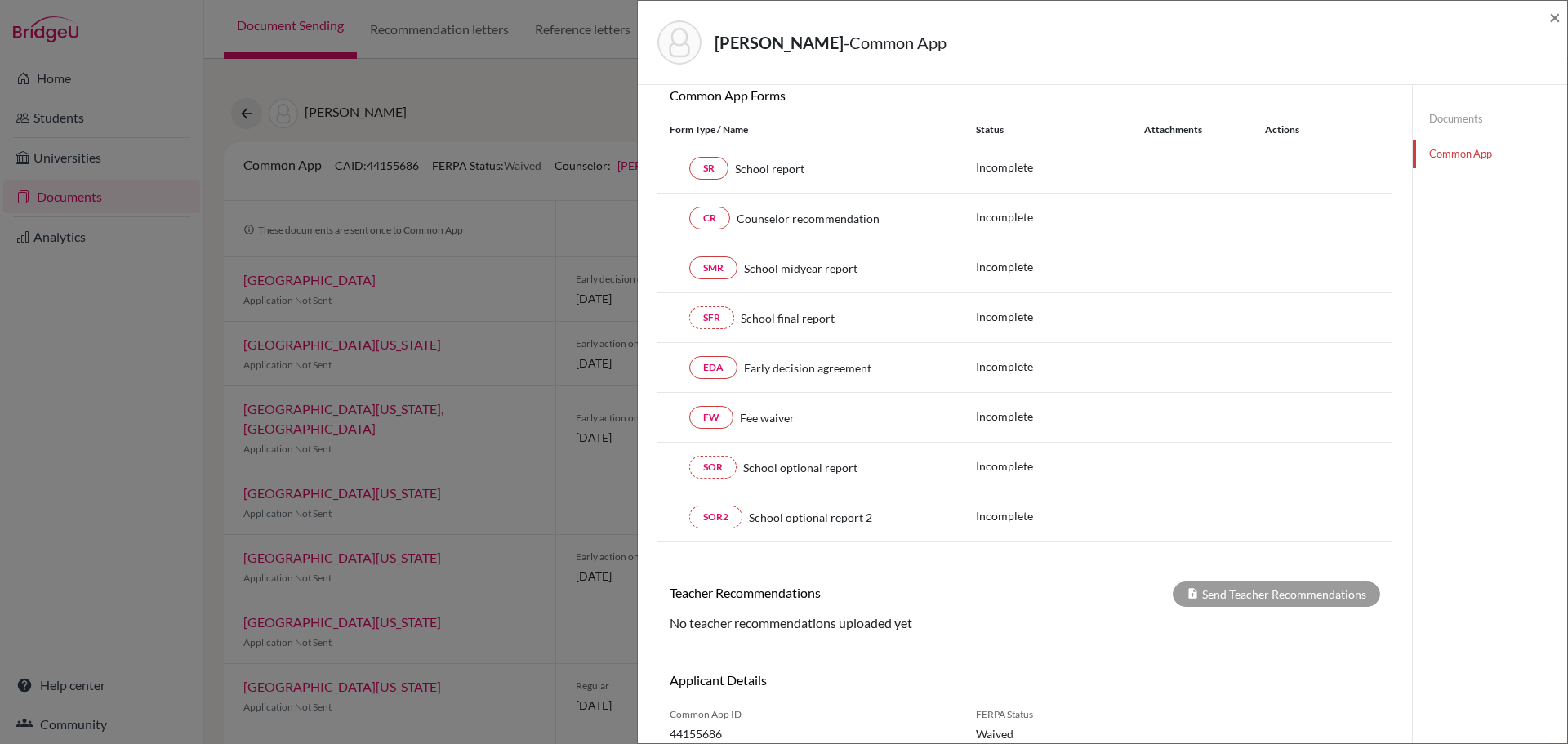
scroll to position [228, 0]
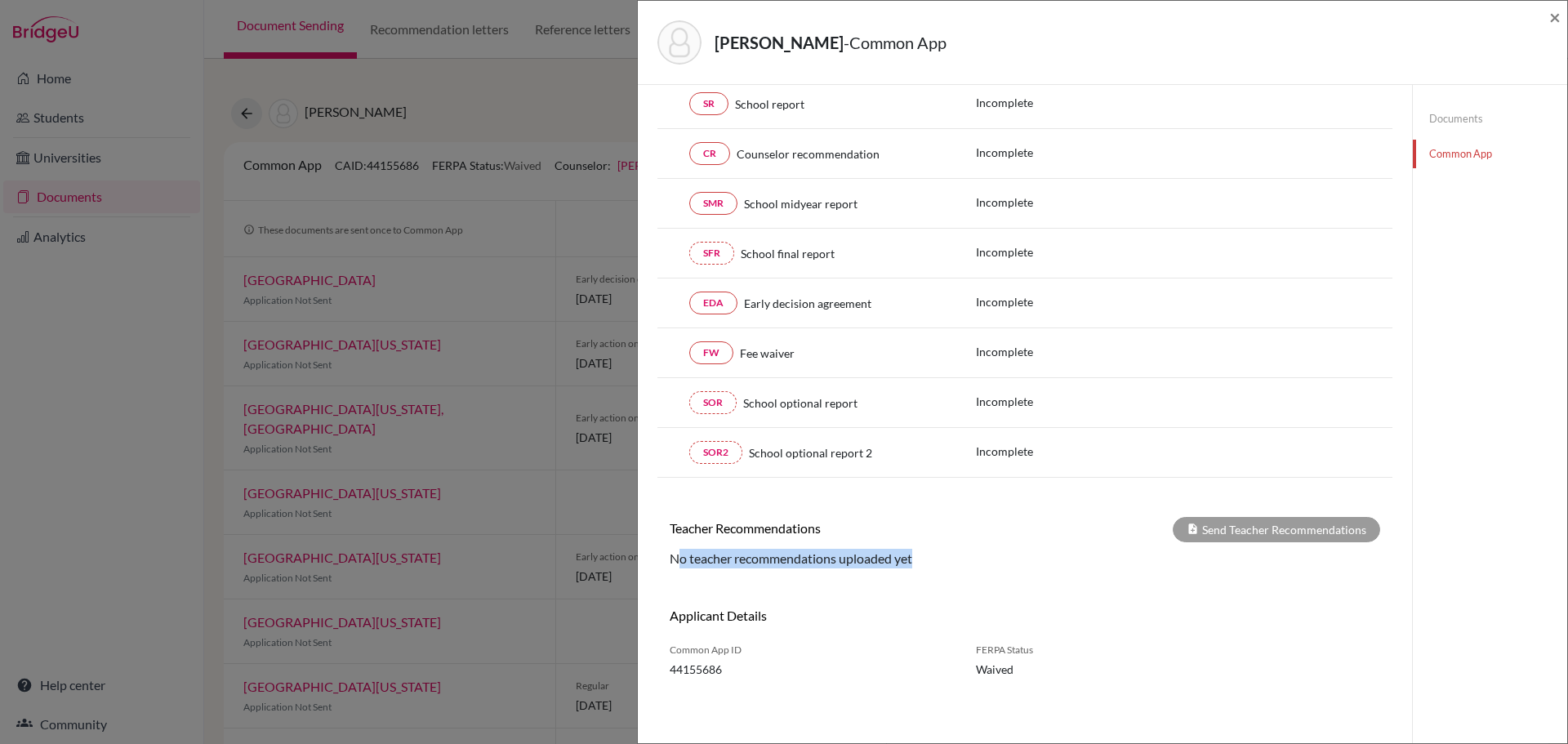
drag, startPoint x: 680, startPoint y: 562, endPoint x: 931, endPoint y: 566, distance: 251.0
click at [931, 566] on div "No teacher recommendations uploaded yet" at bounding box center [1024, 558] width 735 height 20
click at [961, 562] on div "No teacher recommendations uploaded yet" at bounding box center [1024, 558] width 735 height 20
click at [118, 425] on div "Oumorou, [PERSON_NAME] - Common App × × Counselor Profile required Please revie…" at bounding box center [784, 372] width 1568 height 744
click at [1560, 17] on div "Oumorou, [PERSON_NAME] - Common App ×" at bounding box center [1103, 42] width 930 height 84
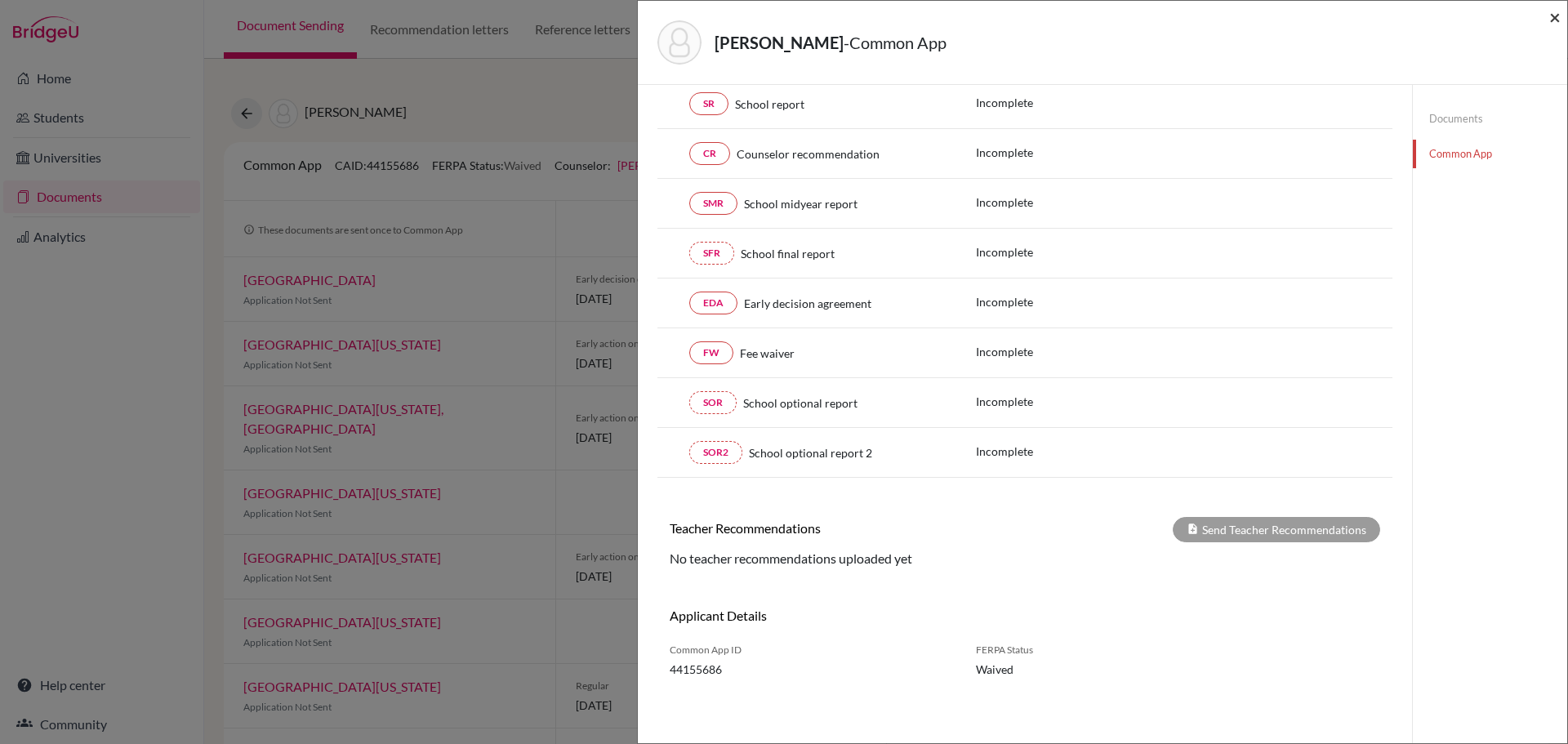
click at [1559, 17] on span "×" at bounding box center [1555, 16] width 11 height 24
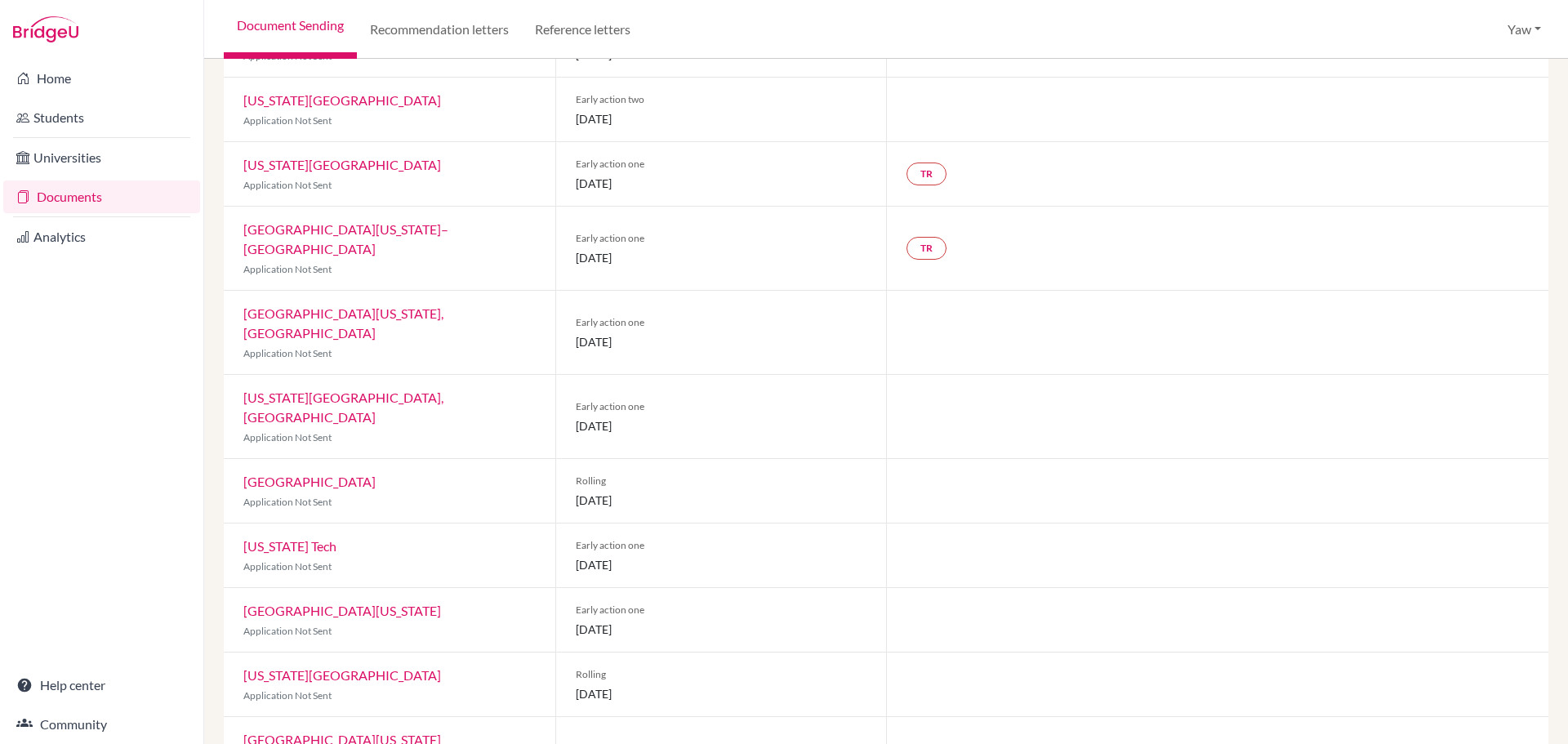
scroll to position [822, 0]
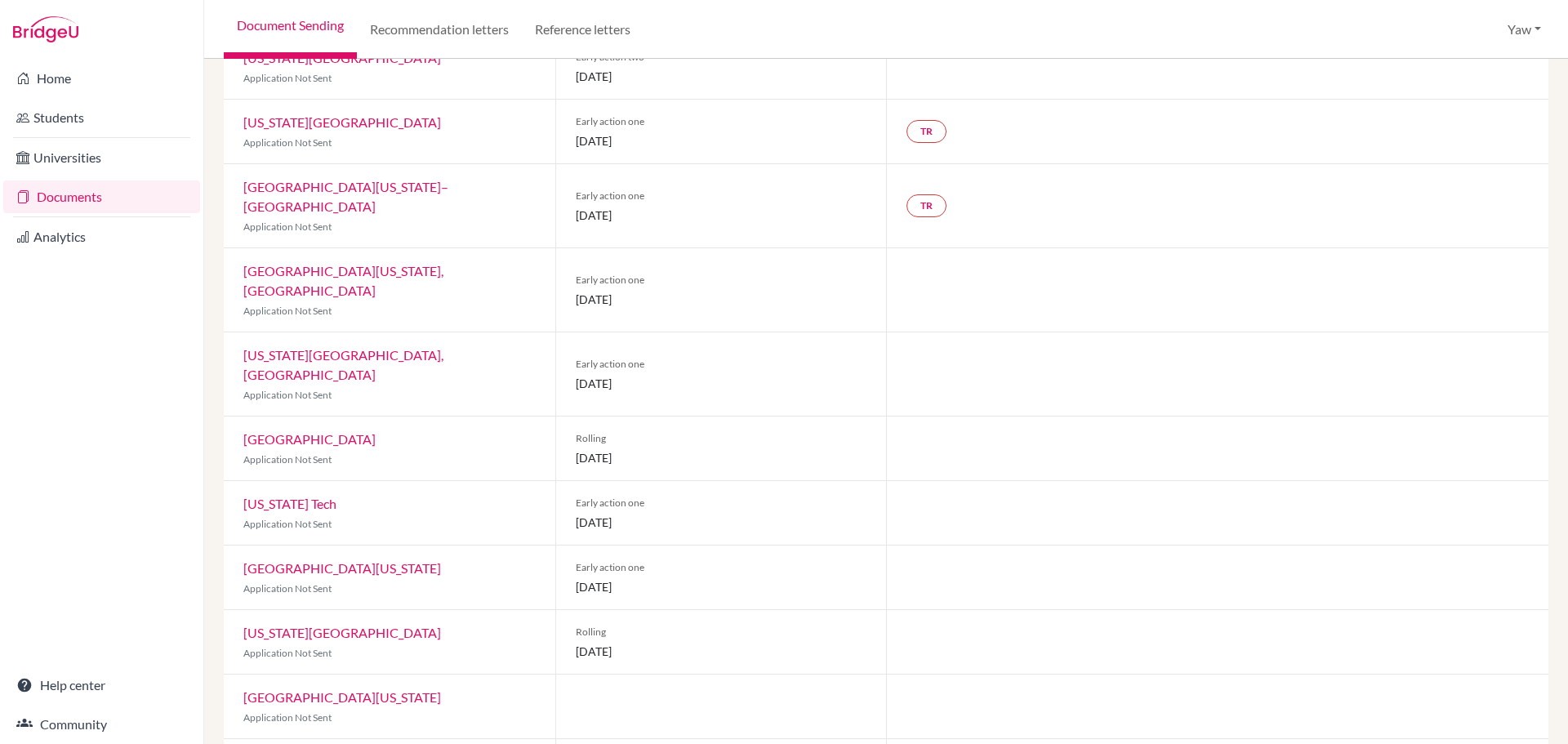
click at [178, 548] on div "Home Students Universities Documents Analytics Help center Community" at bounding box center [101, 401] width 203 height 685
